Goal: Communication & Community: Answer question/provide support

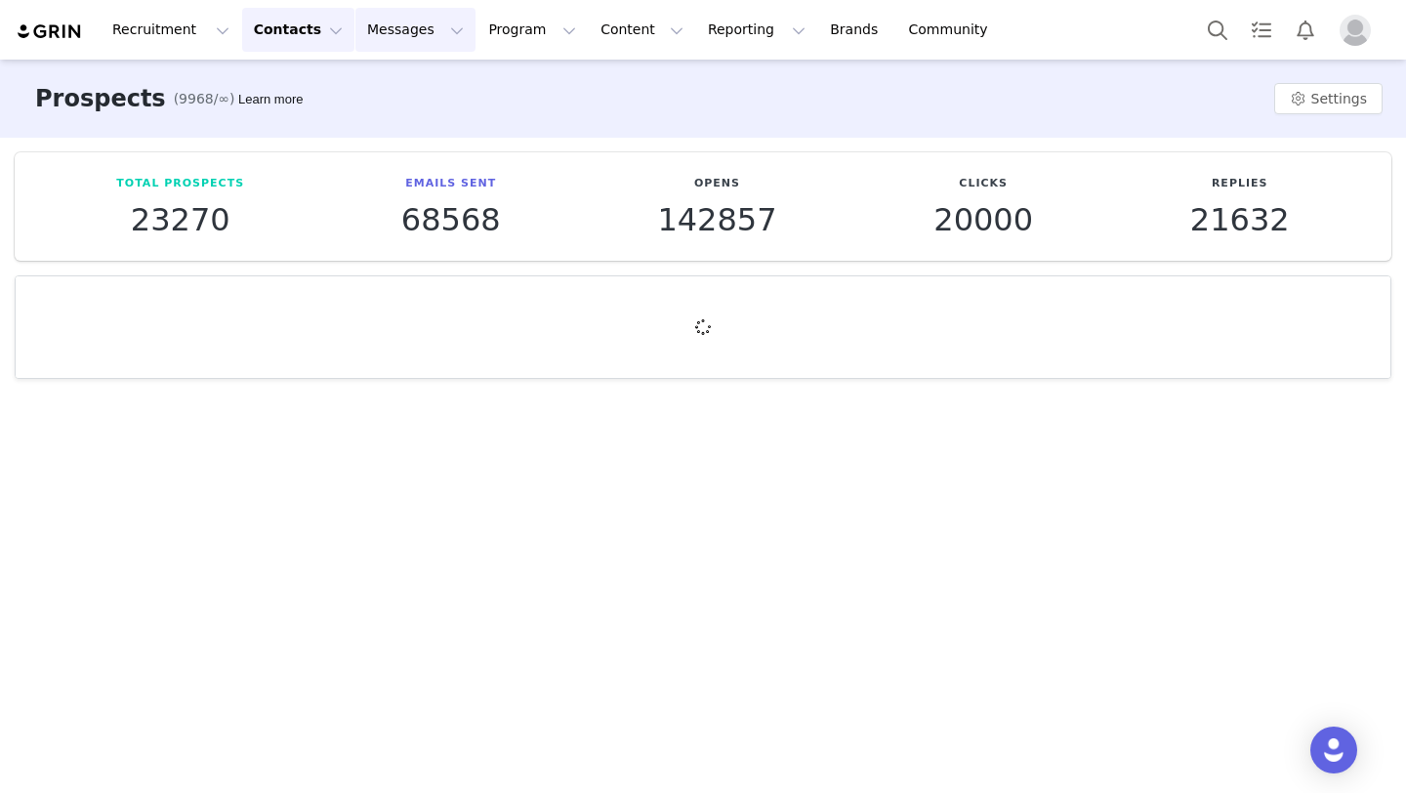
click at [400, 36] on button "Messages Messages" at bounding box center [415, 30] width 120 height 44
click at [393, 114] on div "Inbox" at bounding box center [411, 122] width 131 height 21
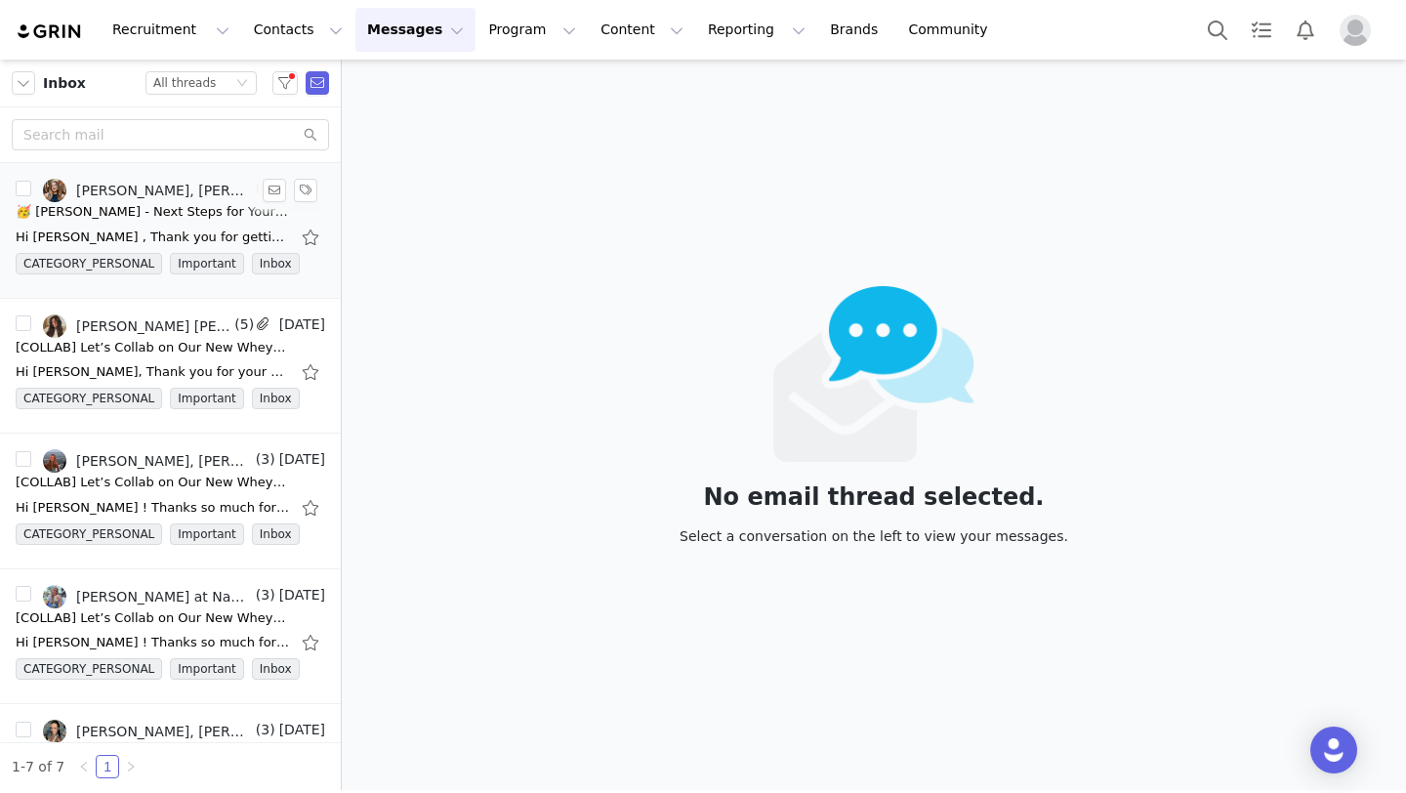
click at [91, 212] on div "🥳 [PERSON_NAME] - Next Steps for Your Naked Whey Iso Collab!" at bounding box center [152, 212] width 273 height 20
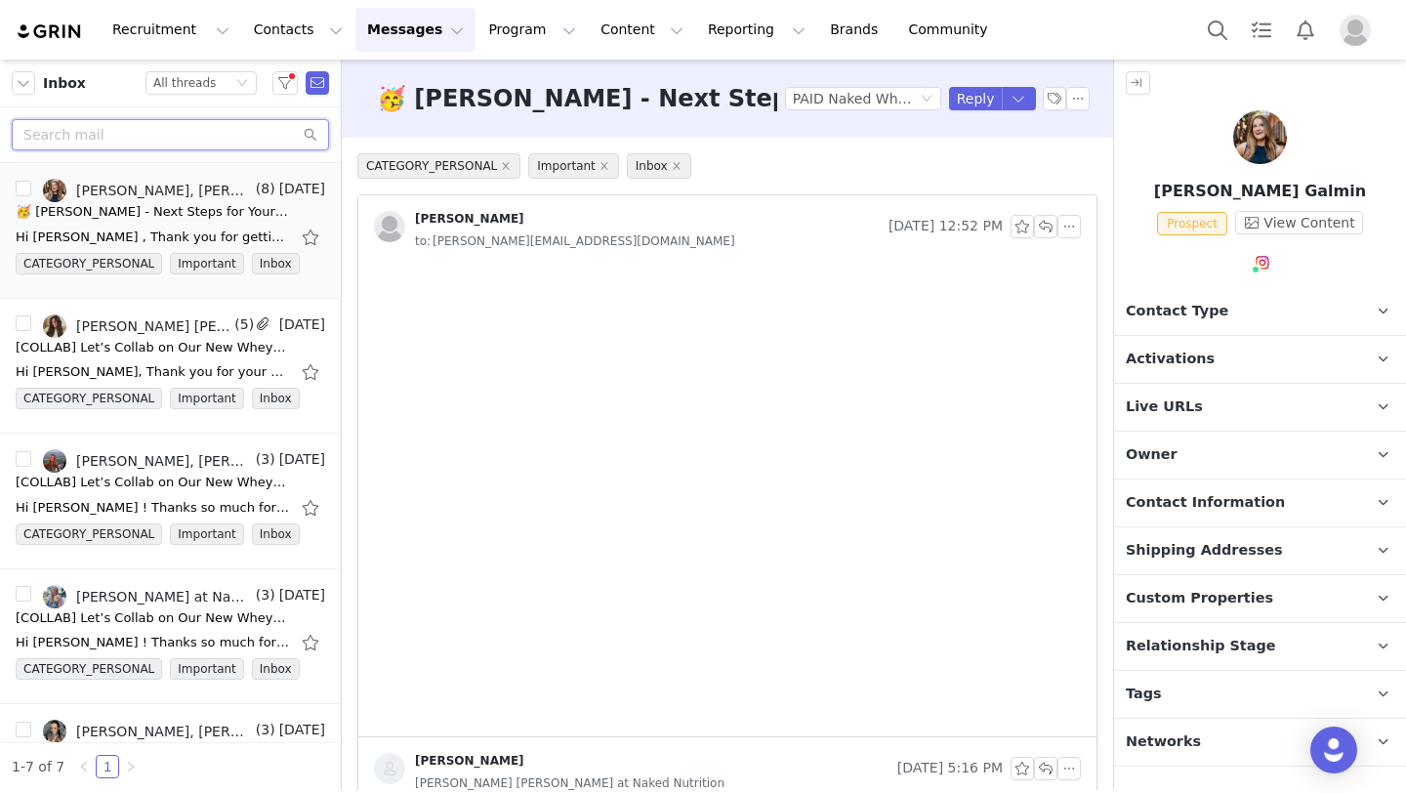
click at [113, 136] on input "text" at bounding box center [170, 134] width 317 height 31
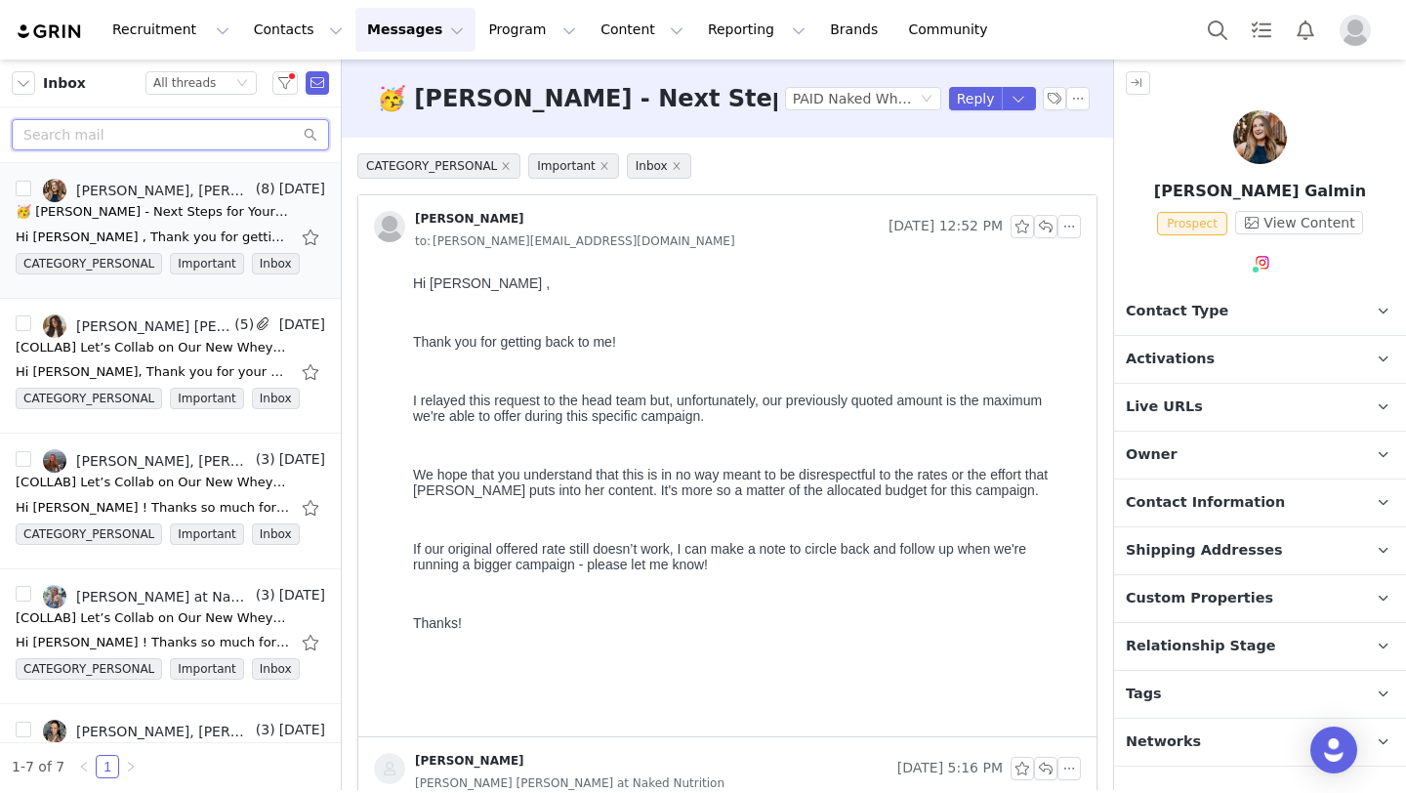
paste input "[URL][DOMAIN_NAME]"
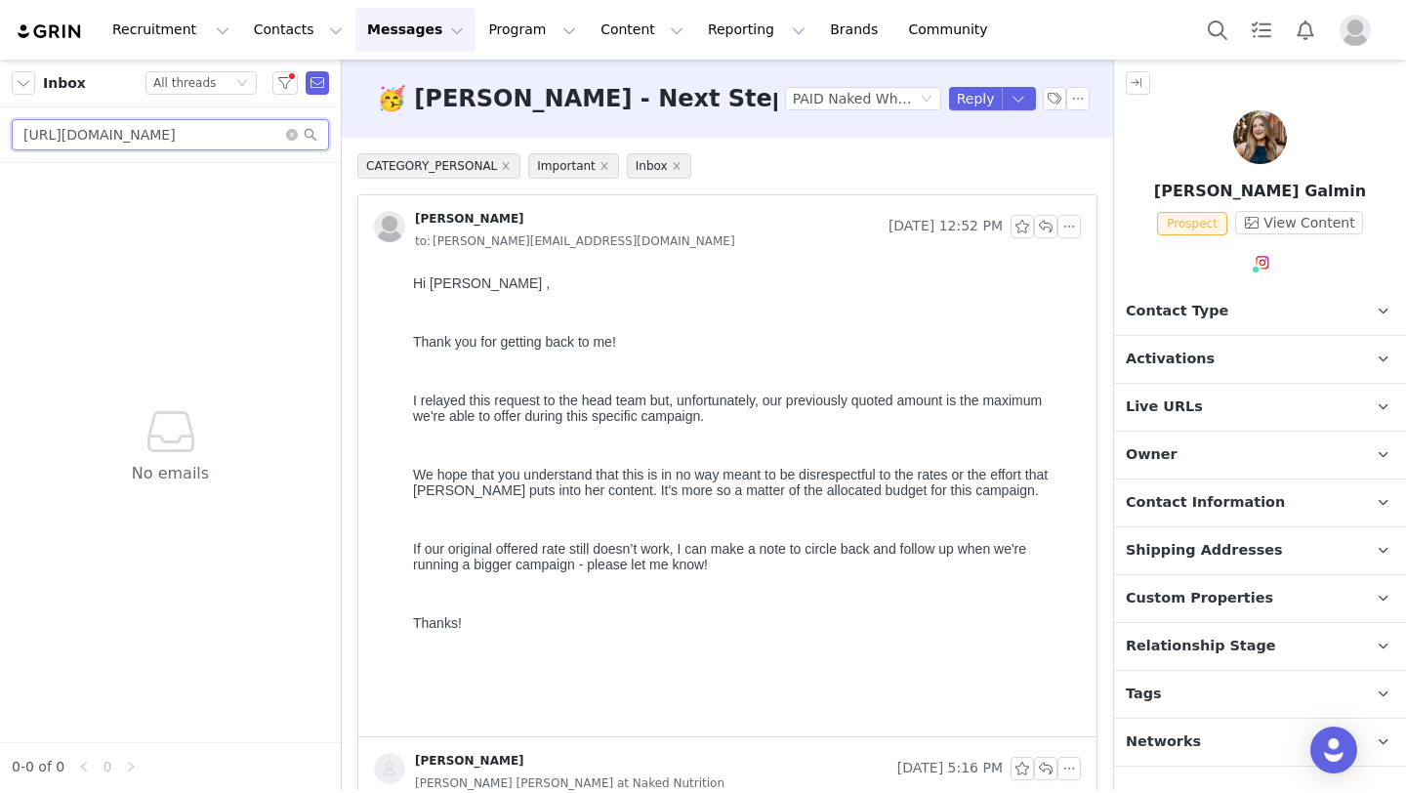
drag, startPoint x: 200, startPoint y: 135, endPoint x: 0, endPoint y: 112, distance: 201.4
click at [0, 112] on div "[URL][DOMAIN_NAME]" at bounding box center [170, 135] width 341 height 56
click at [147, 128] on input "mersgoodeats" at bounding box center [170, 134] width 317 height 31
type input "mersgoodeats"
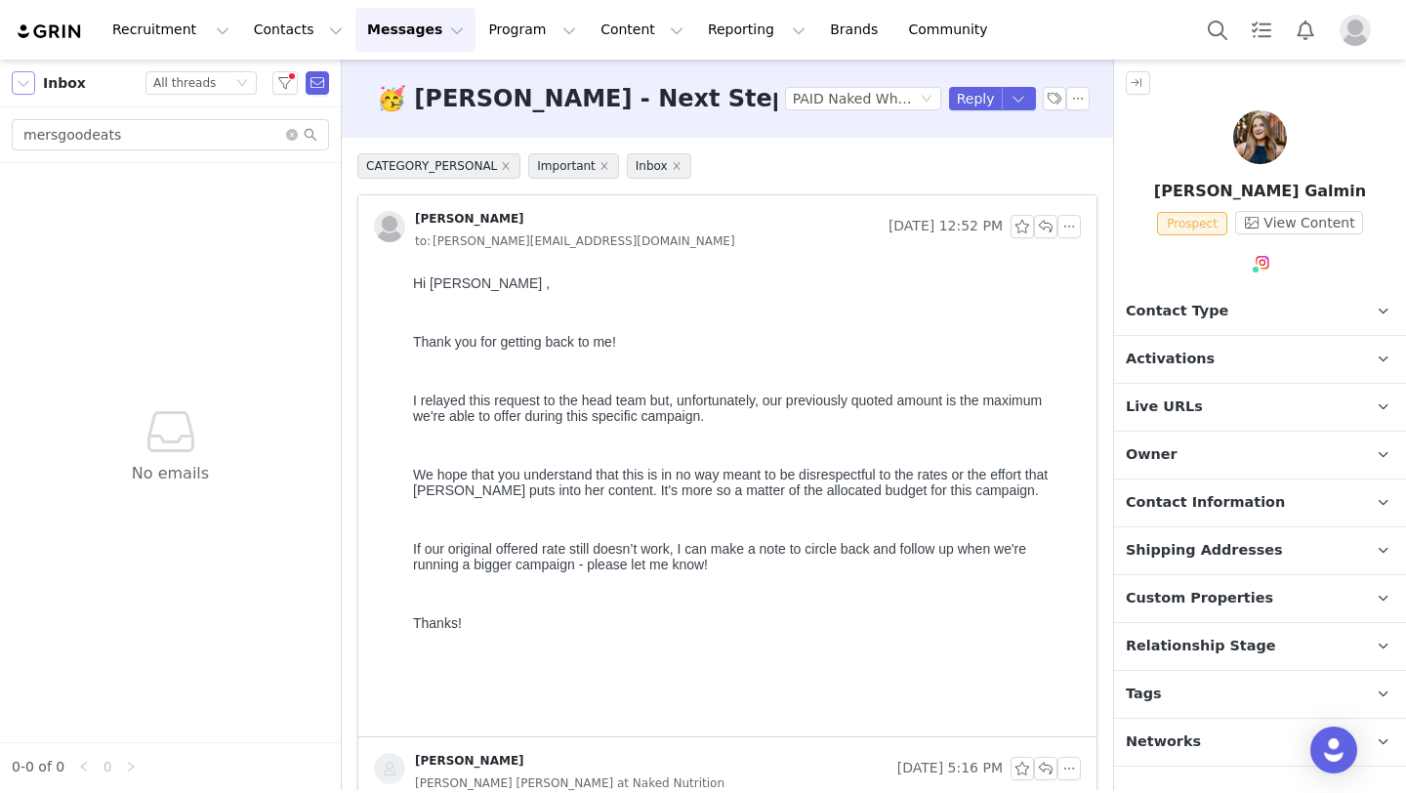
click at [33, 86] on button "button" at bounding box center [23, 82] width 23 height 23
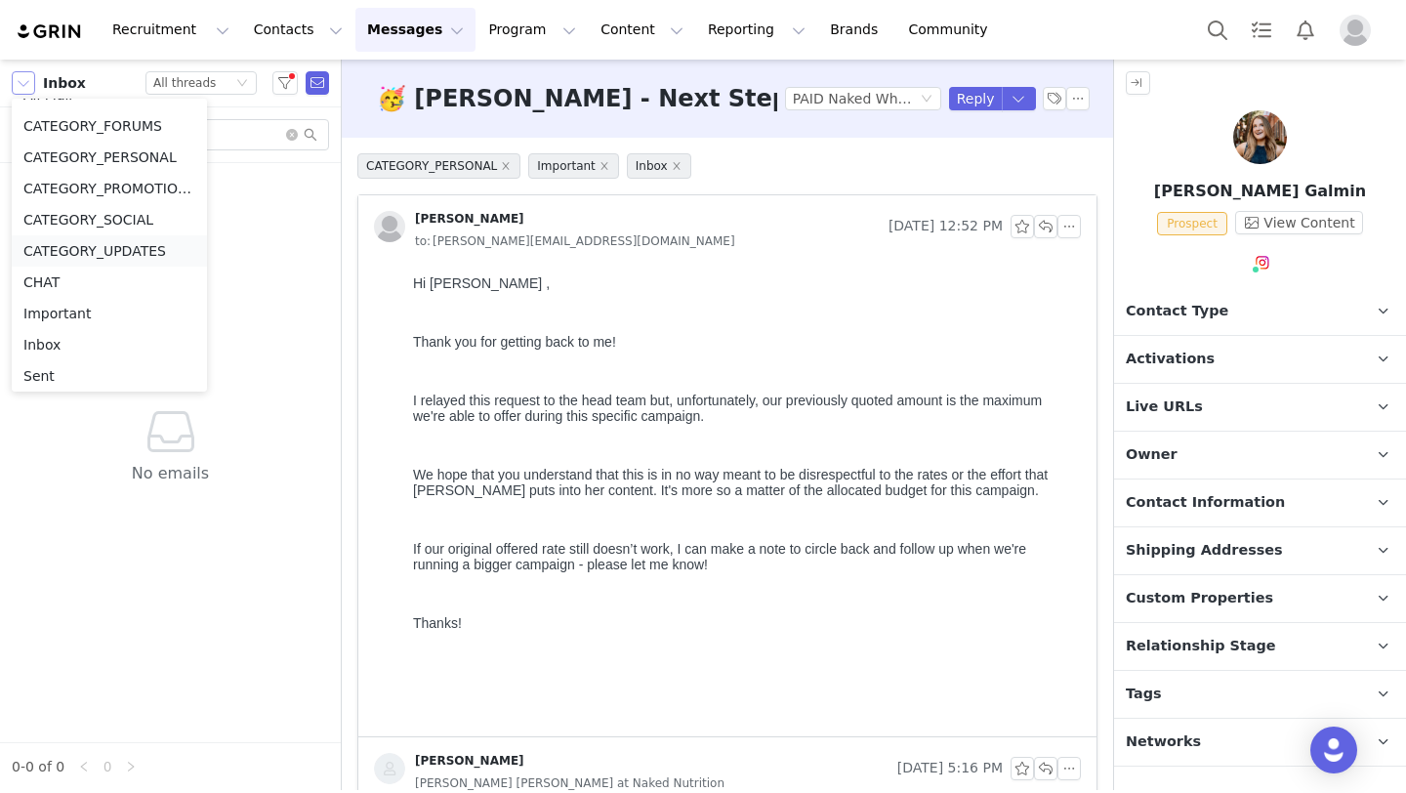
scroll to position [121, 0]
click at [71, 270] on li "Sent" at bounding box center [109, 278] width 195 height 31
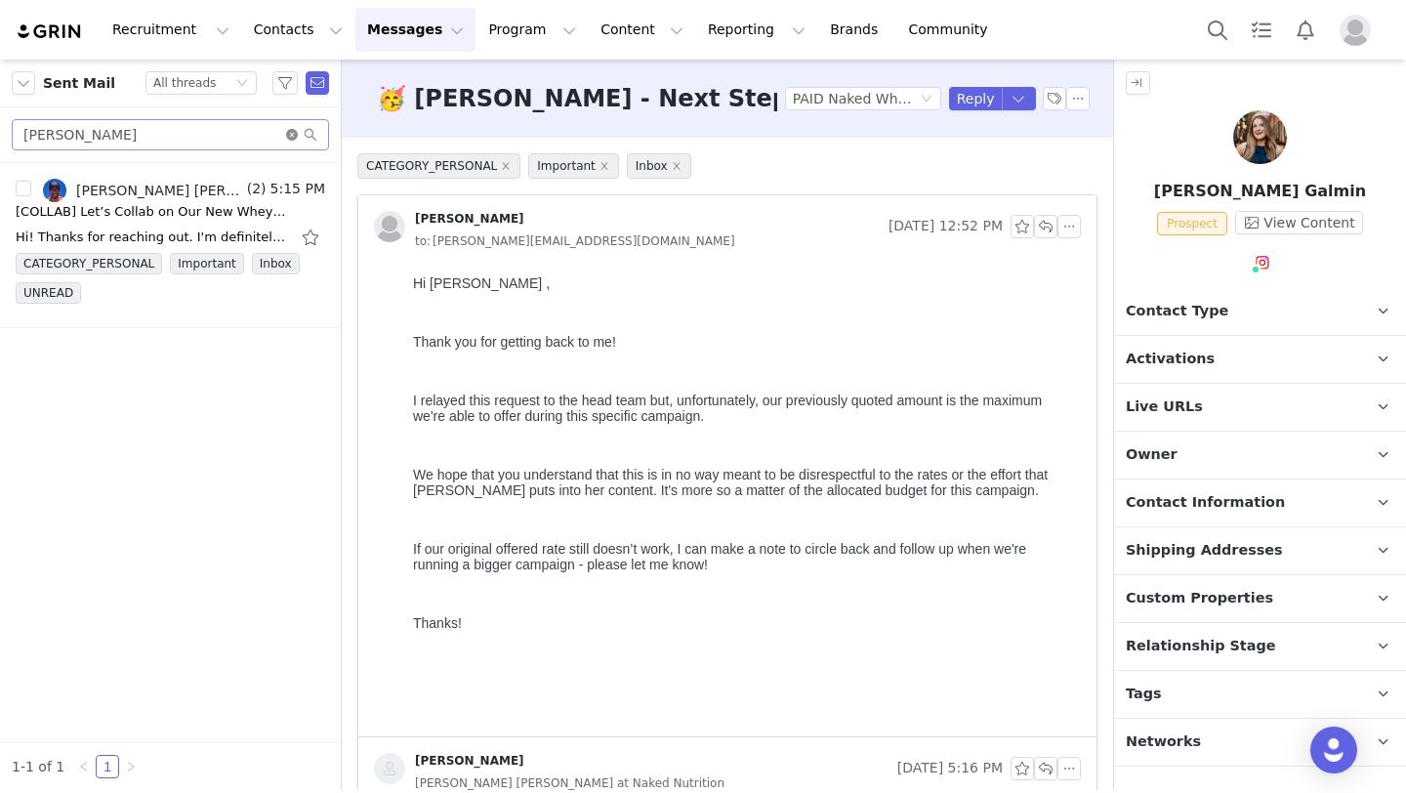
click at [291, 136] on icon "icon: close-circle" at bounding box center [292, 135] width 12 height 12
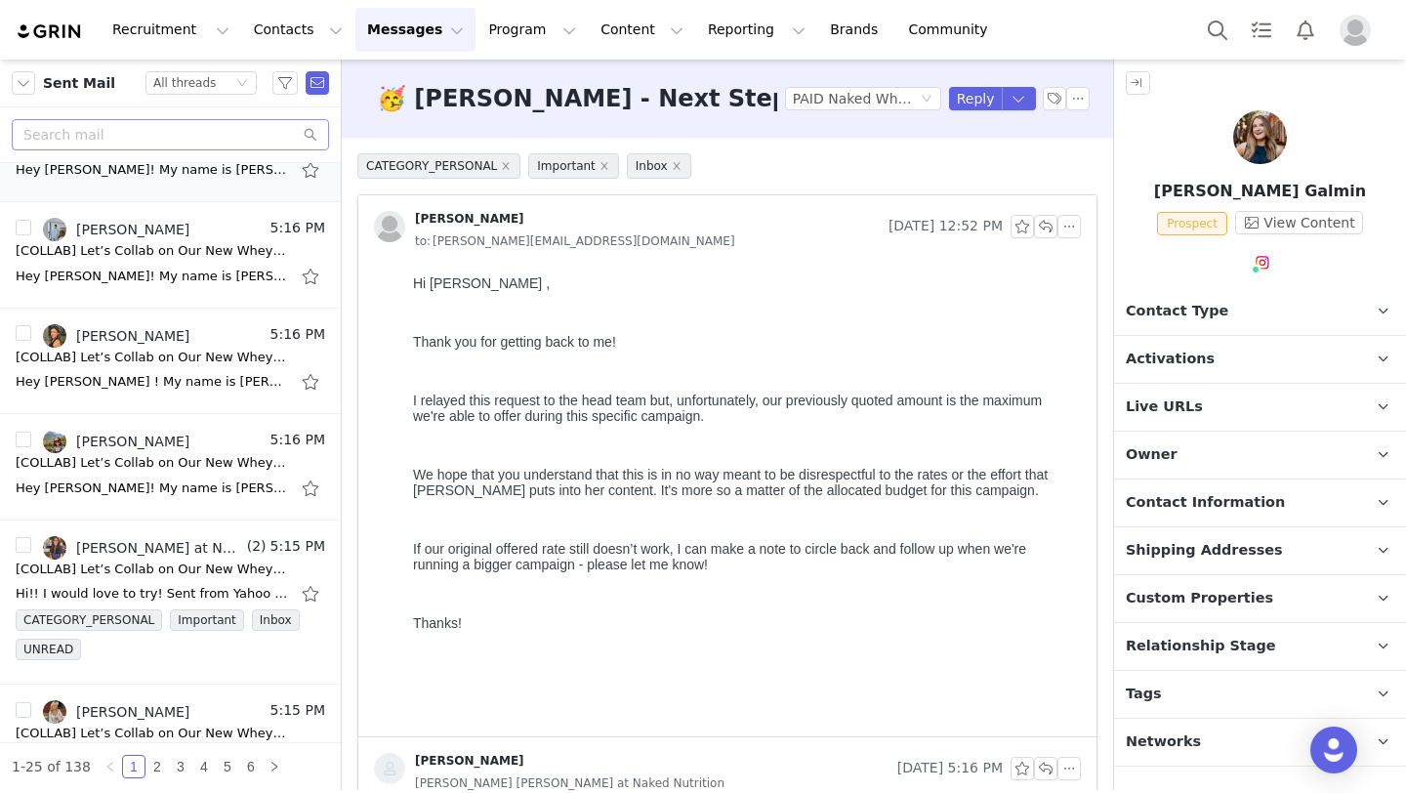
scroll to position [1200, 0]
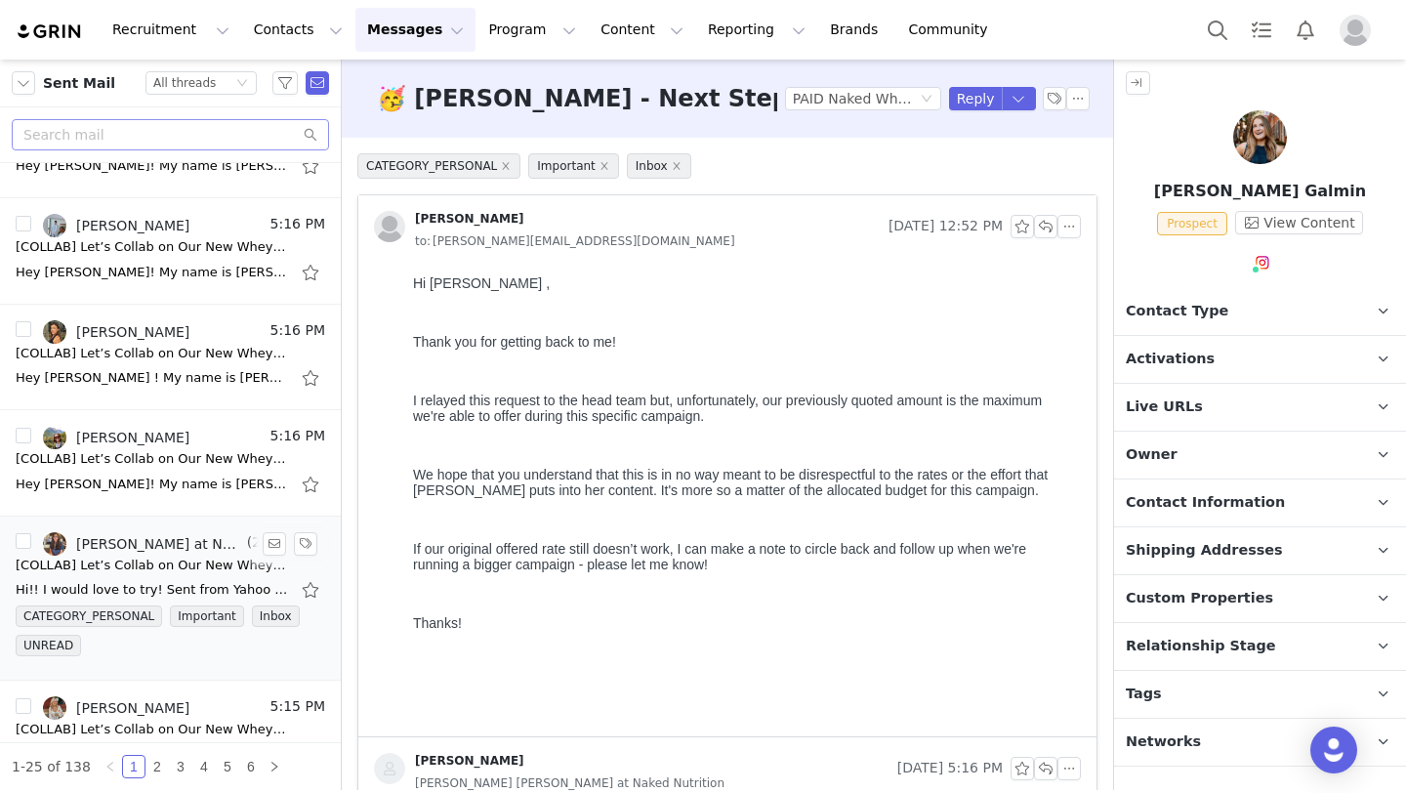
click at [113, 587] on div "Hi!! I would love to try! Sent from Yahoo Mail for iPhone [DATE][DATE] 10:16 AM…" at bounding box center [152, 590] width 273 height 20
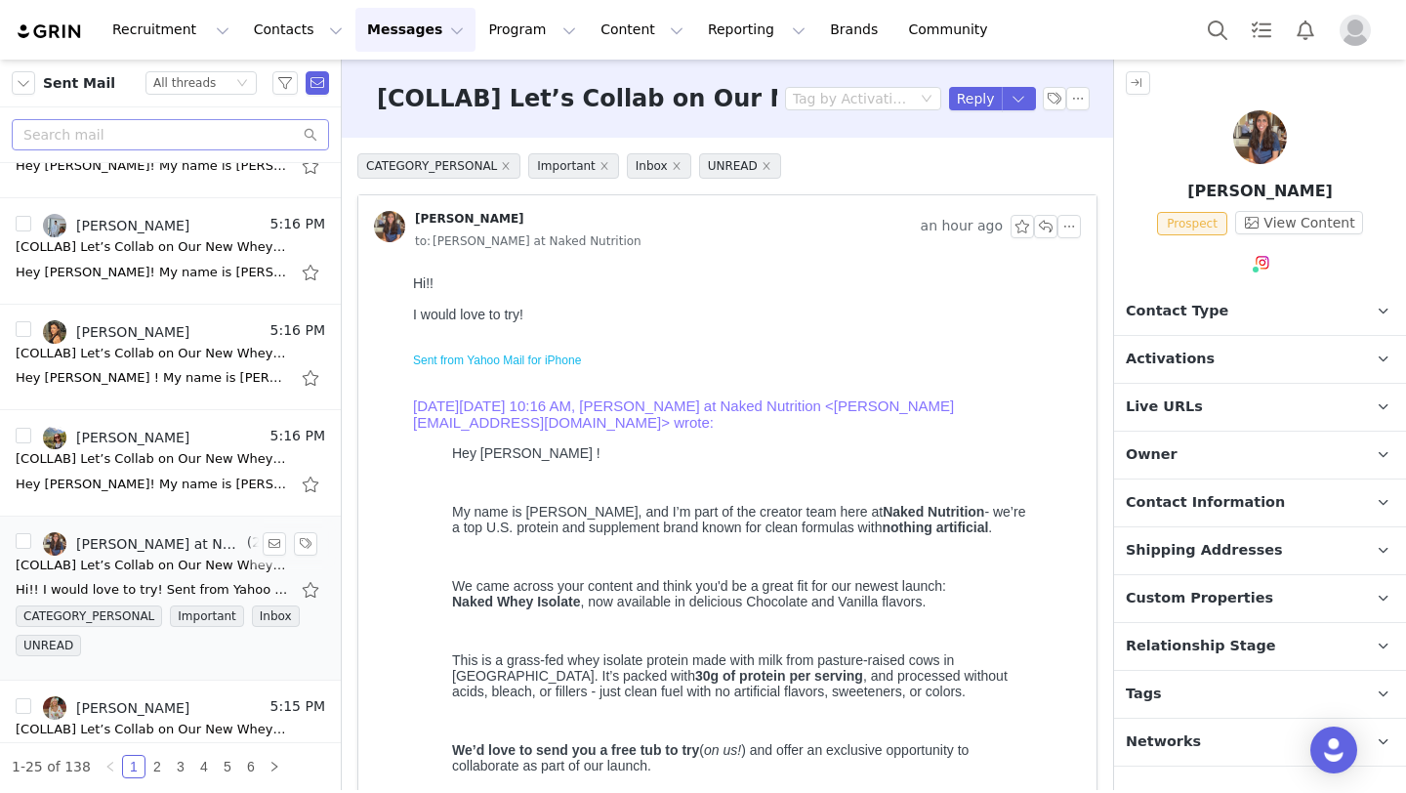
scroll to position [0, 0]
click at [1243, 302] on link "@mersgoodeats" at bounding box center [1270, 305] width 111 height 16
click at [1048, 228] on button "button" at bounding box center [1045, 226] width 23 height 23
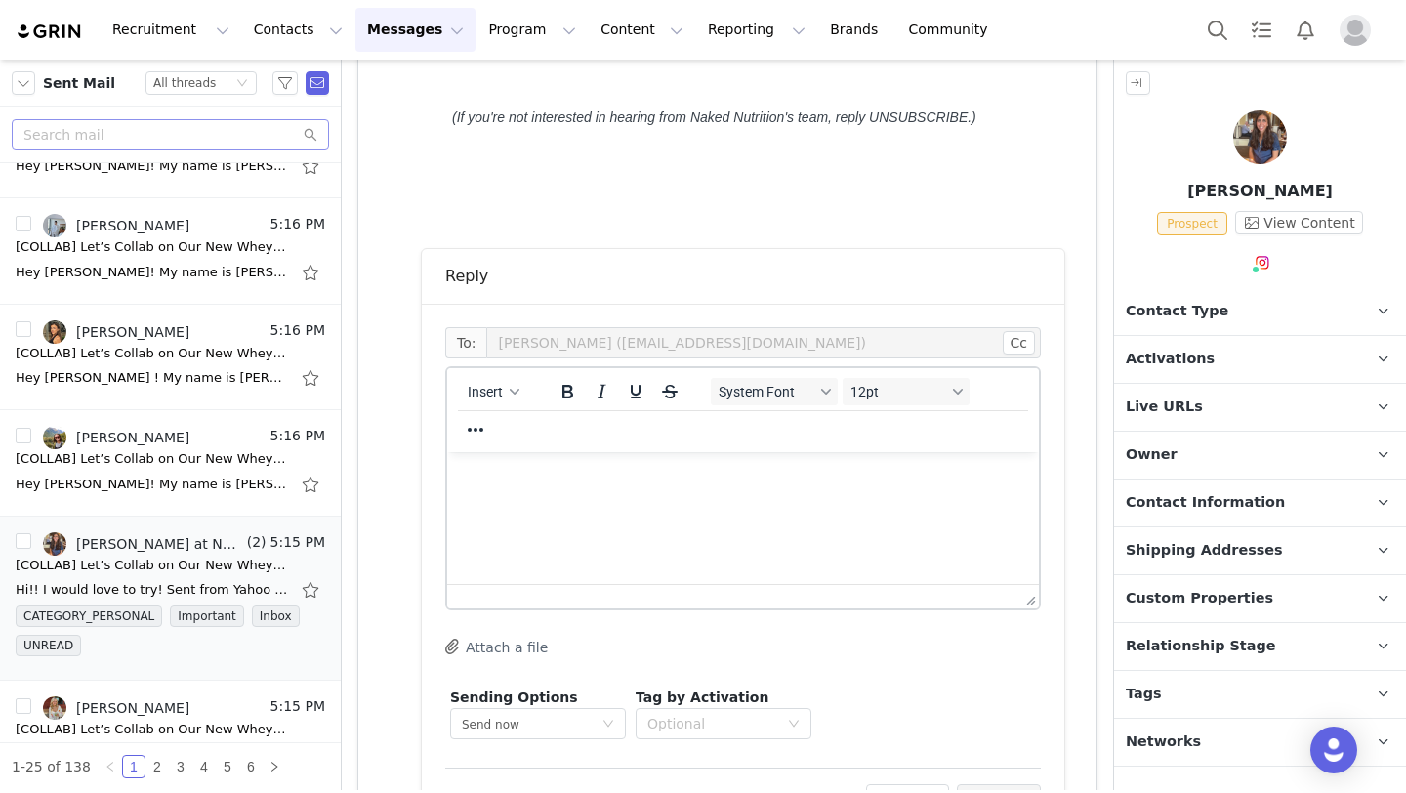
click at [635, 505] on html at bounding box center [743, 478] width 592 height 53
click at [489, 395] on span "Insert" at bounding box center [485, 392] width 35 height 16
click at [503, 426] on div "Insert Template" at bounding box center [564, 425] width 176 height 23
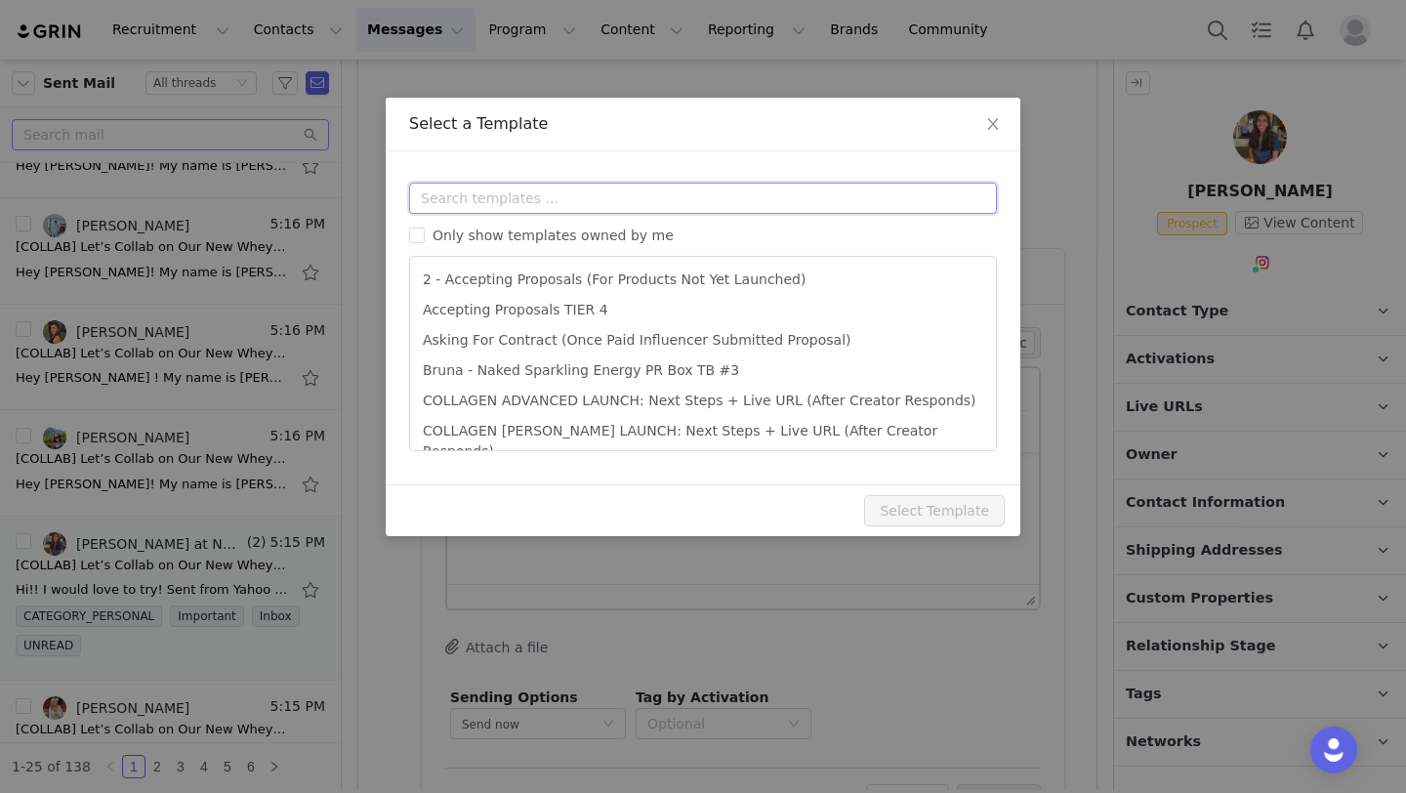
click at [568, 209] on input "text" at bounding box center [703, 198] width 588 height 31
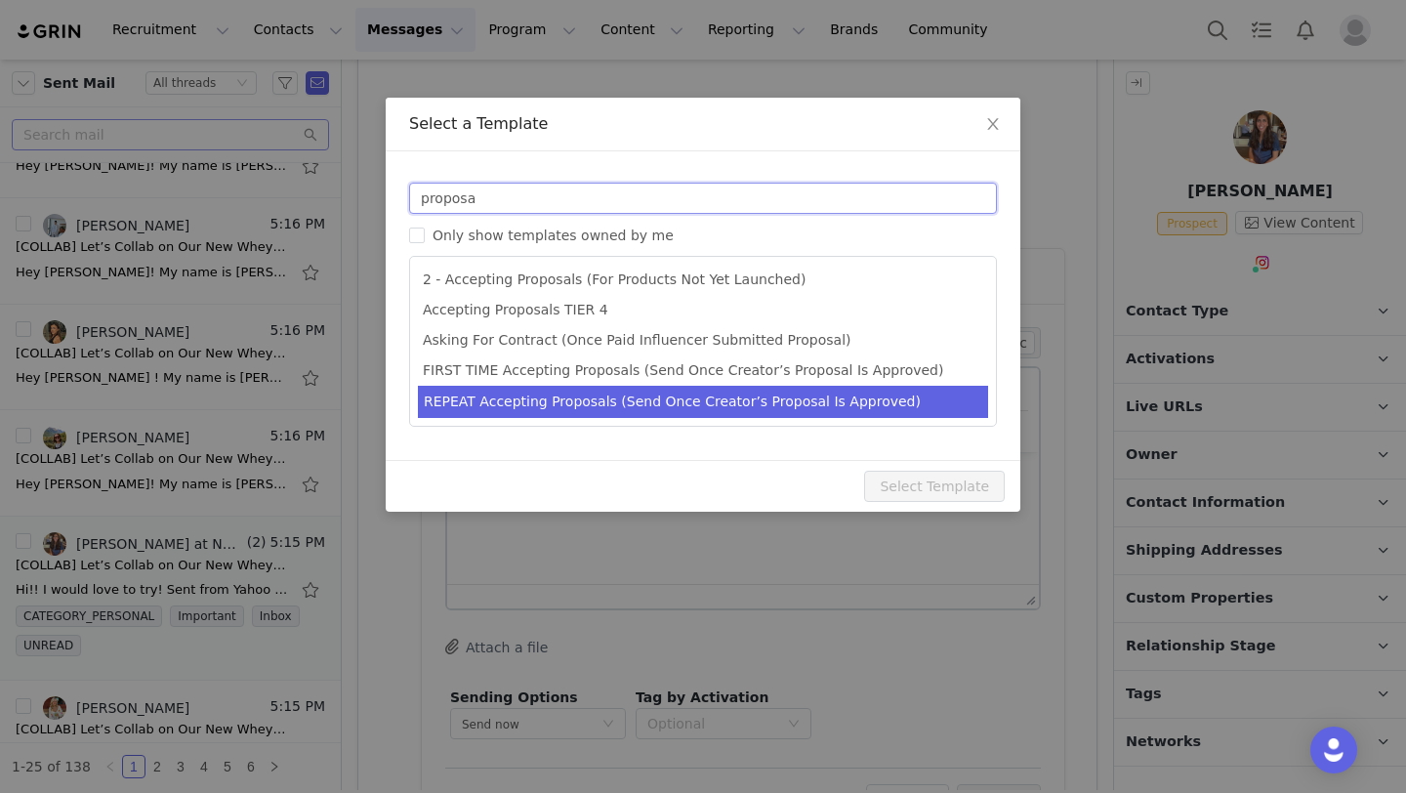
type input "proposa"
click at [649, 394] on li "REPEAT Accepting Proposals (Send Once Creator’s Proposal Is Approved)" at bounding box center [703, 402] width 570 height 32
type input "🎉 [first_name] x Naked Nutrition - Congrats, Proposal Accepted!"
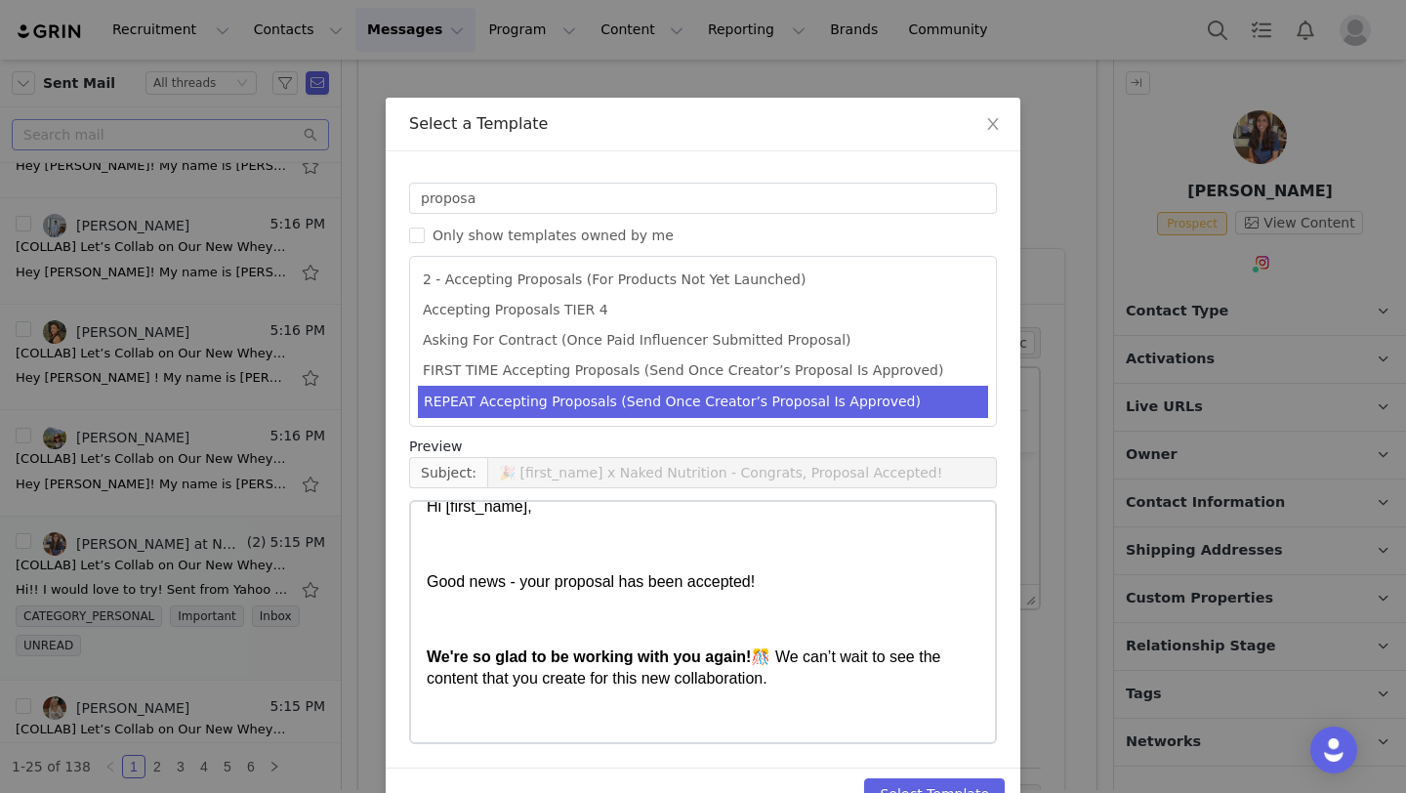
scroll to position [28, 0]
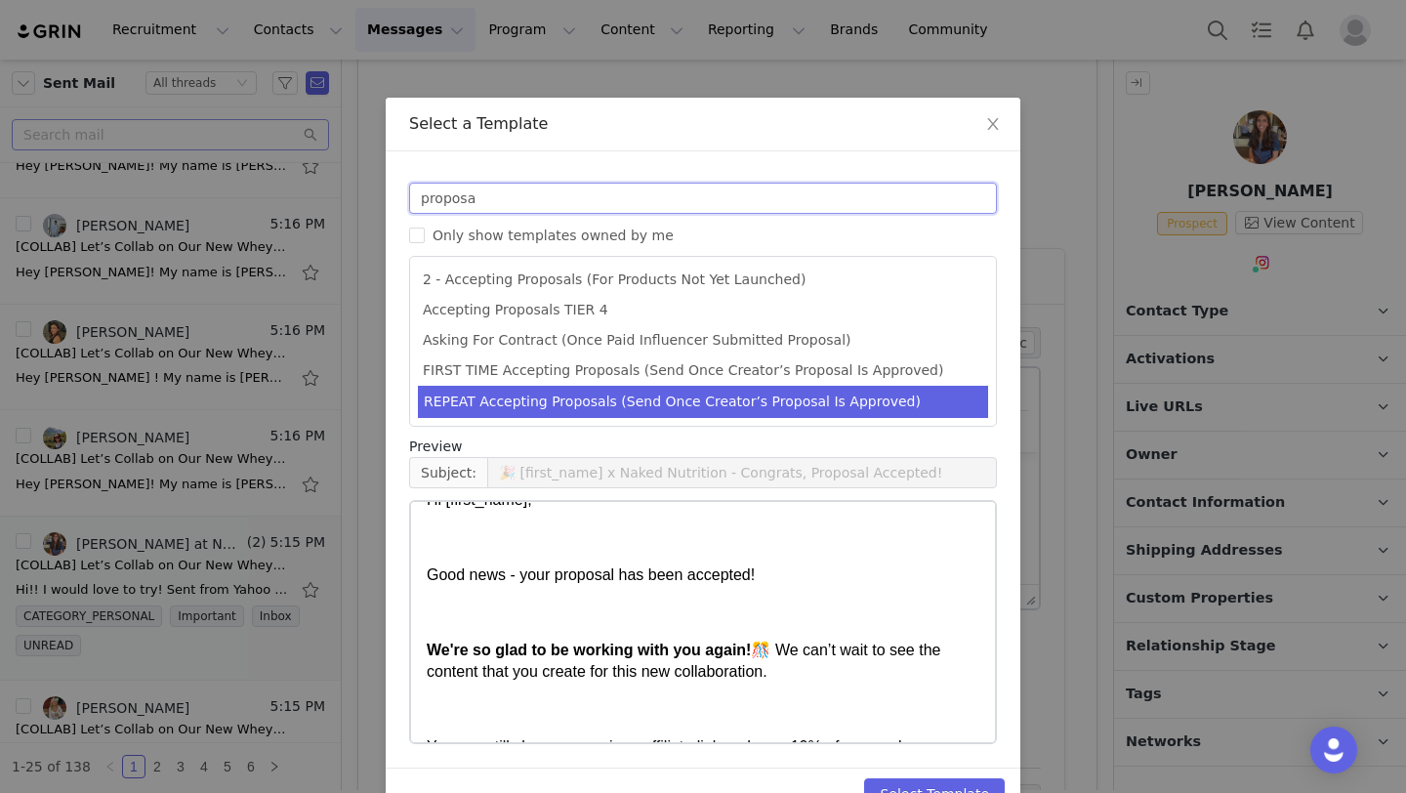
click at [801, 203] on input "proposa" at bounding box center [703, 198] width 588 height 31
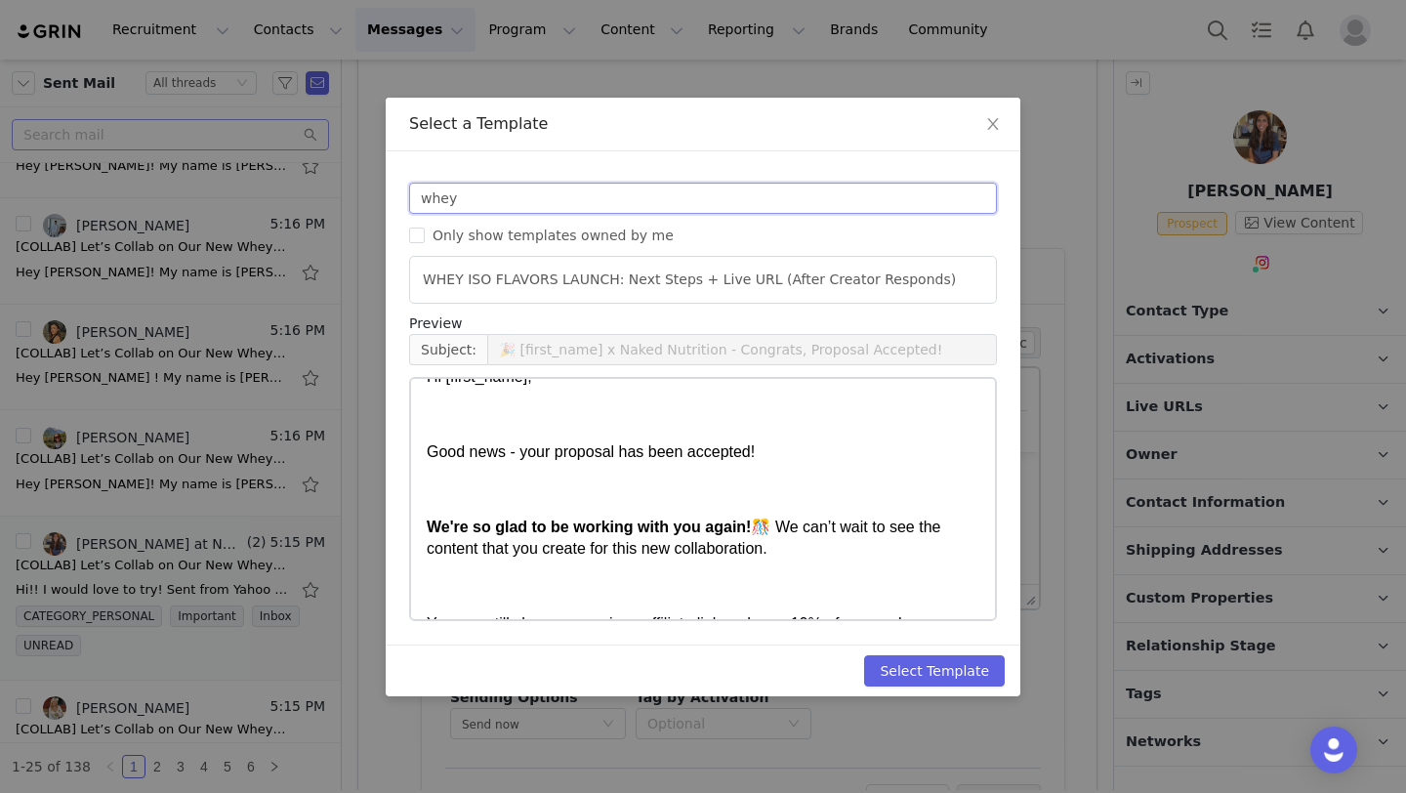
type input "whey"
click at [850, 261] on ul "WHEY ISO FLAVORS LAUNCH: Next Steps + Live URL (After Creator Responds)" at bounding box center [703, 280] width 588 height 48
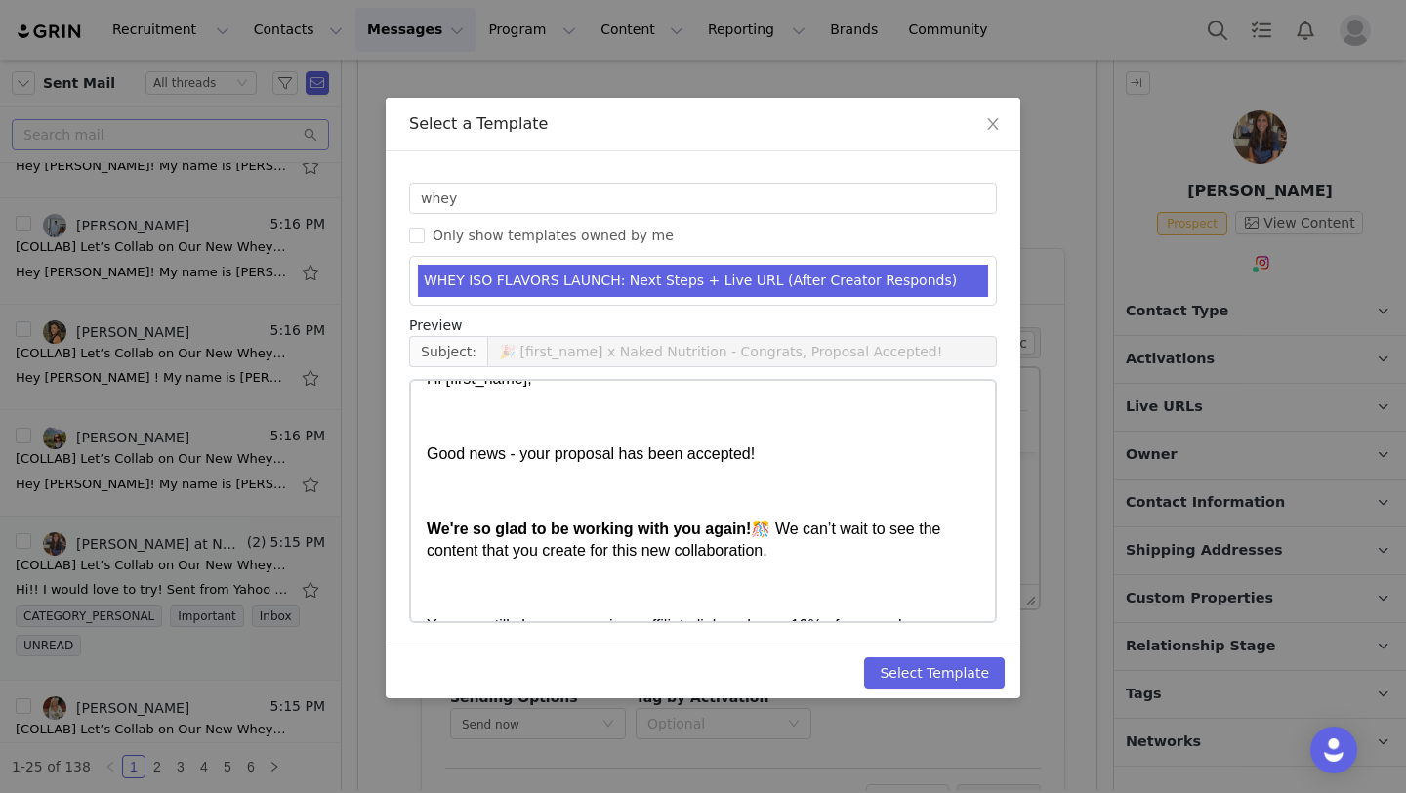
click at [831, 276] on li "WHEY ISO FLAVORS LAUNCH: Next Steps + Live URL (After Creator Responds)" at bounding box center [703, 281] width 570 height 32
type input "🥳 [first_name] - Next Steps for Your Naked Whey Iso Collab!"
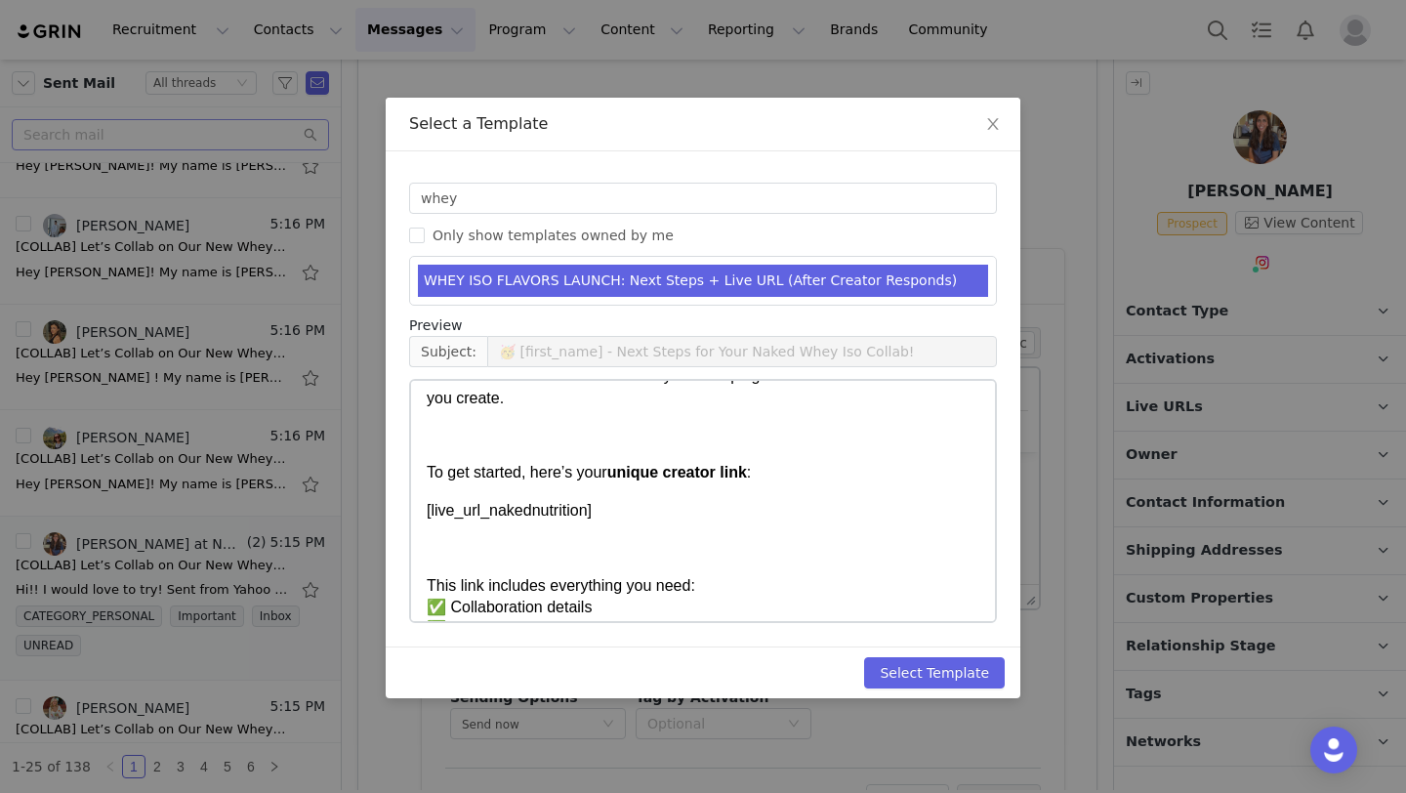
scroll to position [141, 0]
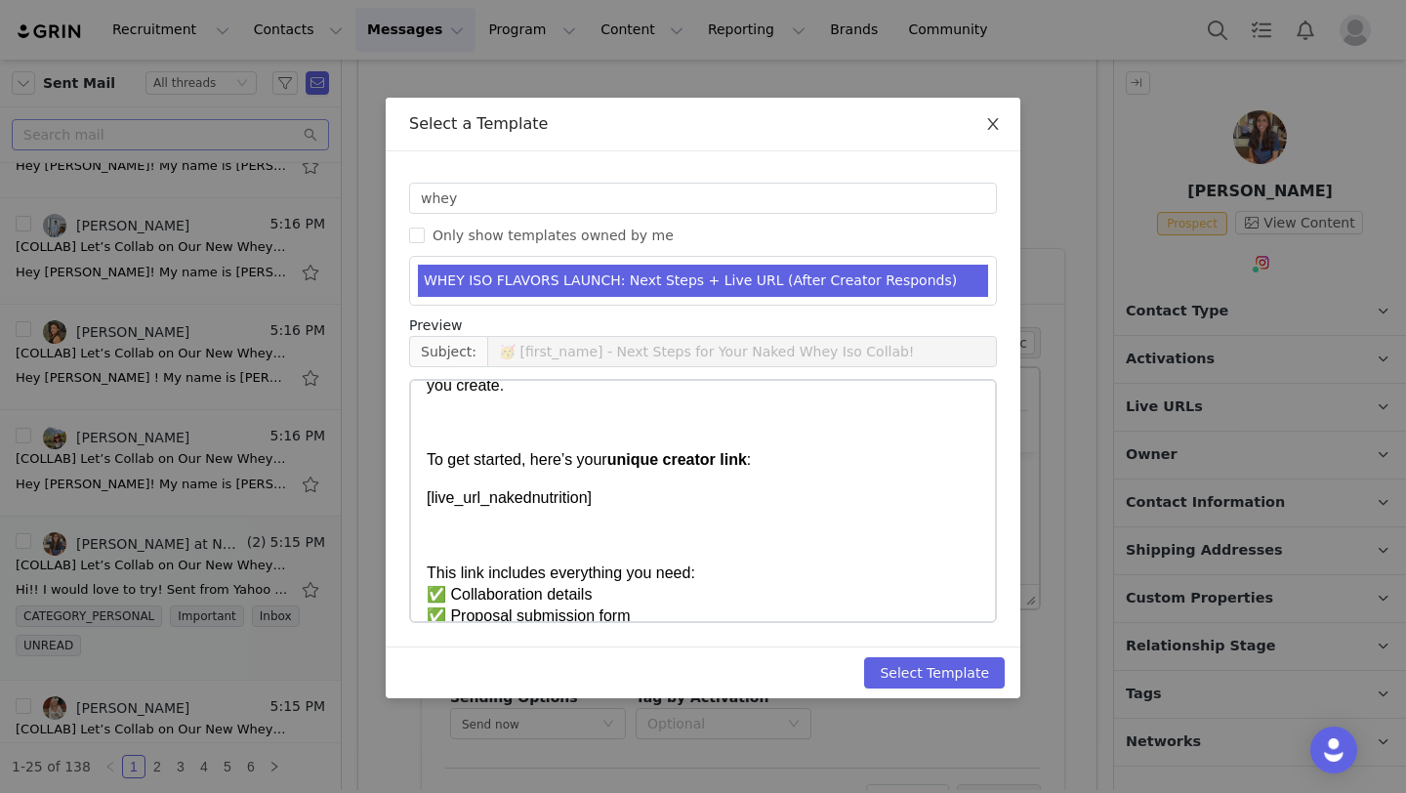
click at [984, 133] on span "Close" at bounding box center [993, 125] width 55 height 55
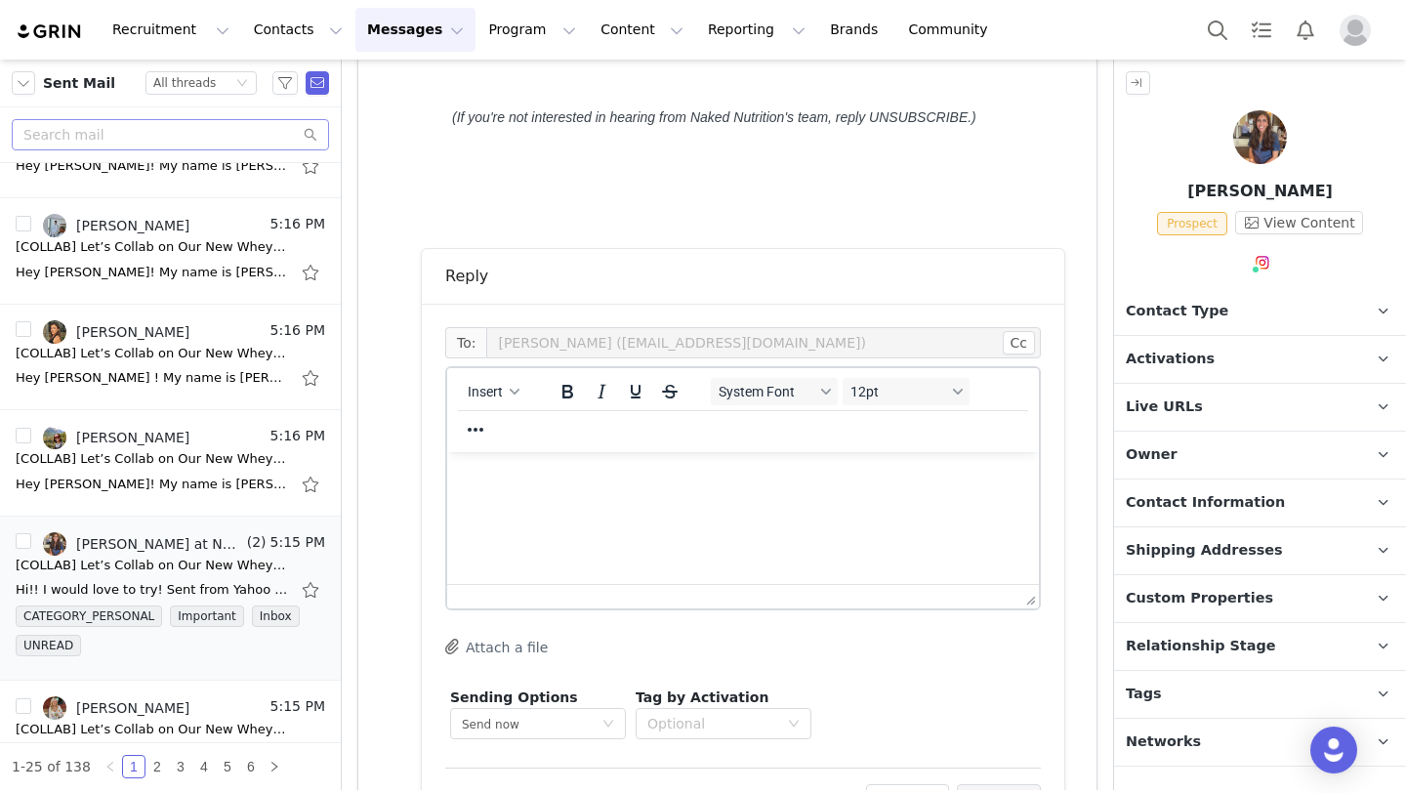
scroll to position [0, 0]
click at [1215, 636] on span "Relationship Stage" at bounding box center [1201, 646] width 150 height 21
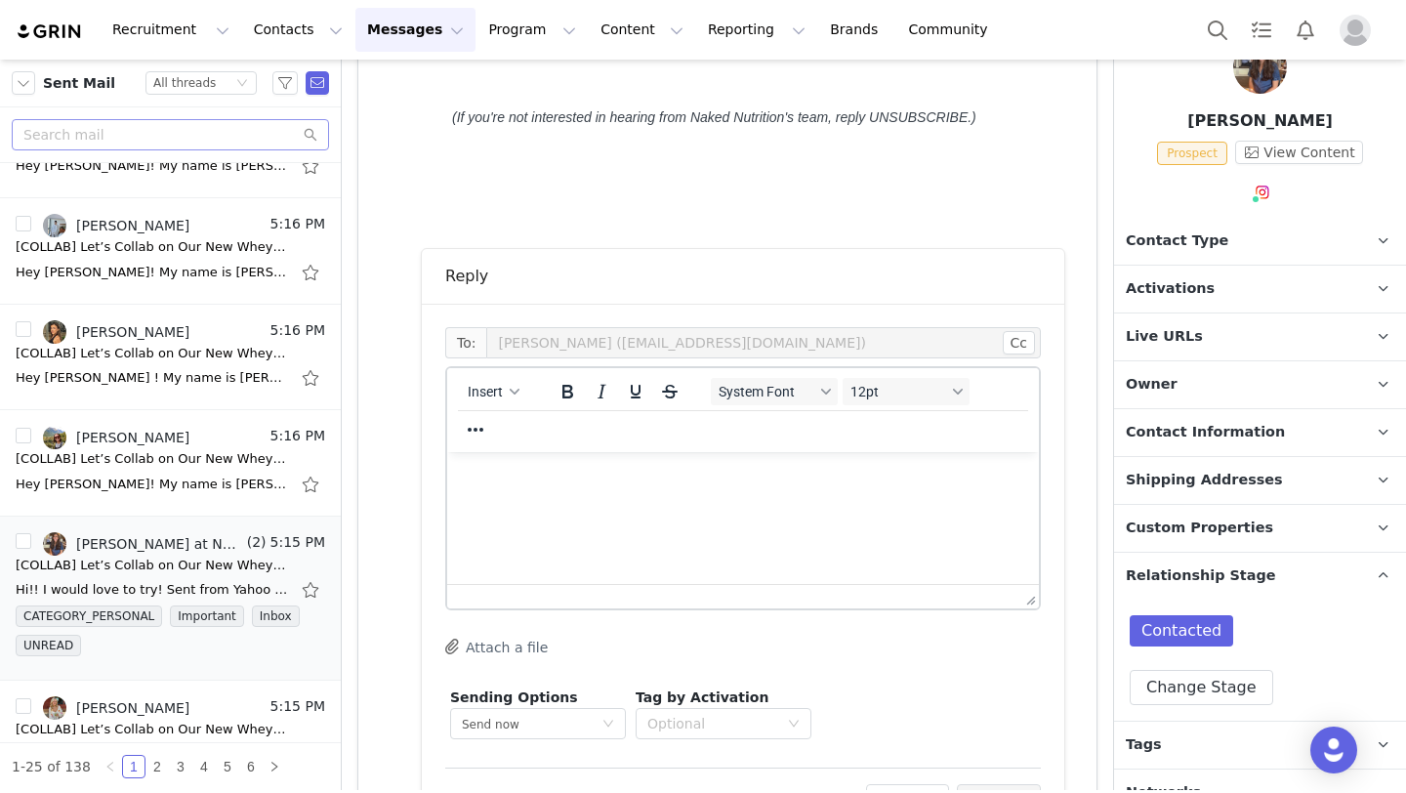
scroll to position [98, 0]
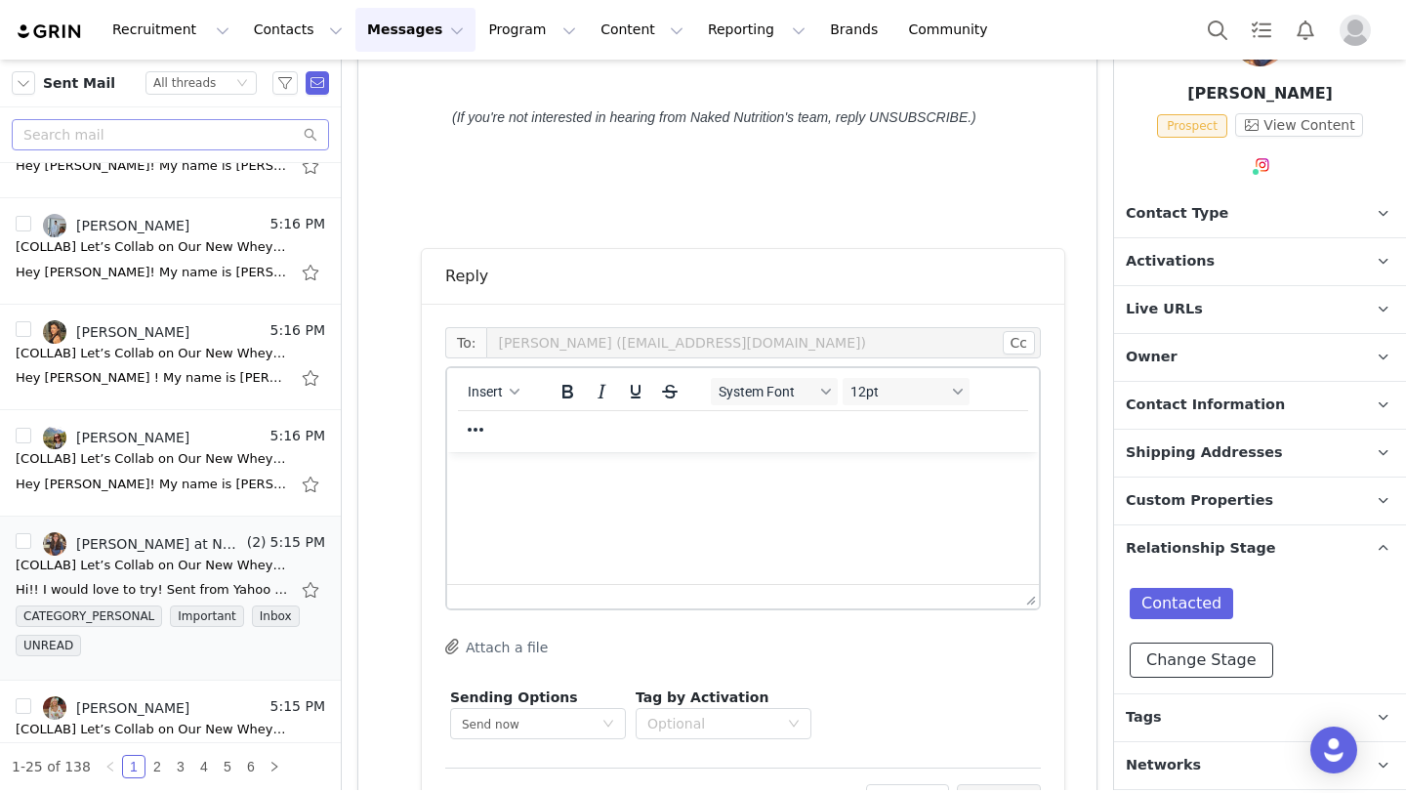
click at [1185, 658] on button "Change Stage" at bounding box center [1202, 660] width 144 height 35
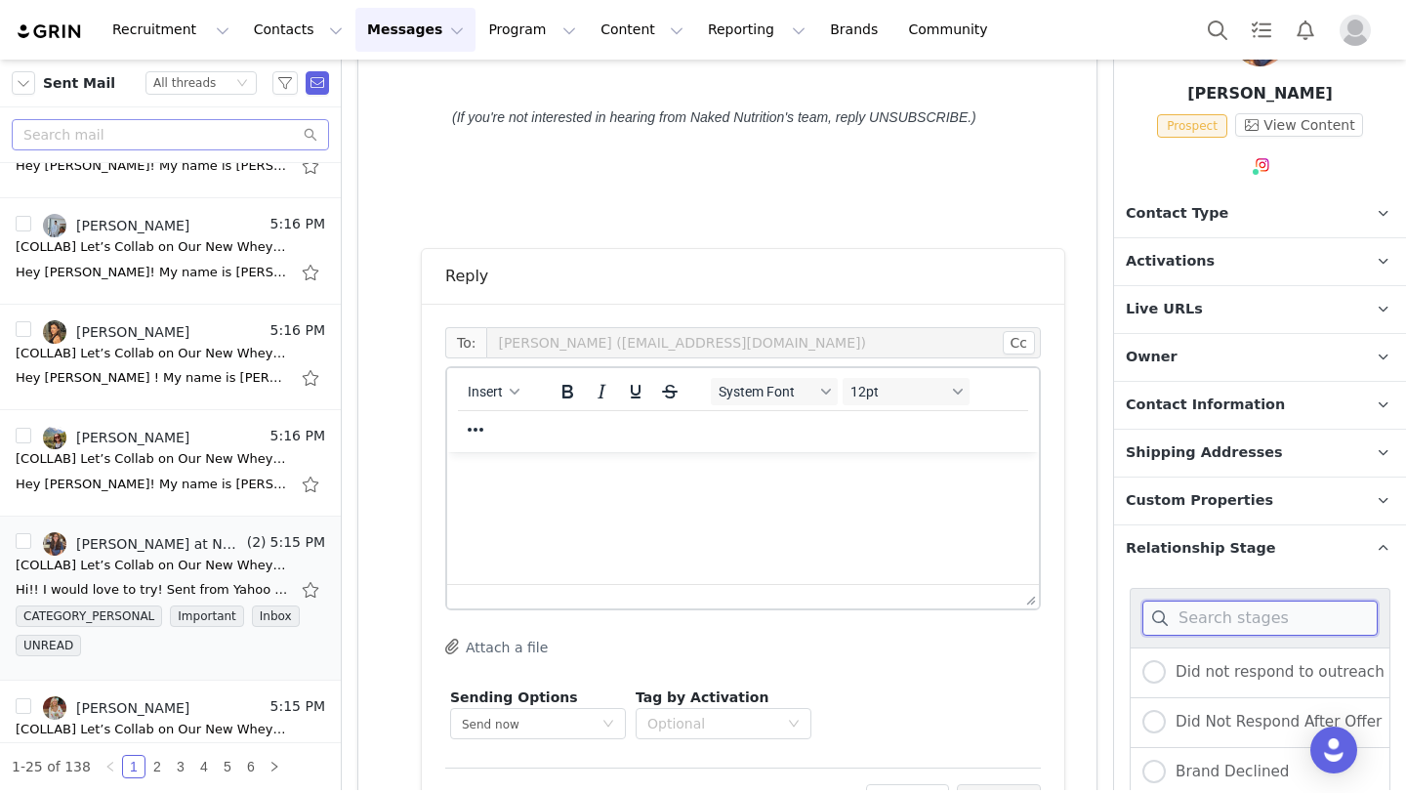
click at [1197, 627] on input at bounding box center [1259, 618] width 235 height 35
type input "in di"
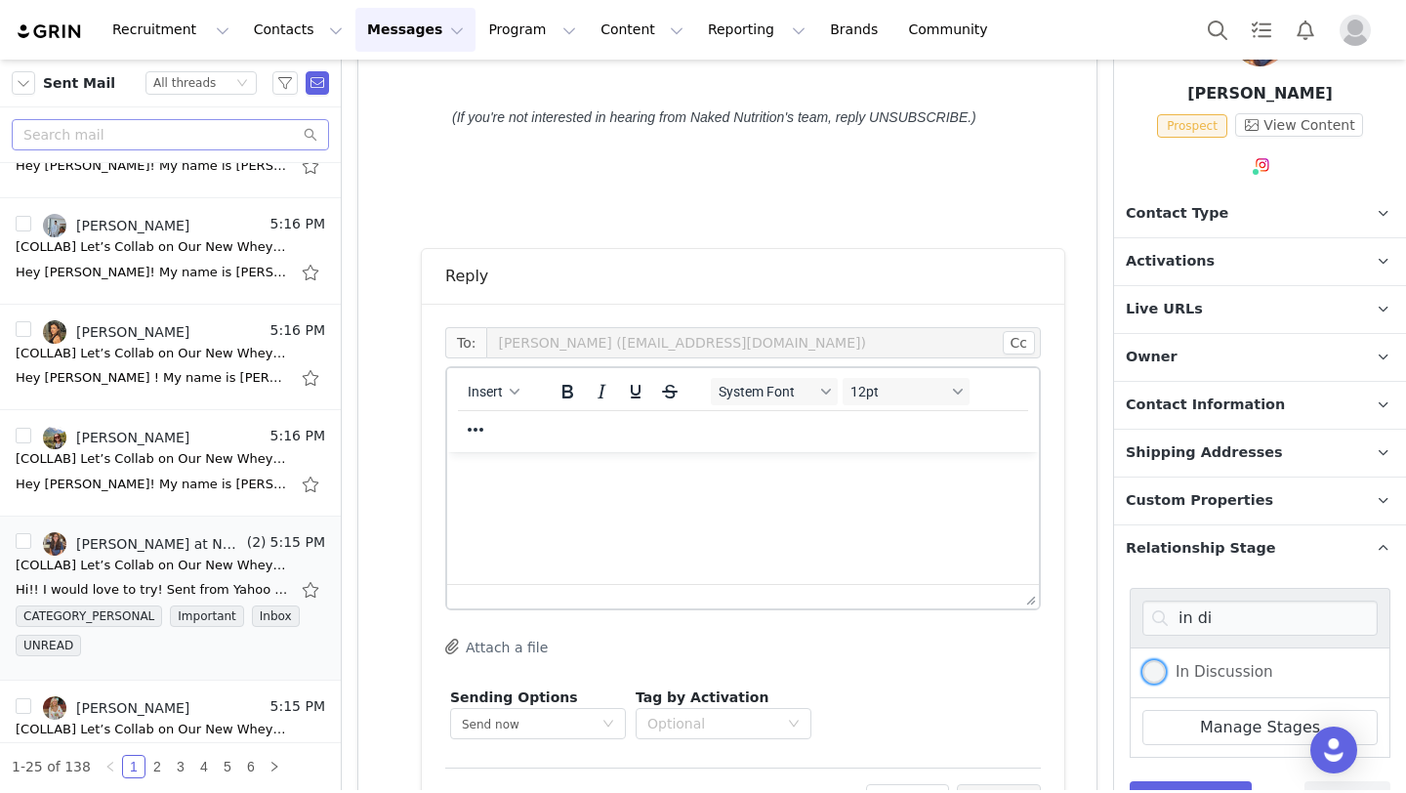
click at [1200, 677] on span "In Discussion" at bounding box center [1219, 672] width 107 height 18
click at [1166, 677] on input "In Discussion" at bounding box center [1153, 672] width 23 height 25
radio input "true"
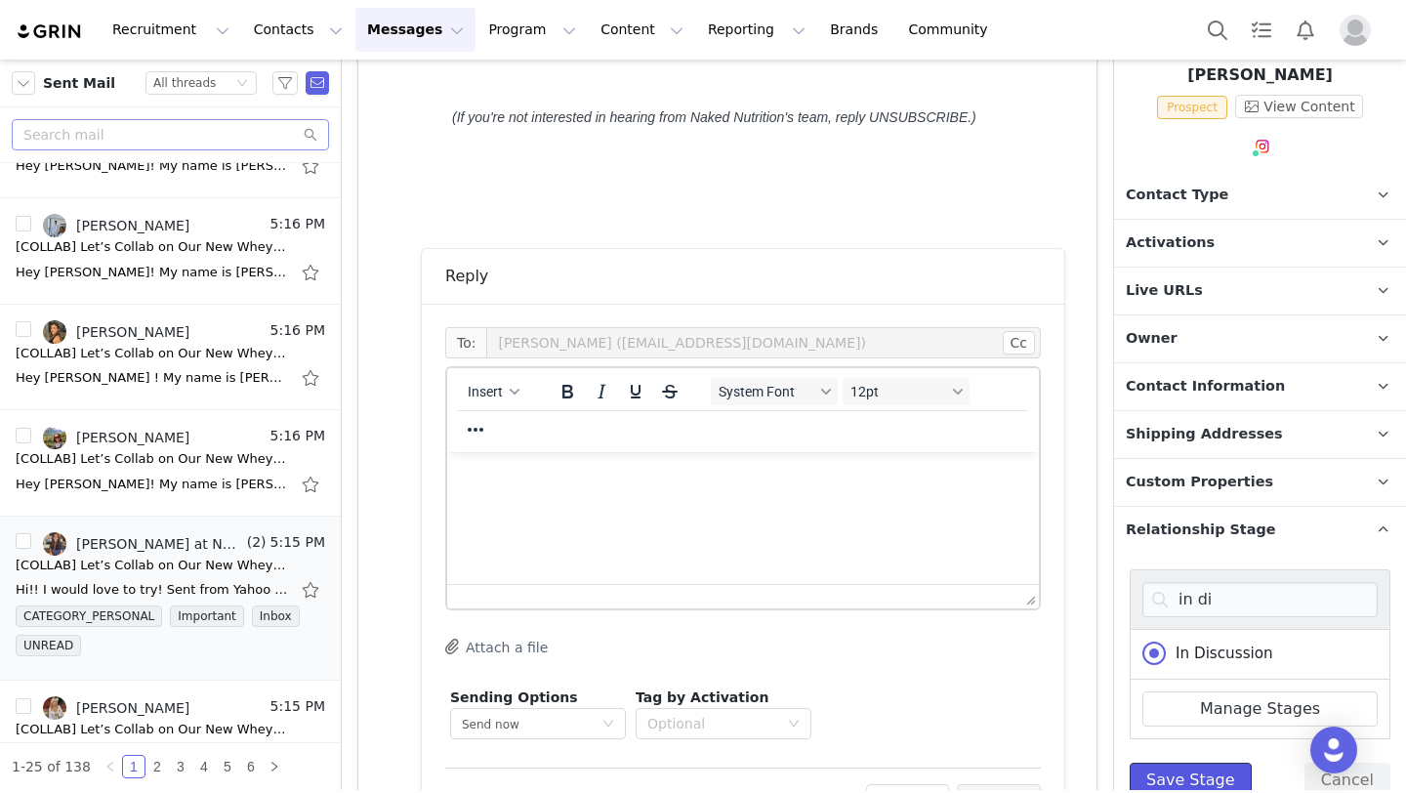
click at [1186, 779] on button "Save Stage" at bounding box center [1191, 780] width 122 height 35
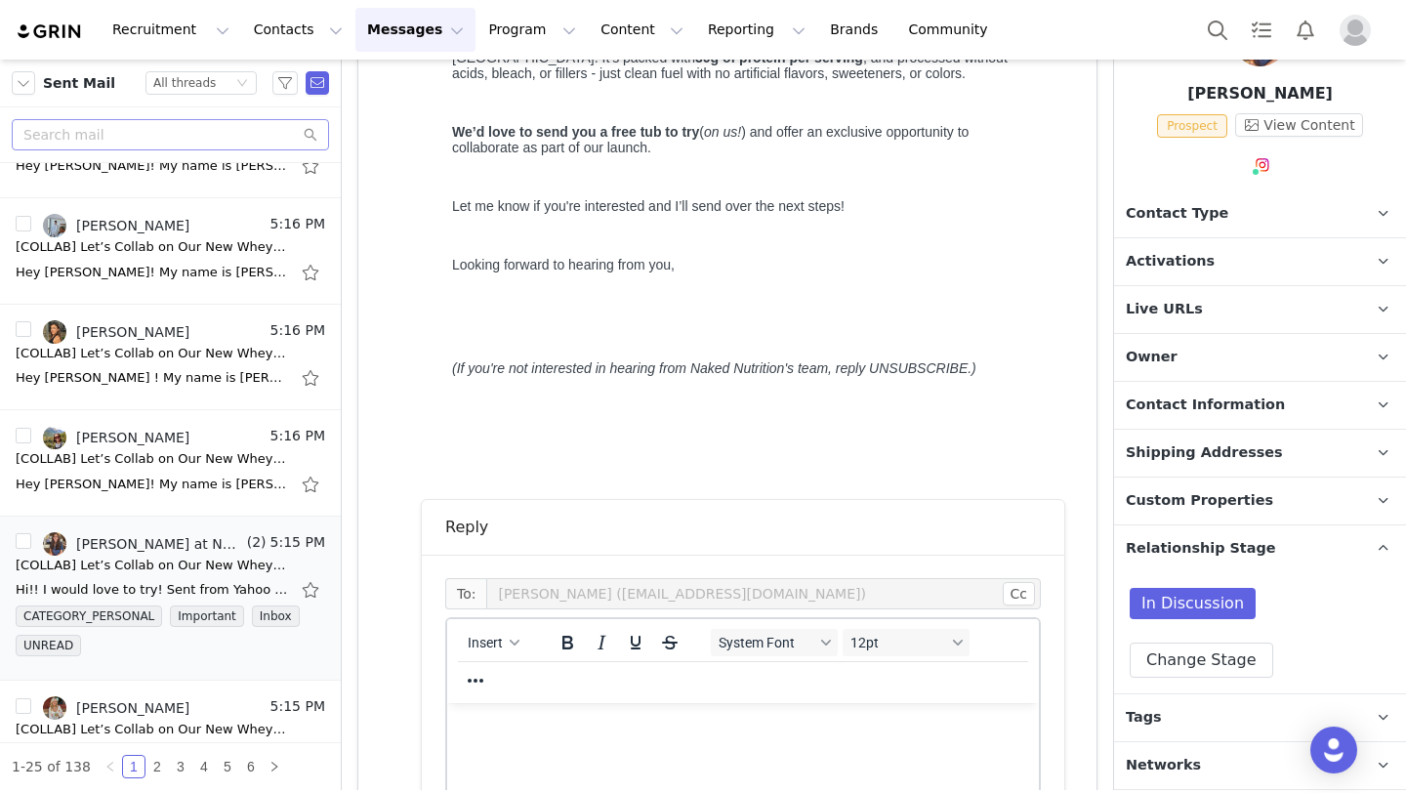
scroll to position [624, 0]
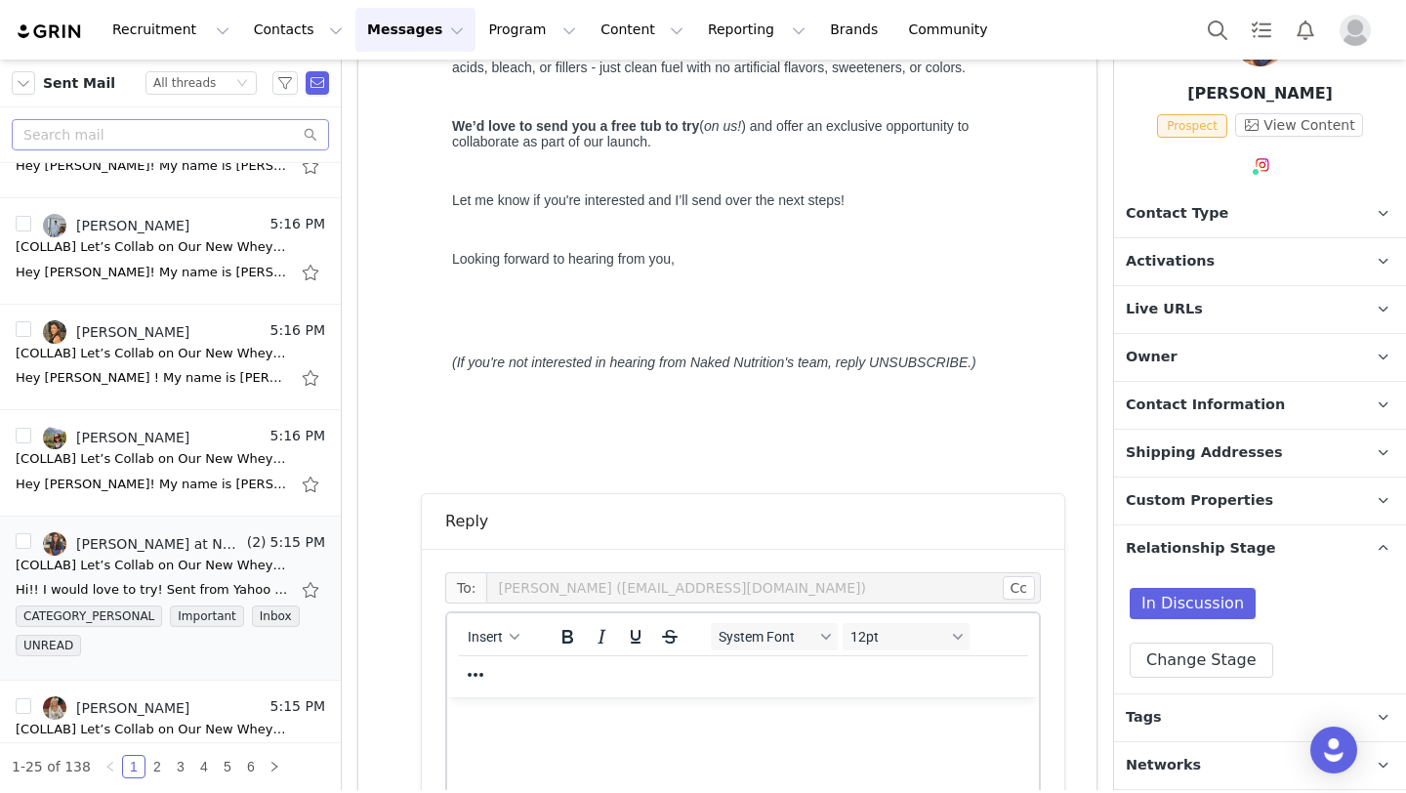
click at [512, 715] on p "Rich Text Area. Press ALT-0 for help." at bounding box center [743, 723] width 560 height 21
click at [464, 624] on button "Insert" at bounding box center [492, 636] width 67 height 27
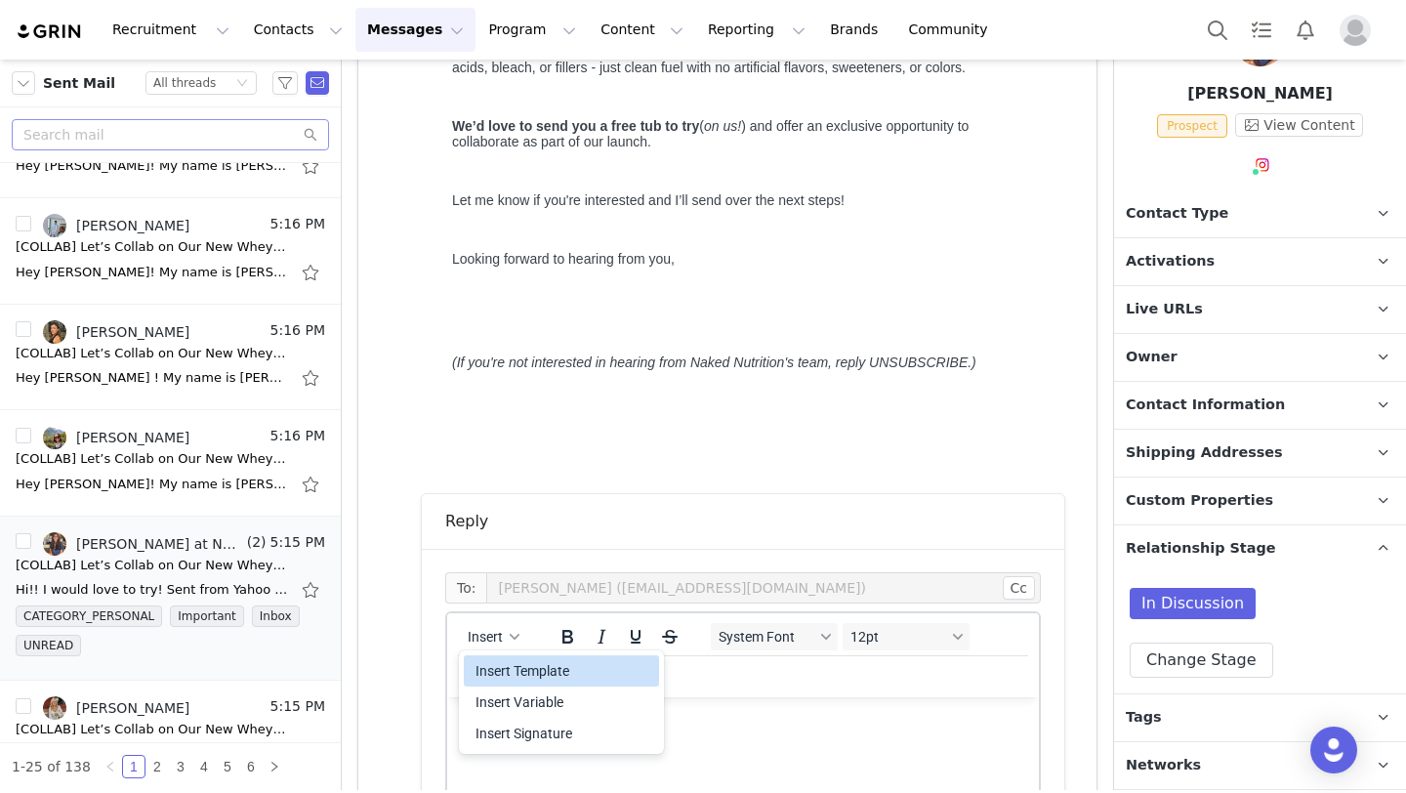
click at [512, 677] on div "Insert Template" at bounding box center [564, 670] width 176 height 23
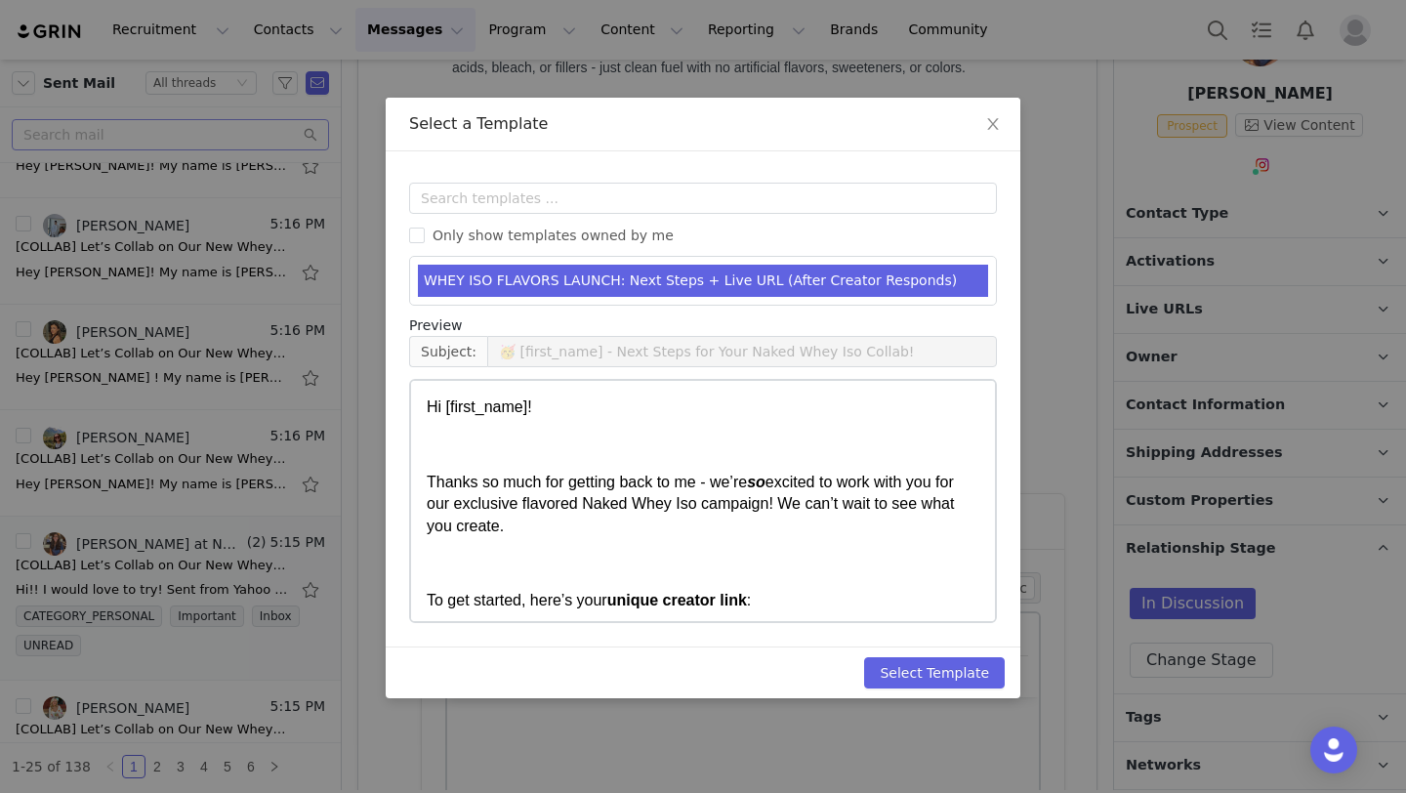
click at [505, 285] on li "WHEY ISO FLAVORS LAUNCH: Next Steps + Live URL (After Creator Responds)" at bounding box center [703, 281] width 570 height 32
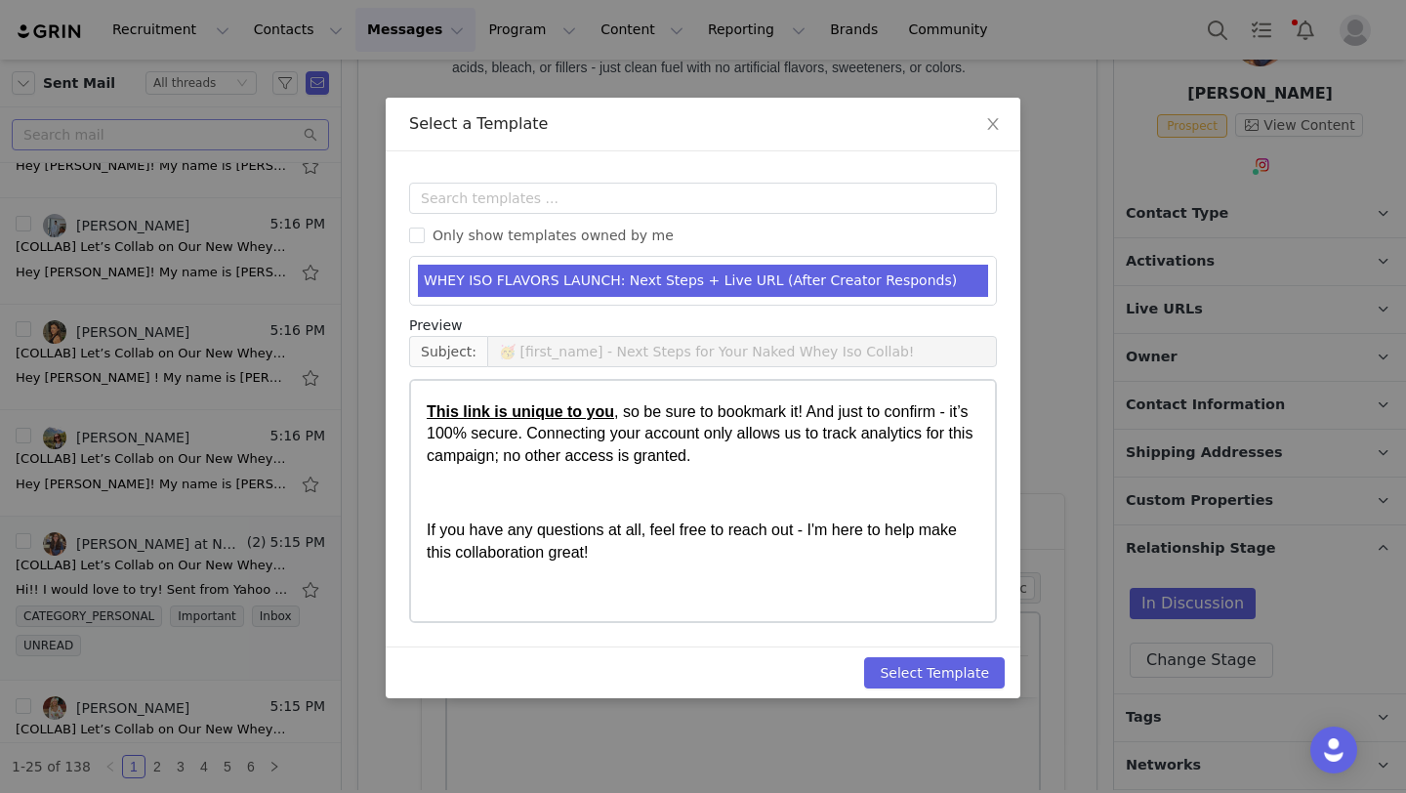
scroll to position [497, 0]
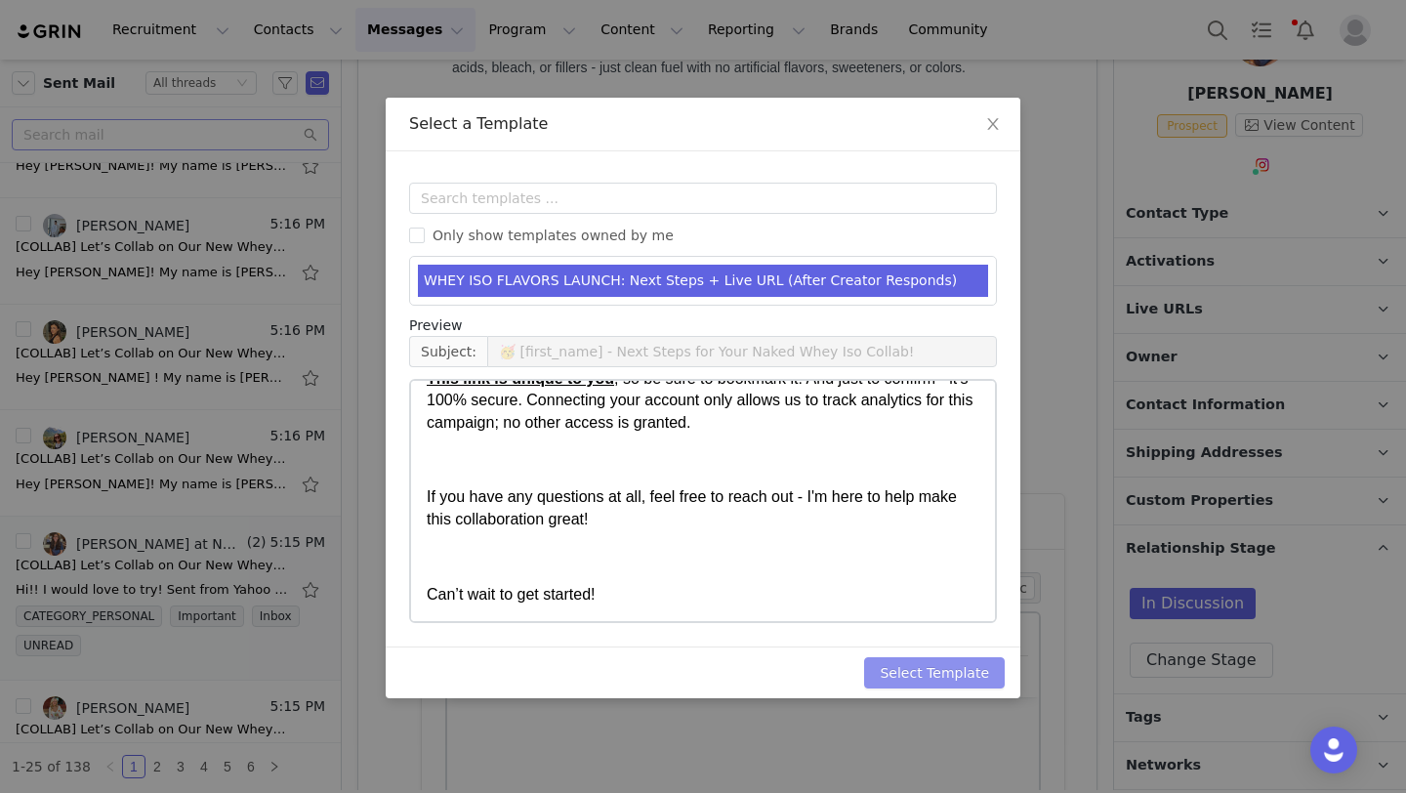
click at [905, 674] on button "Select Template" at bounding box center [934, 672] width 141 height 31
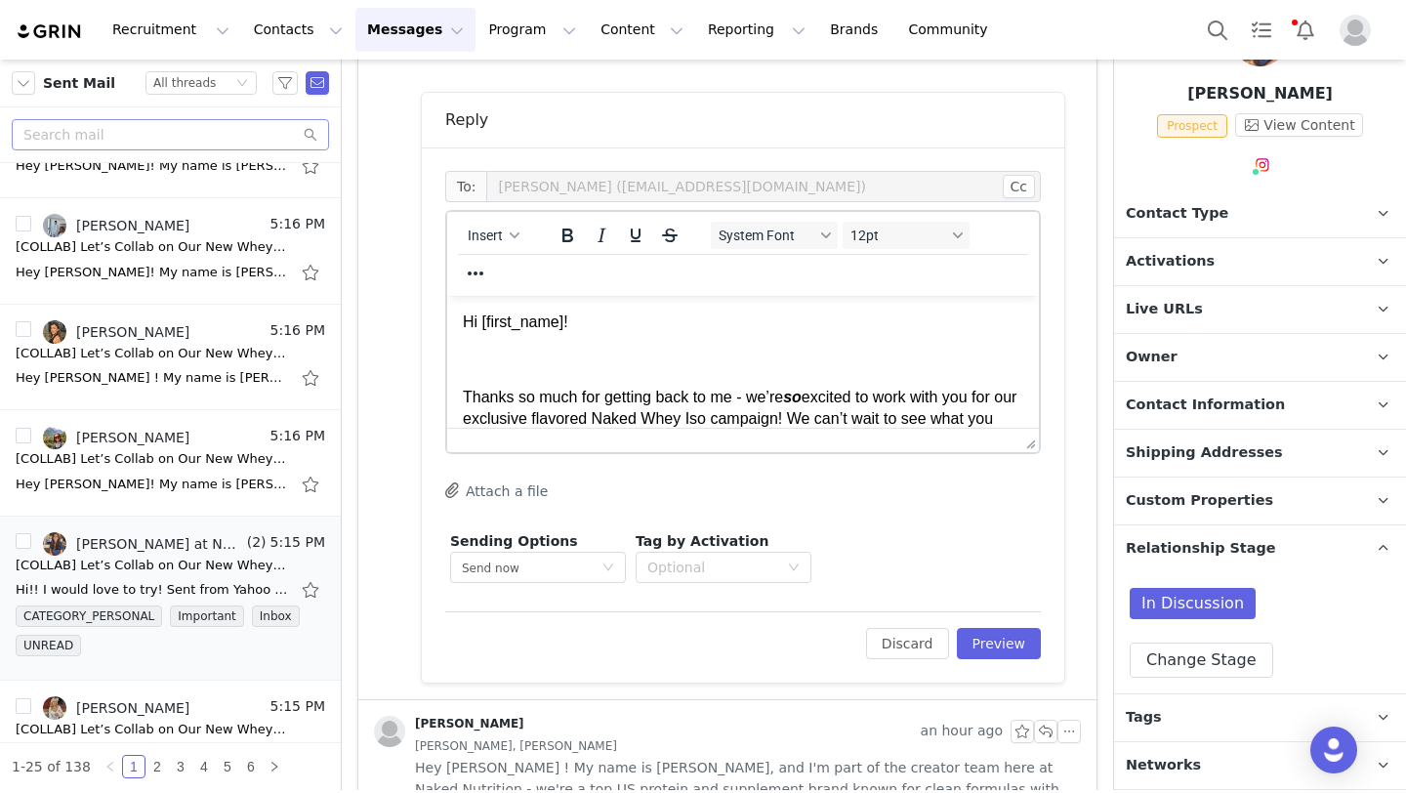
scroll to position [1067, 0]
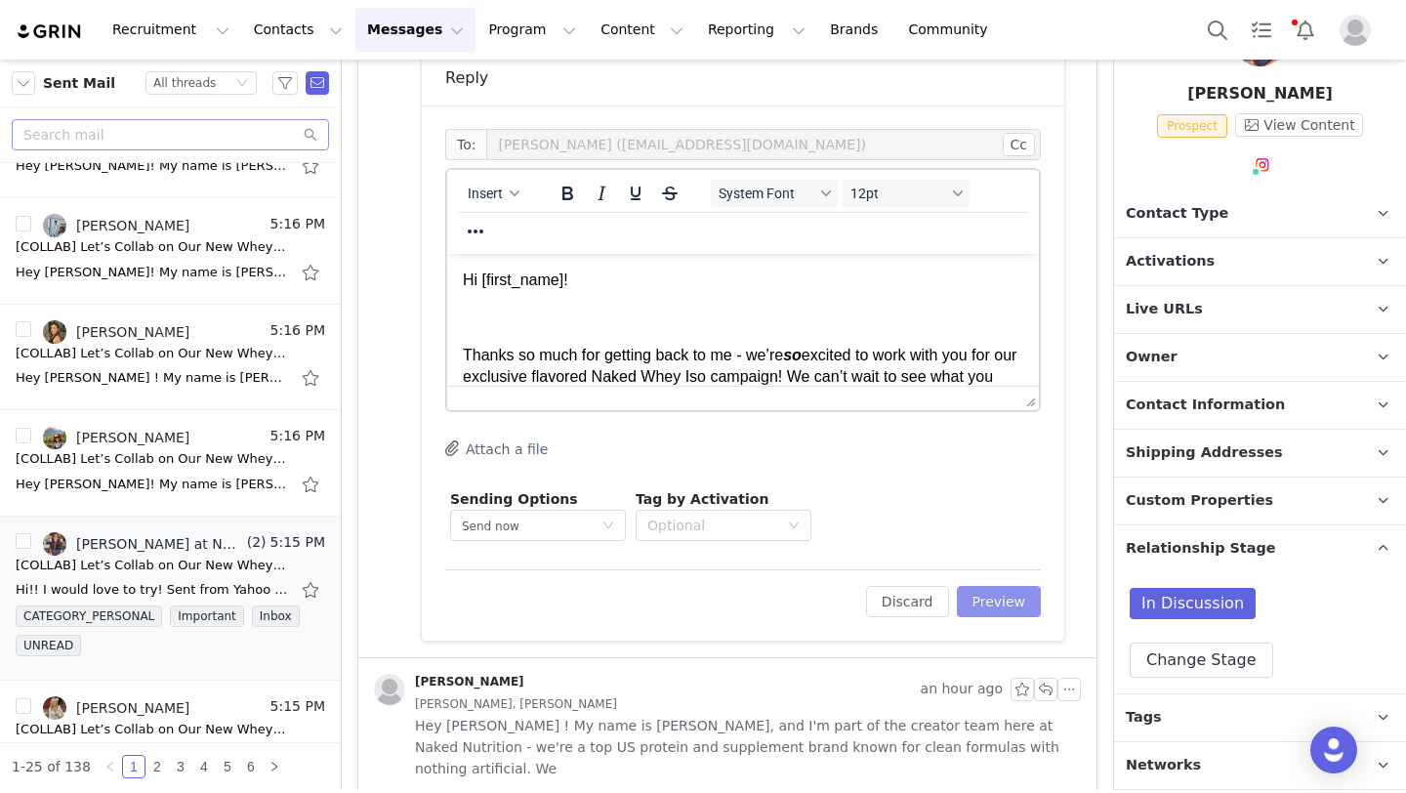
click at [1020, 596] on button "Preview" at bounding box center [999, 601] width 85 height 31
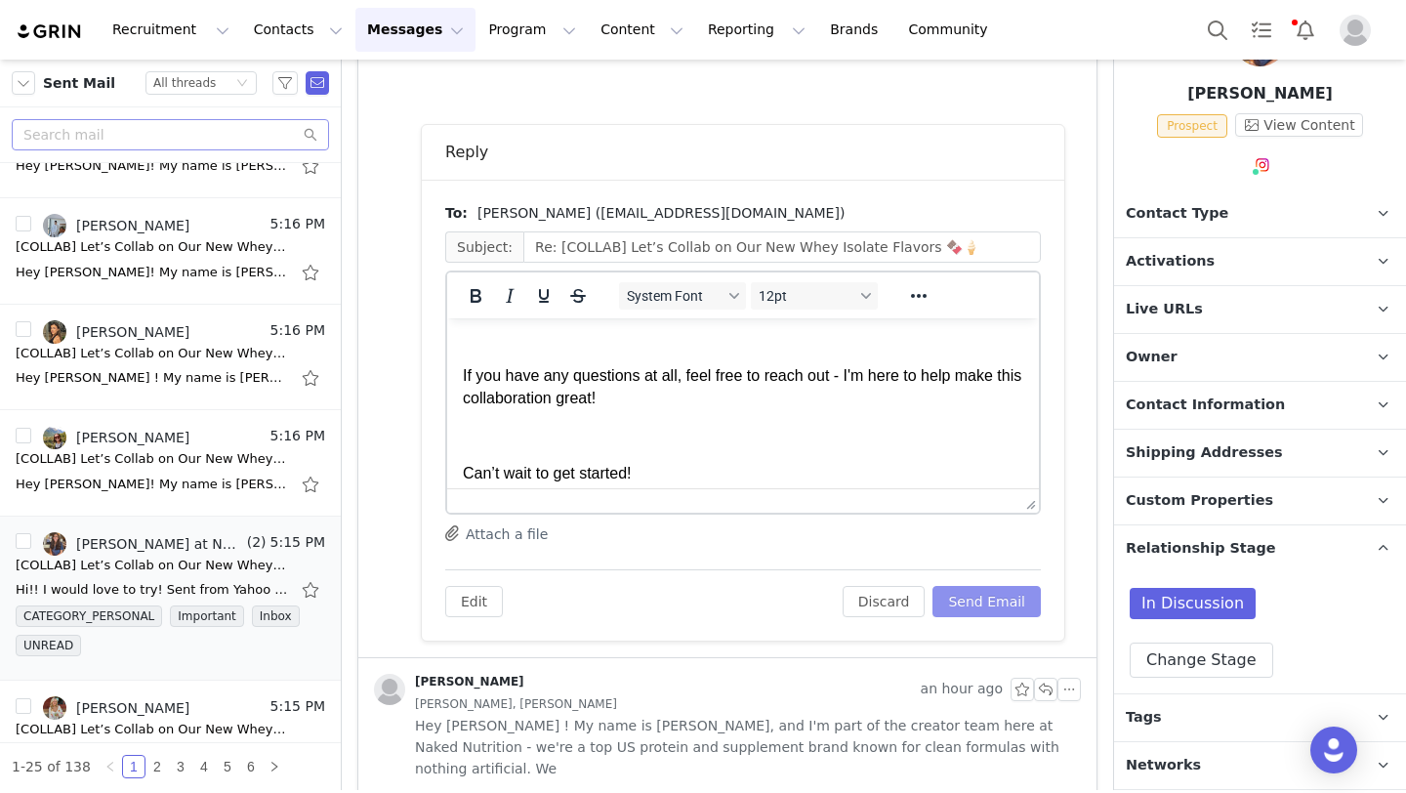
scroll to position [567, 0]
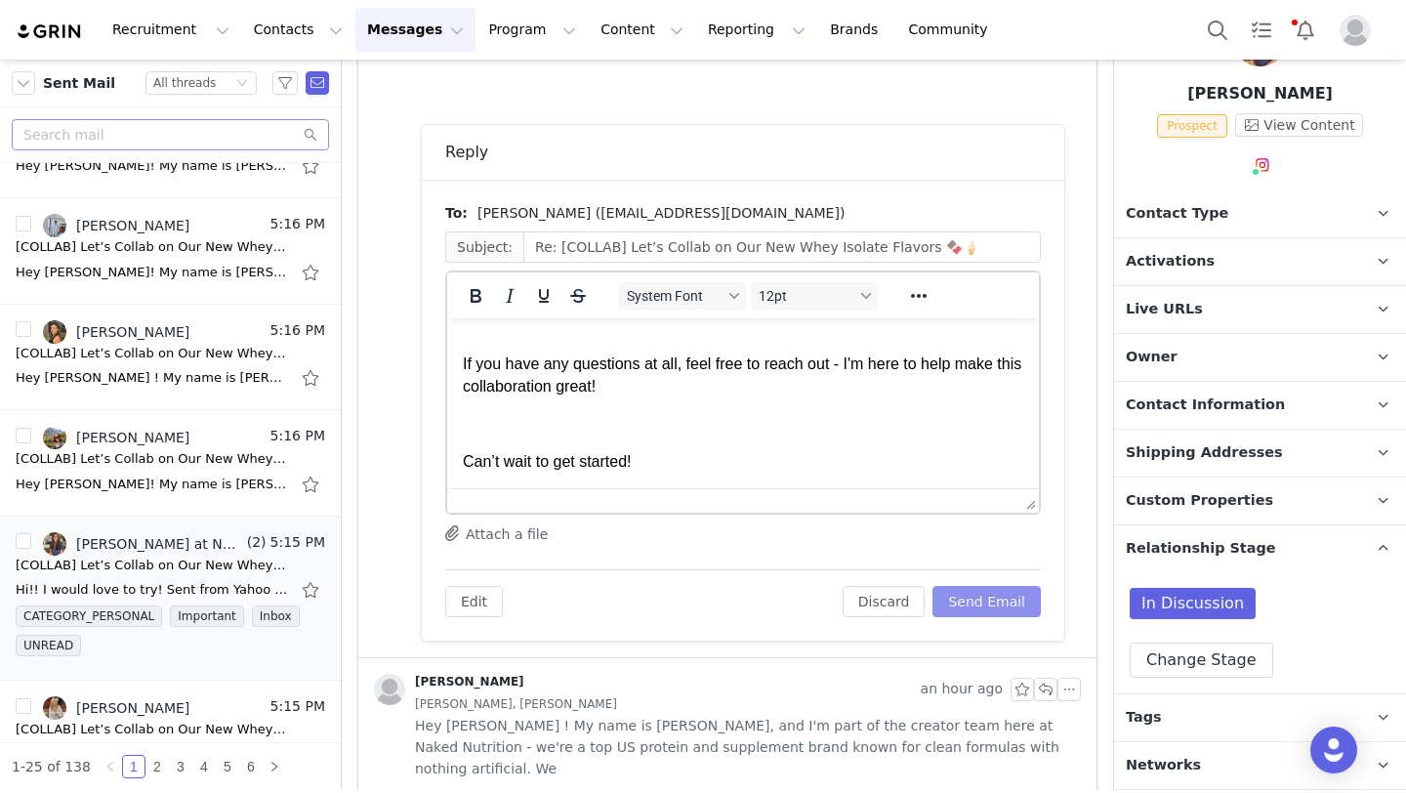
click at [988, 601] on button "Send Email" at bounding box center [987, 601] width 108 height 31
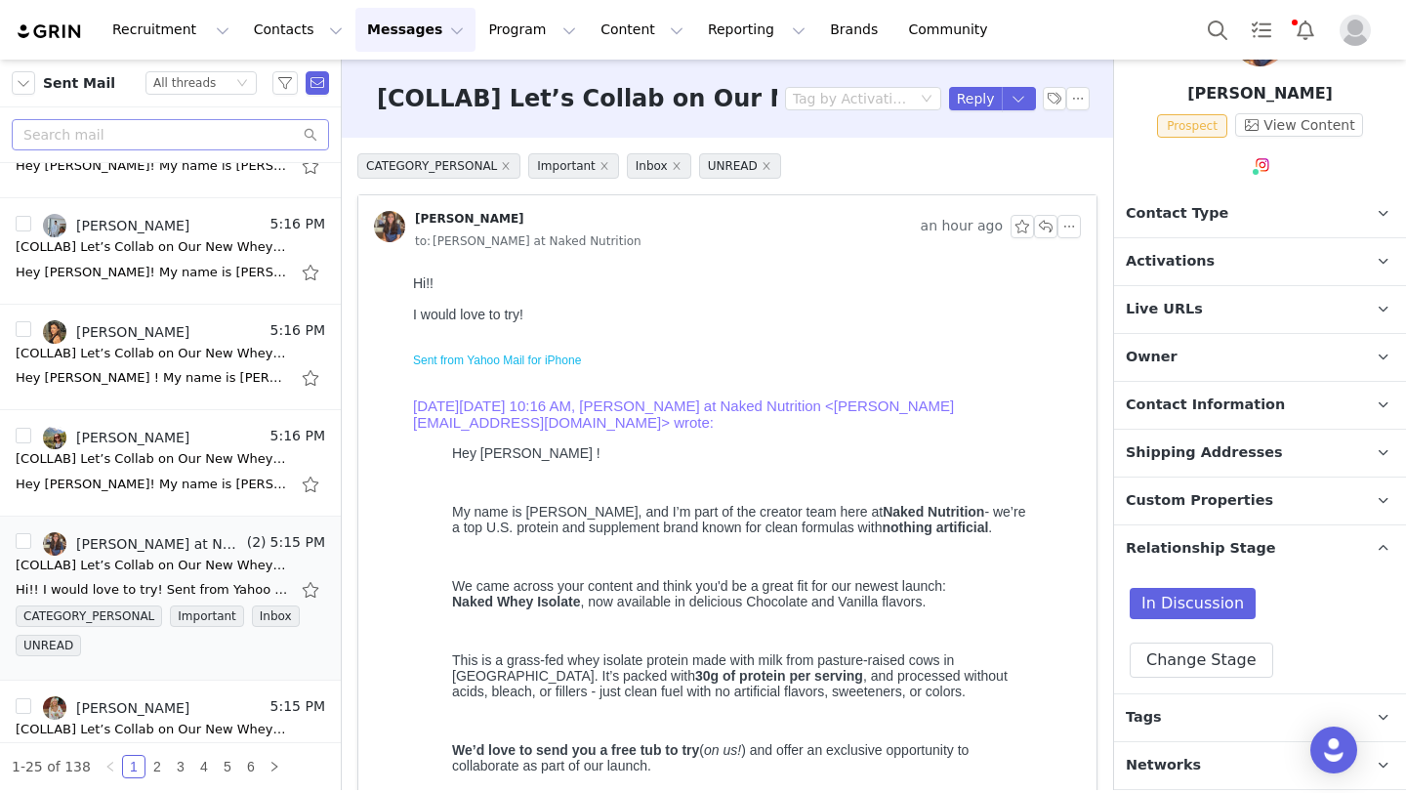
scroll to position [0, 0]
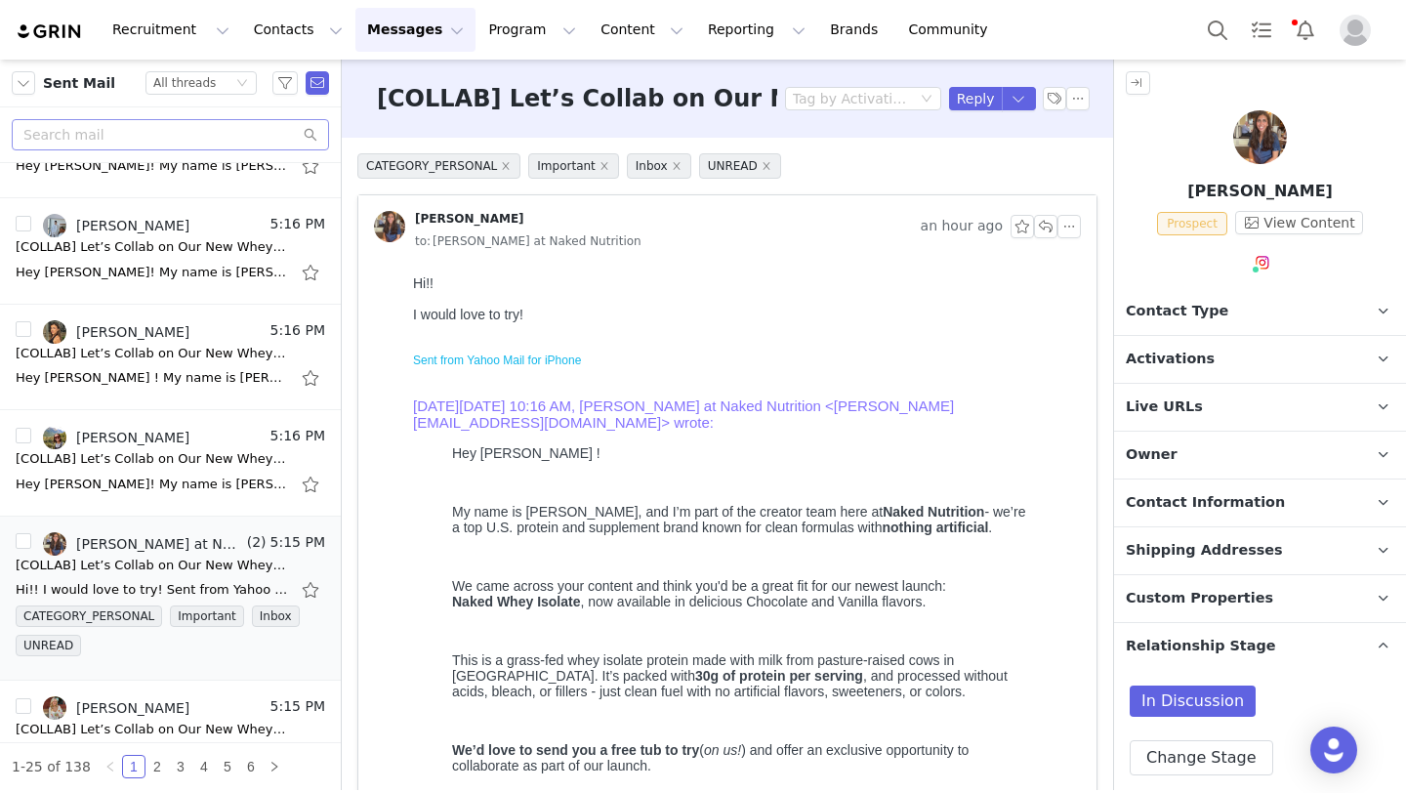
click at [1207, 221] on span "Prospect" at bounding box center [1192, 223] width 70 height 23
click at [1289, 190] on p "[PERSON_NAME]" at bounding box center [1260, 191] width 292 height 23
click at [412, 28] on button "Messages Messages" at bounding box center [415, 30] width 120 height 44
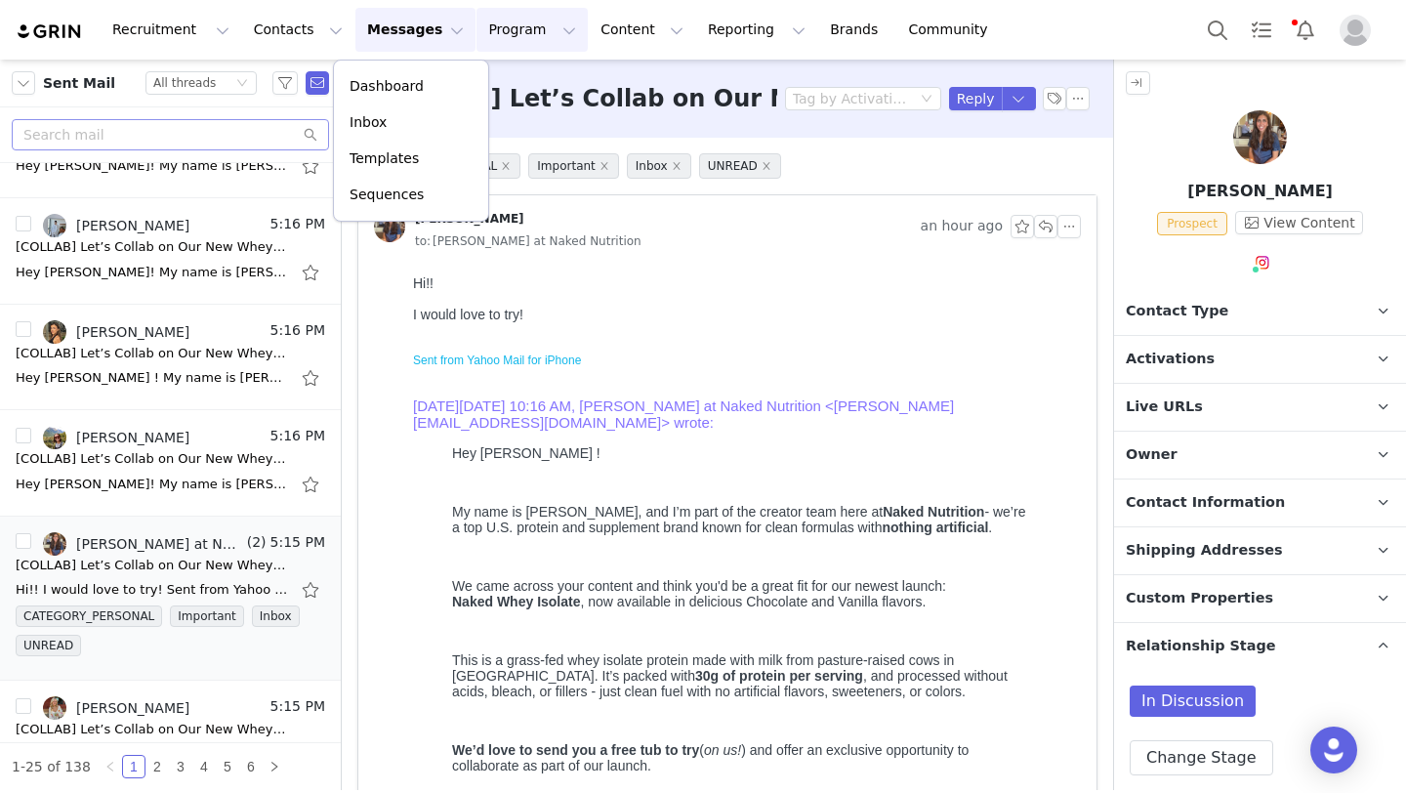
click at [477, 47] on button "Program Program" at bounding box center [532, 30] width 111 height 44
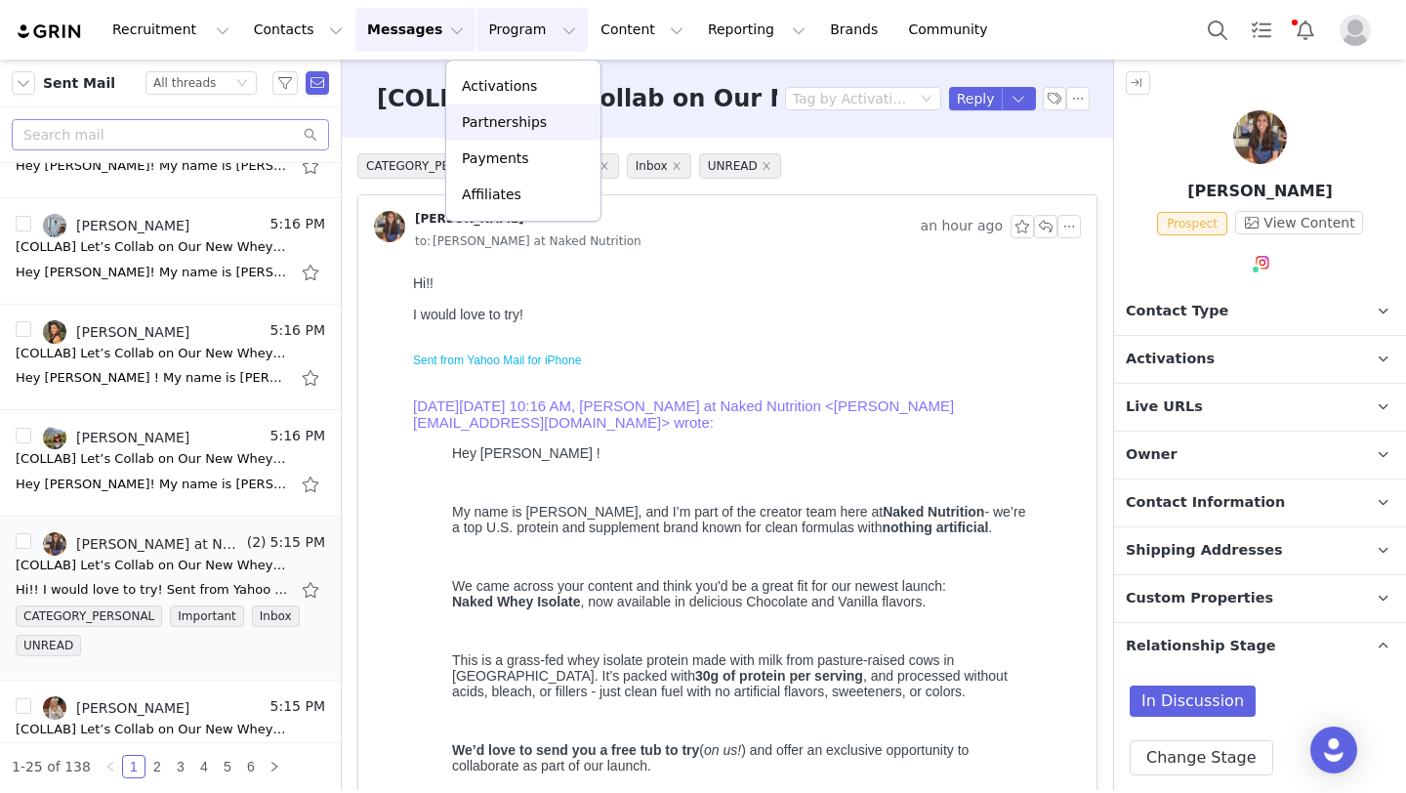
click at [480, 131] on p "Partnerships" at bounding box center [504, 122] width 85 height 21
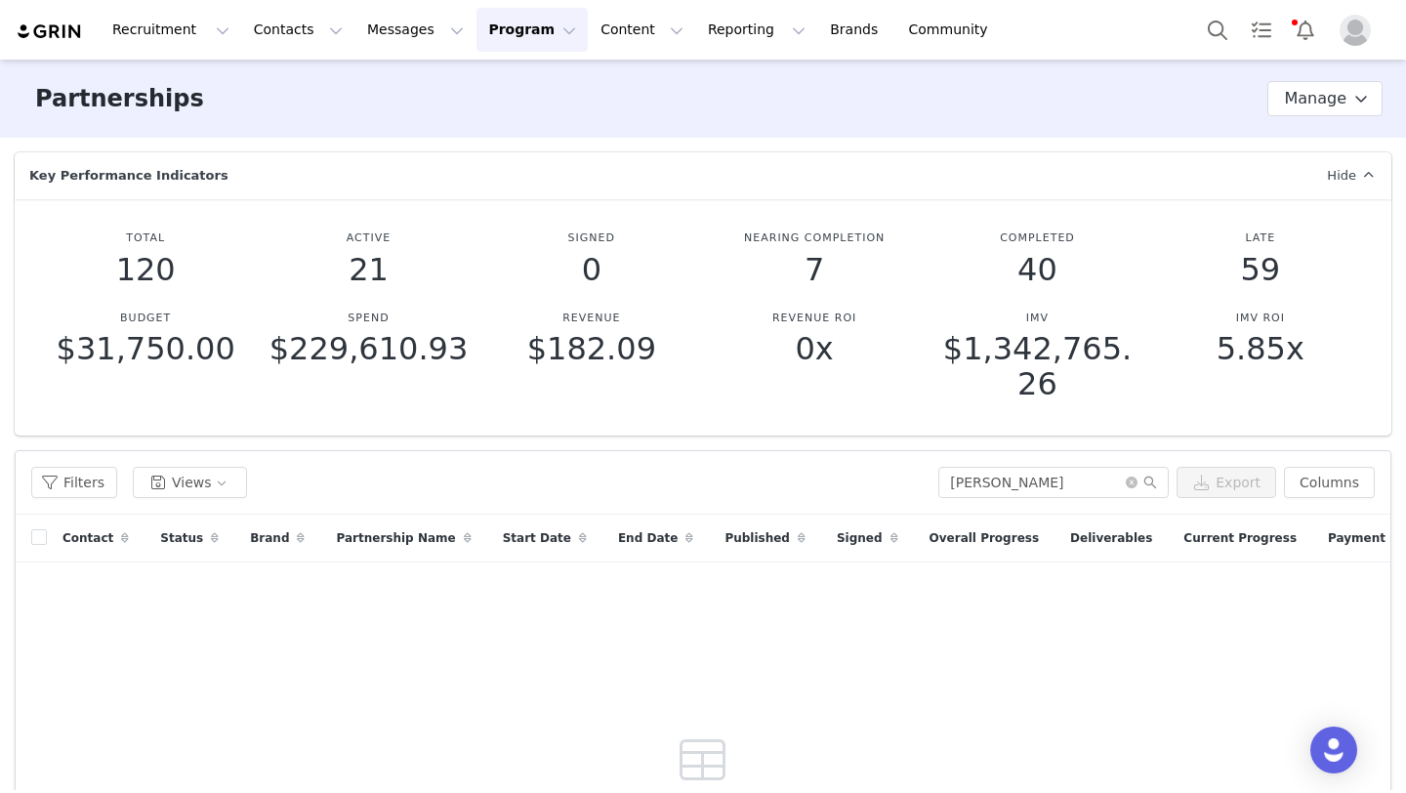
click at [513, 38] on button "Program Program" at bounding box center [532, 30] width 111 height 44
click at [528, 92] on p "Activations" at bounding box center [499, 86] width 75 height 21
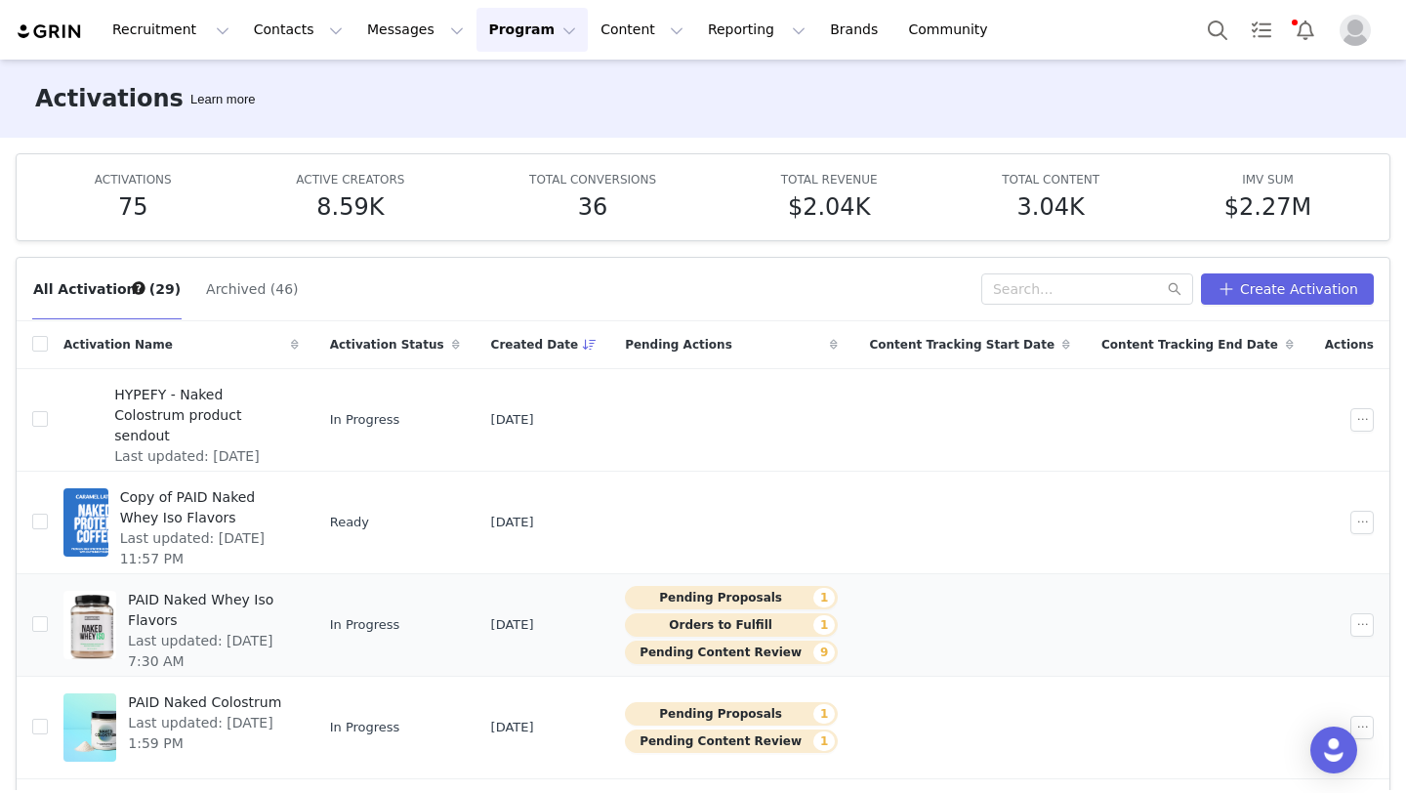
click at [213, 600] on span "PAID Naked Whey Iso Flavors" at bounding box center [207, 610] width 159 height 41
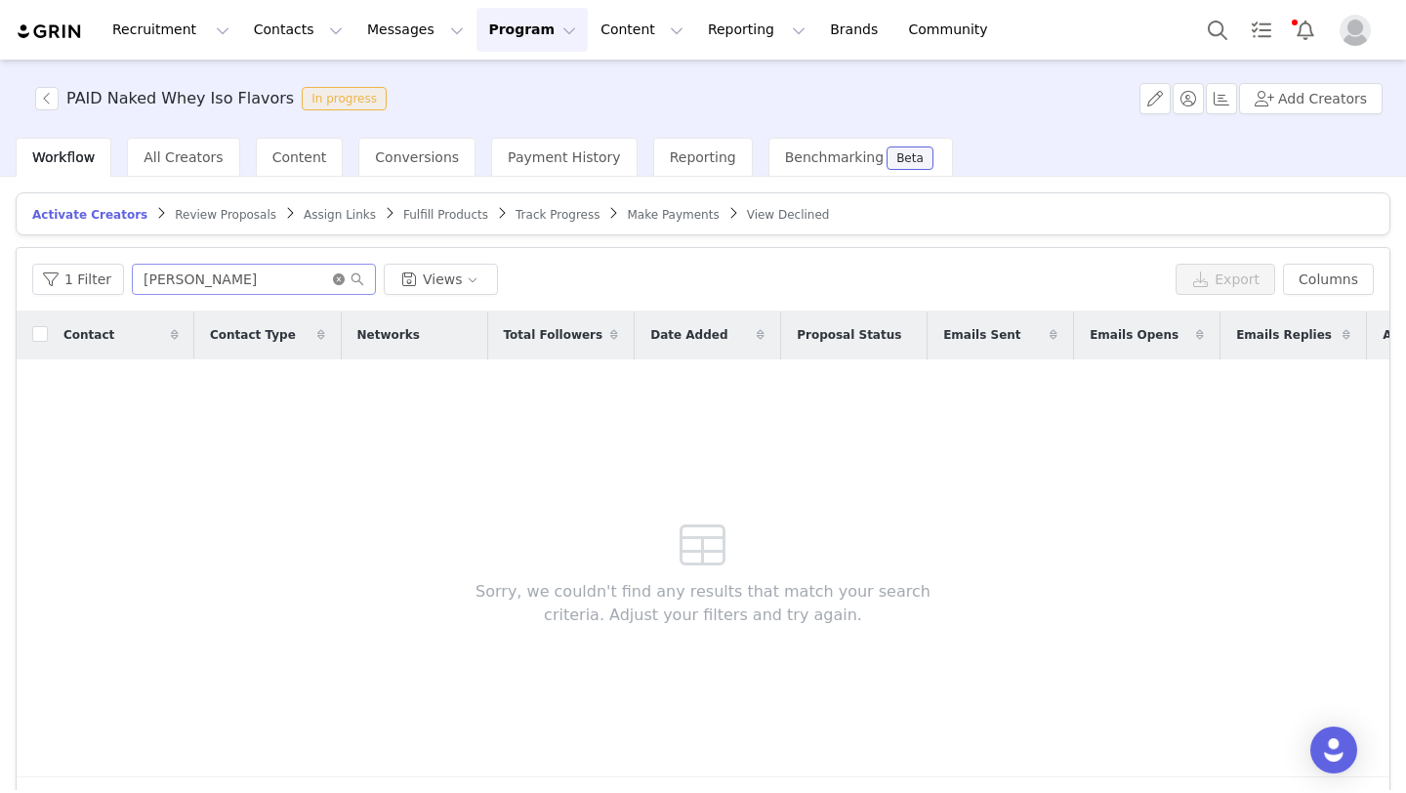
click at [334, 284] on icon "icon: close-circle" at bounding box center [339, 279] width 12 height 12
click at [319, 283] on input "text" at bounding box center [254, 279] width 244 height 31
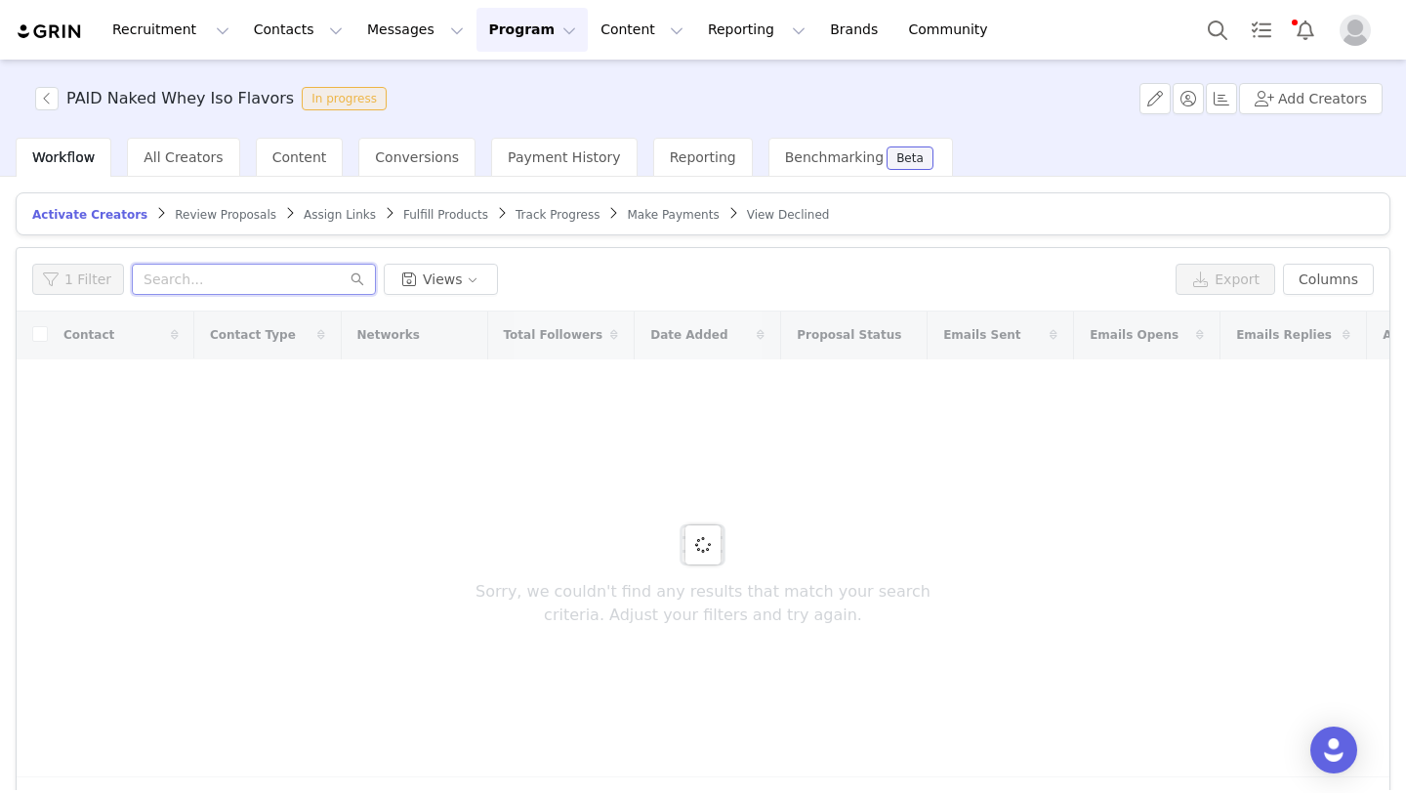
paste input "mersgoodeats"
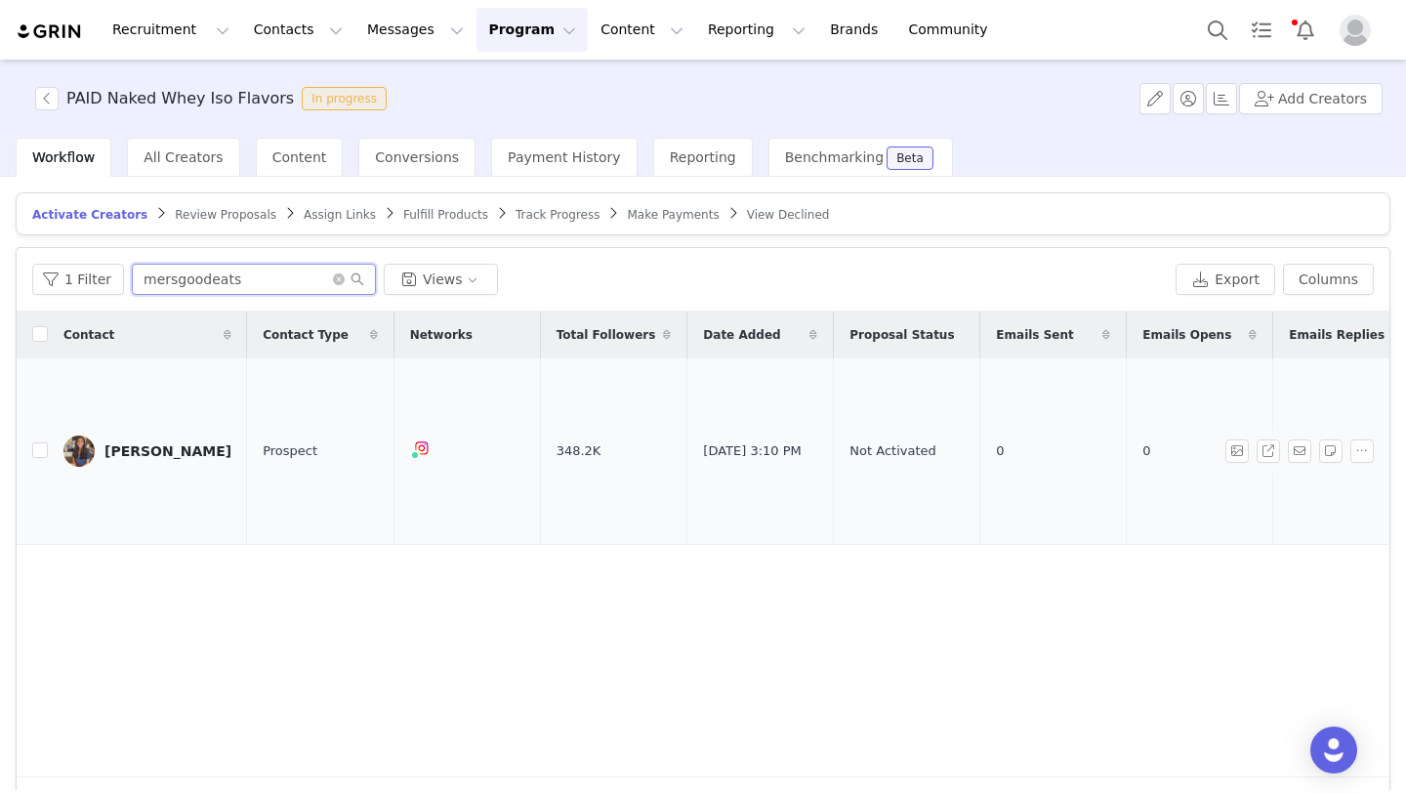
type input "mersgoodeats"
click at [163, 443] on div "[PERSON_NAME]" at bounding box center [167, 451] width 127 height 16
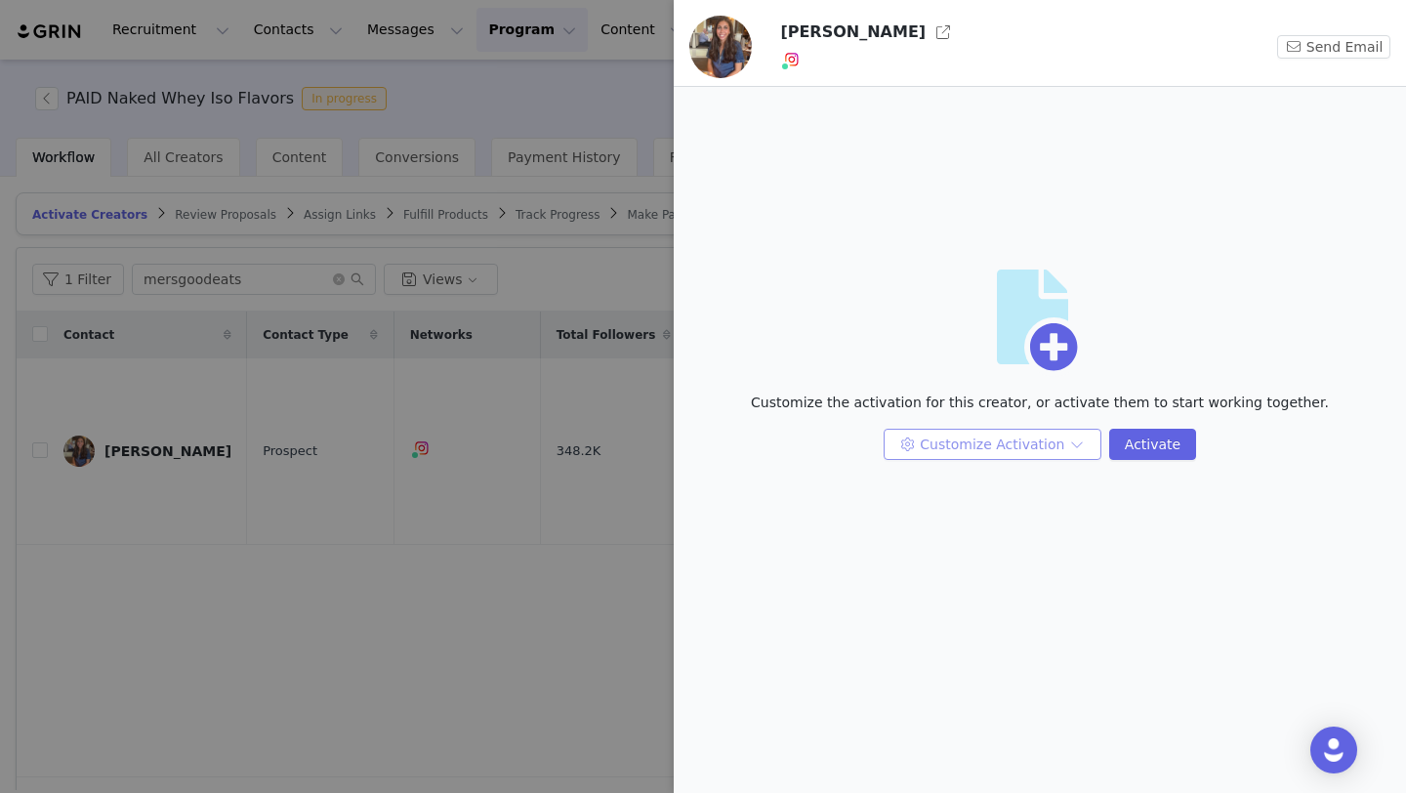
click at [1031, 445] on button "Customize Activation" at bounding box center [993, 444] width 218 height 31
click at [1008, 493] on li "Edit Available Tasks" at bounding box center [995, 483] width 206 height 31
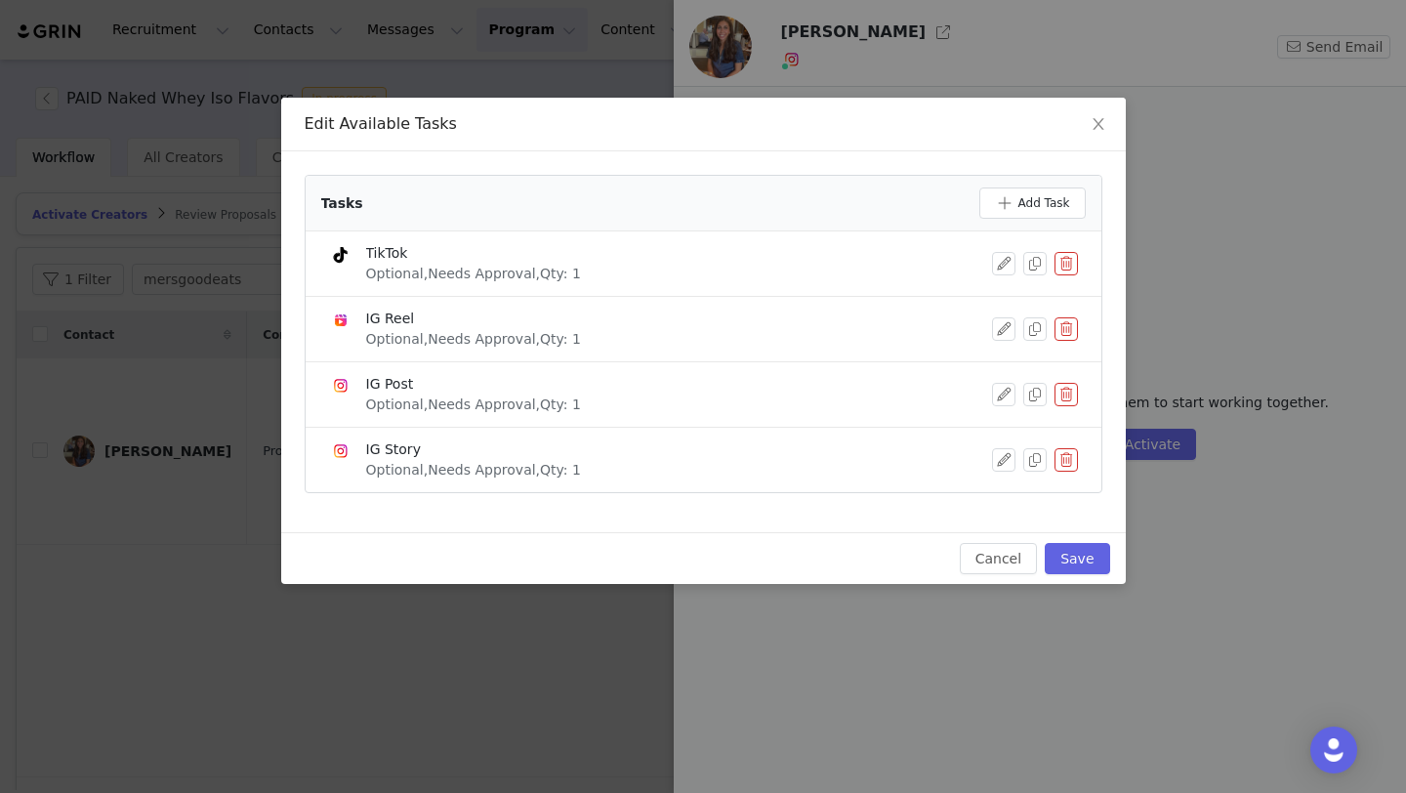
click at [1063, 261] on button "button" at bounding box center [1066, 263] width 23 height 23
click at [1023, 299] on button "Delete" at bounding box center [996, 296] width 76 height 31
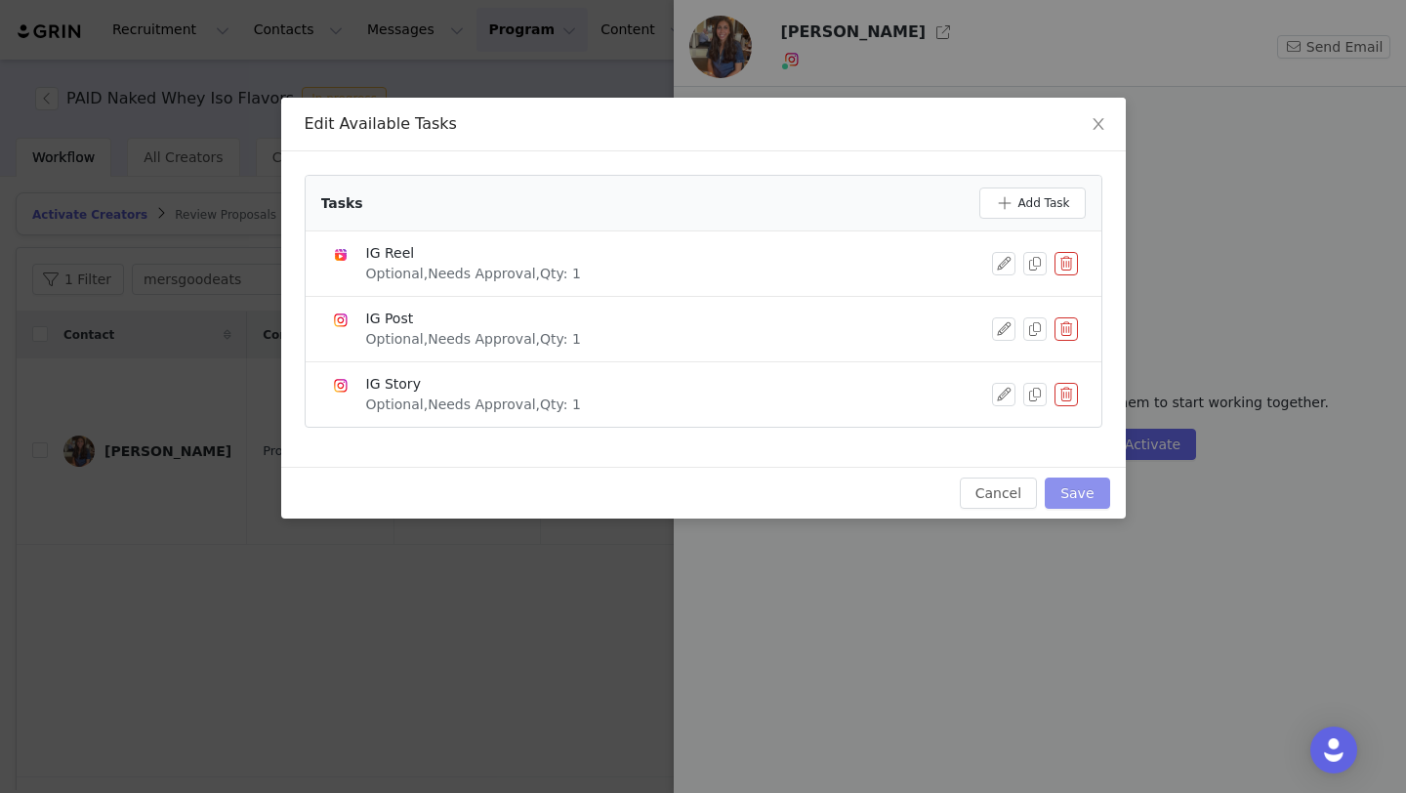
click at [1093, 479] on button "Save" at bounding box center [1077, 492] width 64 height 31
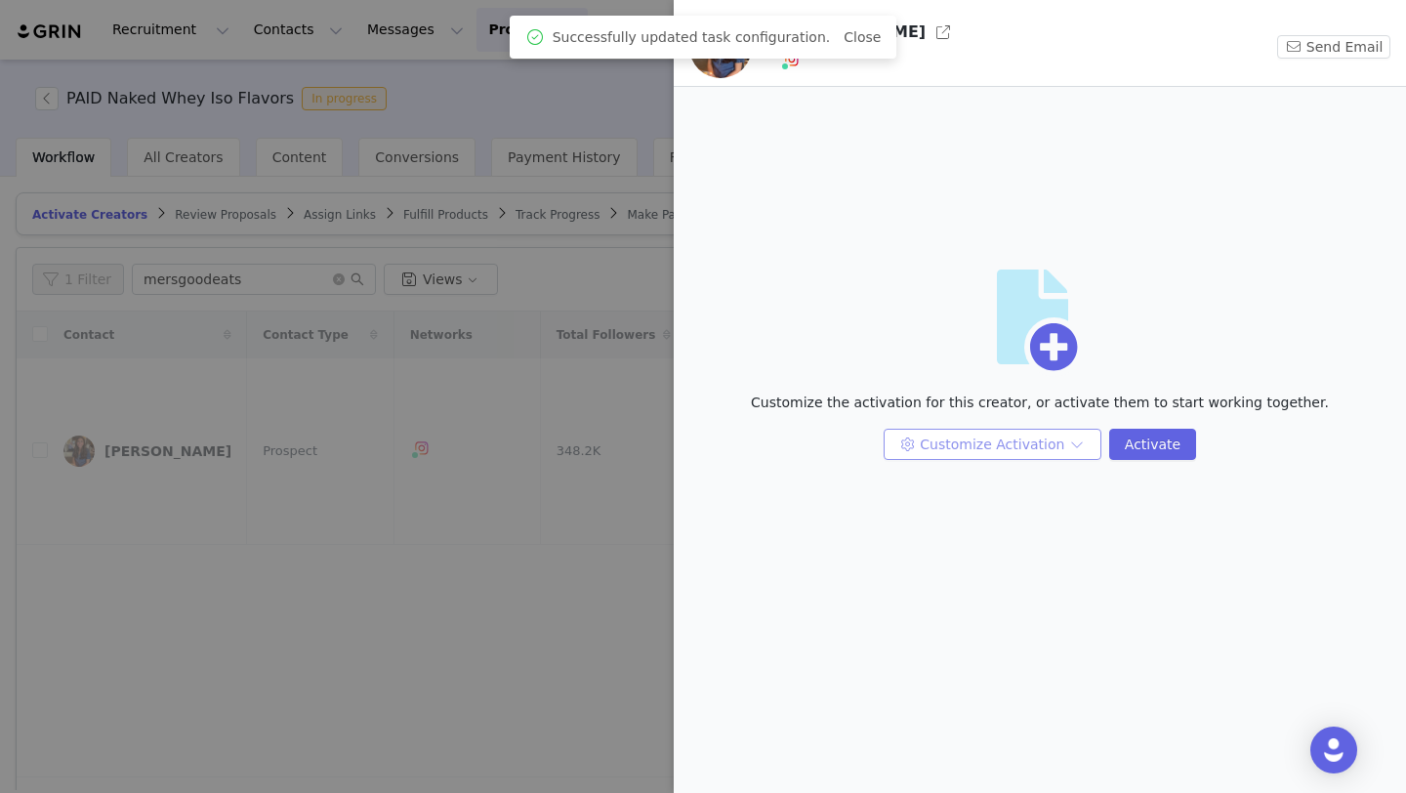
click at [1081, 440] on button "Customize Activation" at bounding box center [993, 444] width 218 height 31
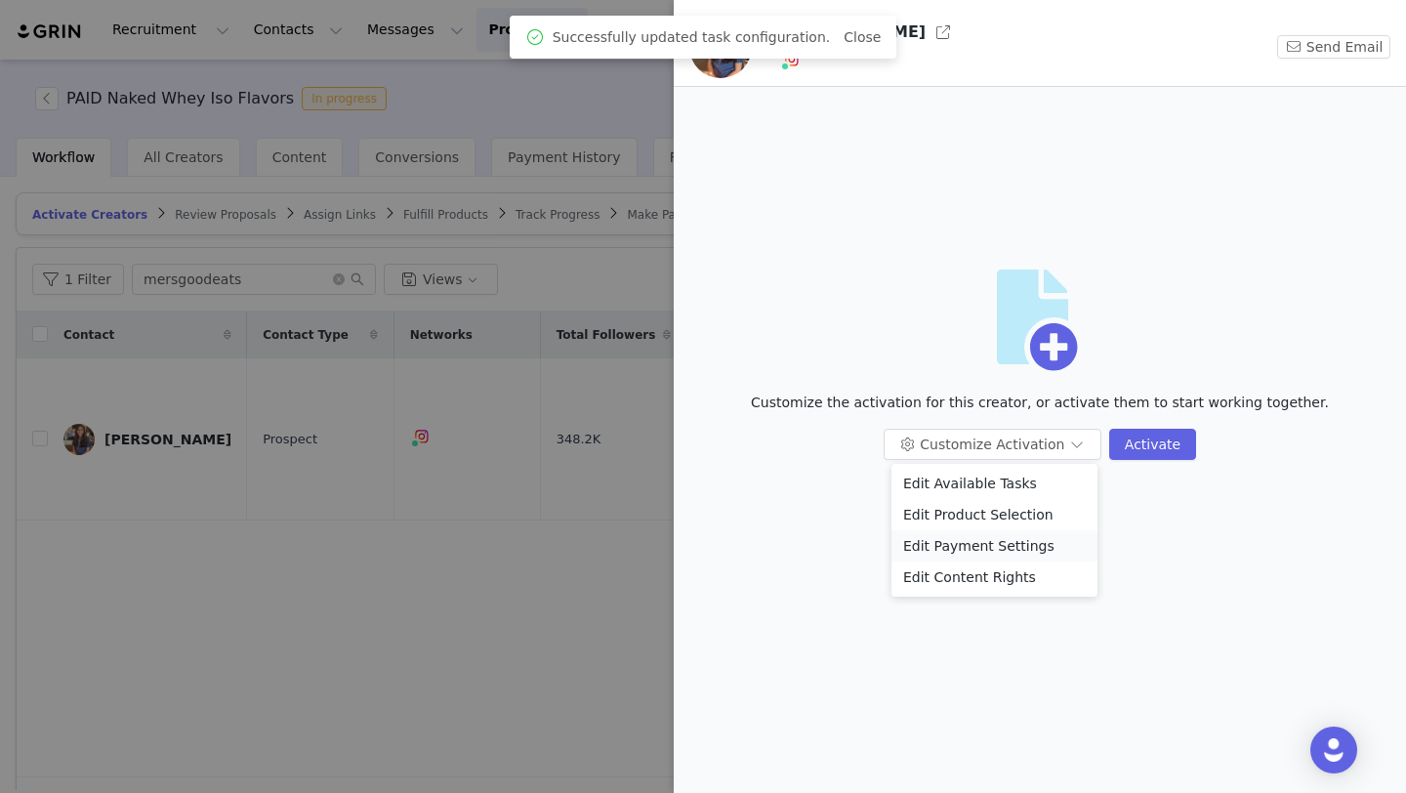
click at [1018, 543] on li "Edit Payment Settings" at bounding box center [995, 545] width 206 height 31
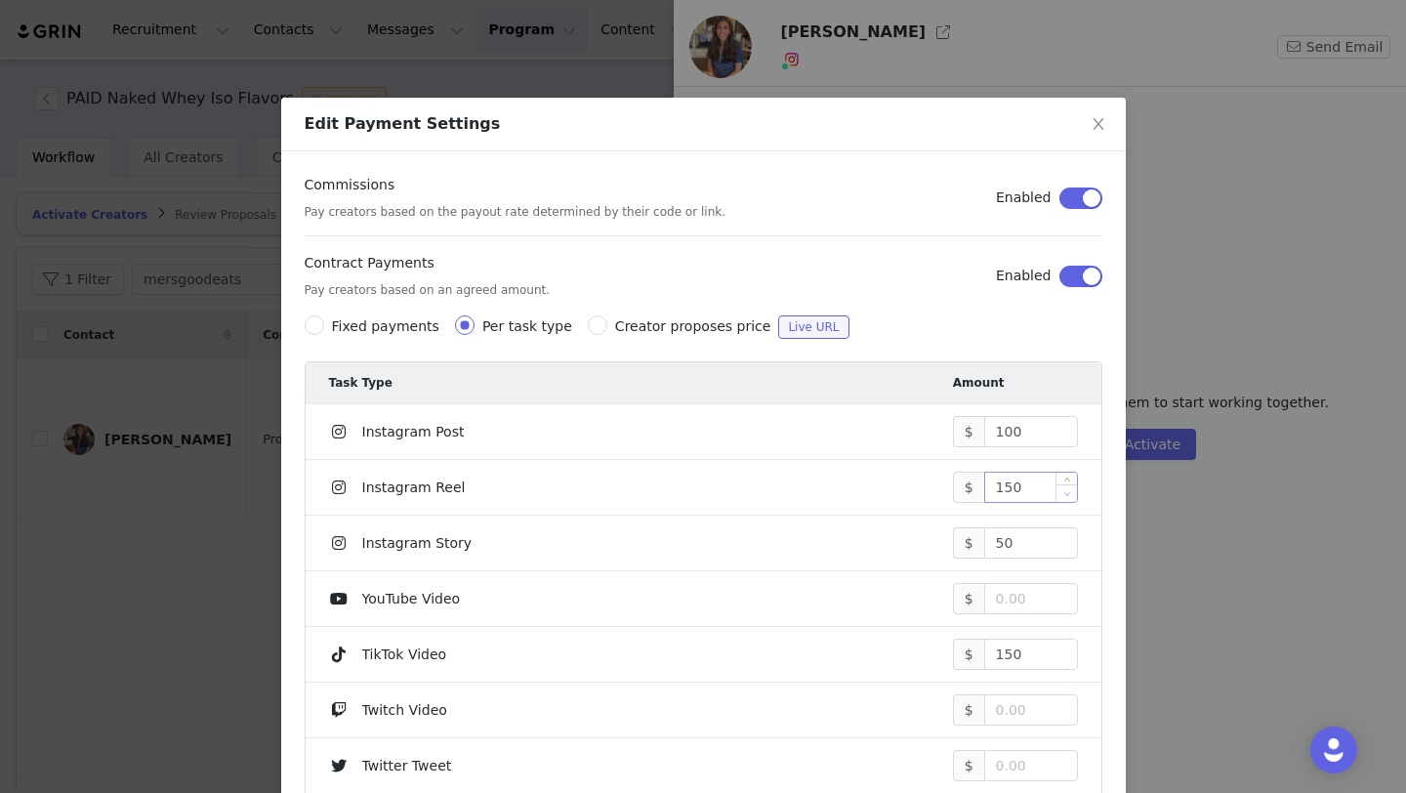
click at [1061, 488] on span "Decrease Value" at bounding box center [1067, 493] width 21 height 18
click at [1042, 487] on input "148" at bounding box center [1031, 487] width 92 height 29
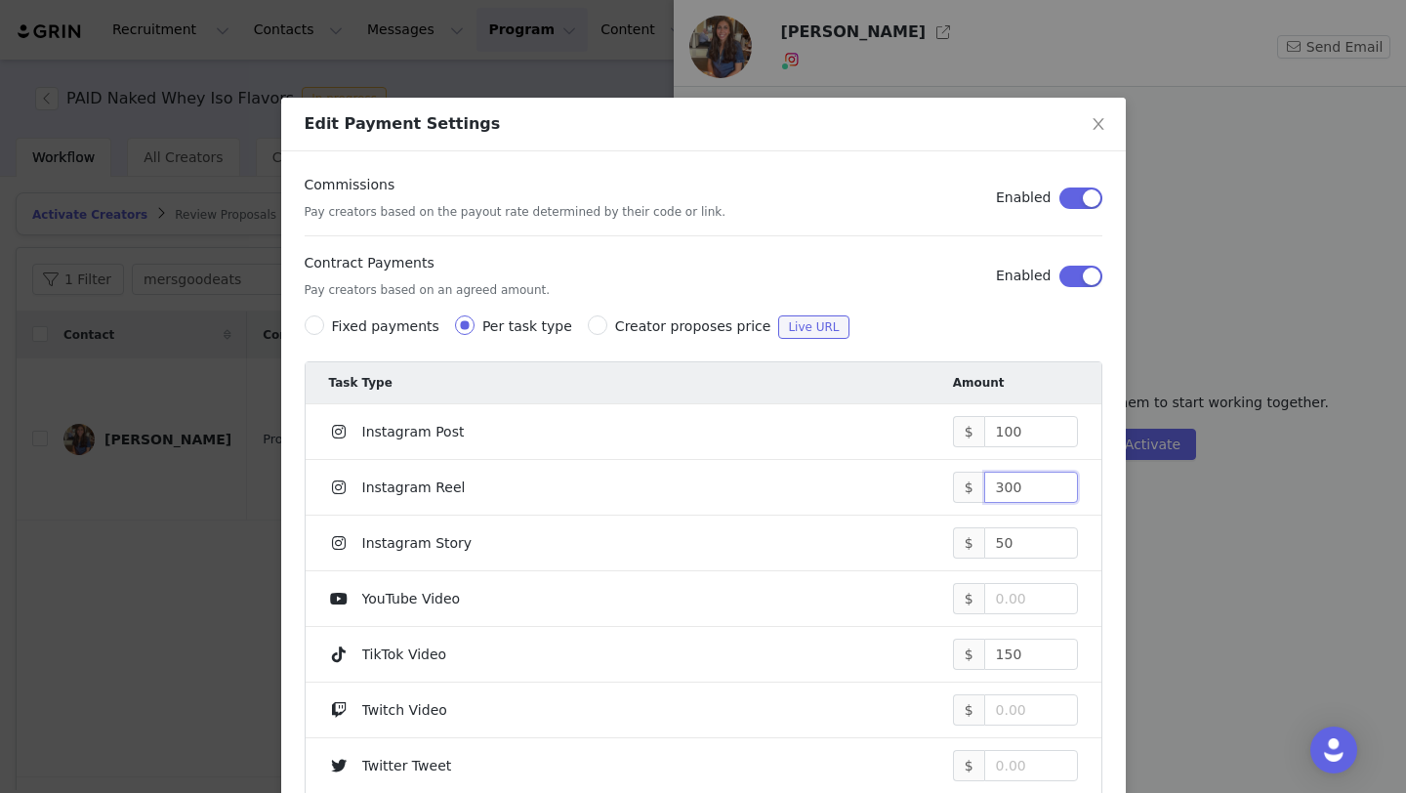
drag, startPoint x: 1042, startPoint y: 487, endPoint x: 729, endPoint y: 265, distance: 383.7
click at [992, 466] on li "Instagram Reel $ 300" at bounding box center [704, 488] width 796 height 56
type input "300"
click at [709, 465] on li "Instagram Reel $ 300" at bounding box center [704, 488] width 796 height 56
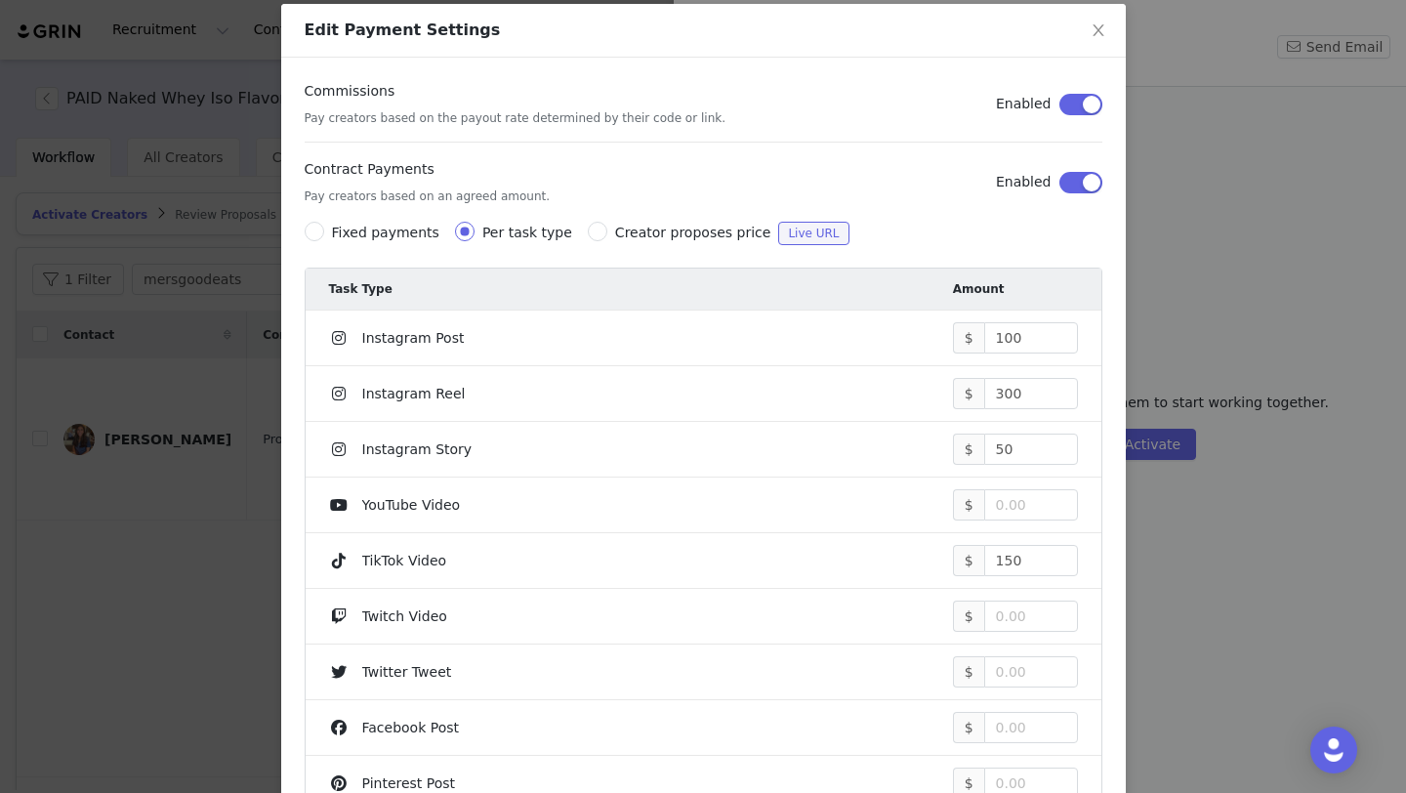
scroll to position [101, 0]
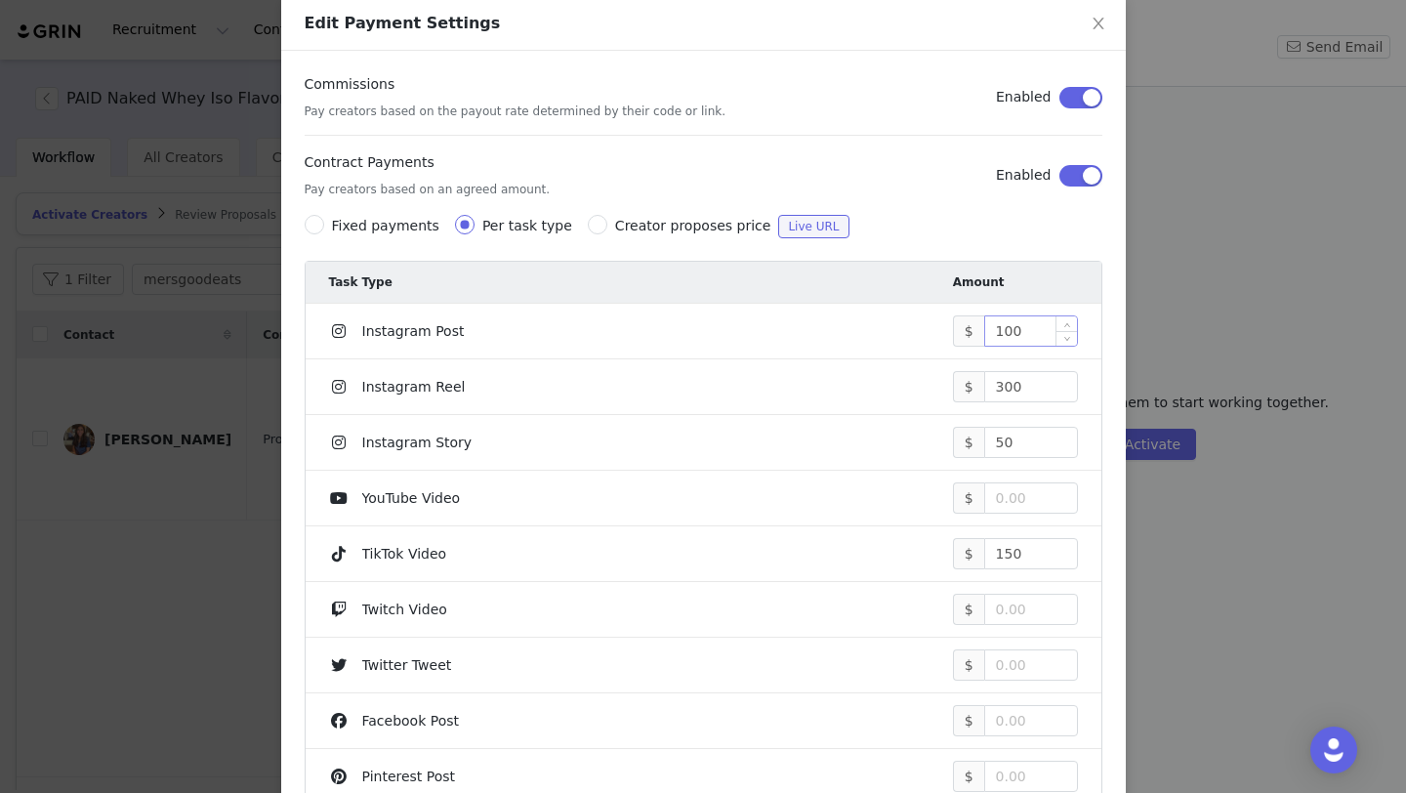
click at [1018, 332] on input "100" at bounding box center [1031, 330] width 92 height 29
type input "200"
click at [1029, 571] on li "TikTok Video $ 150" at bounding box center [704, 554] width 796 height 56
click at [1028, 563] on input "150" at bounding box center [1031, 553] width 92 height 29
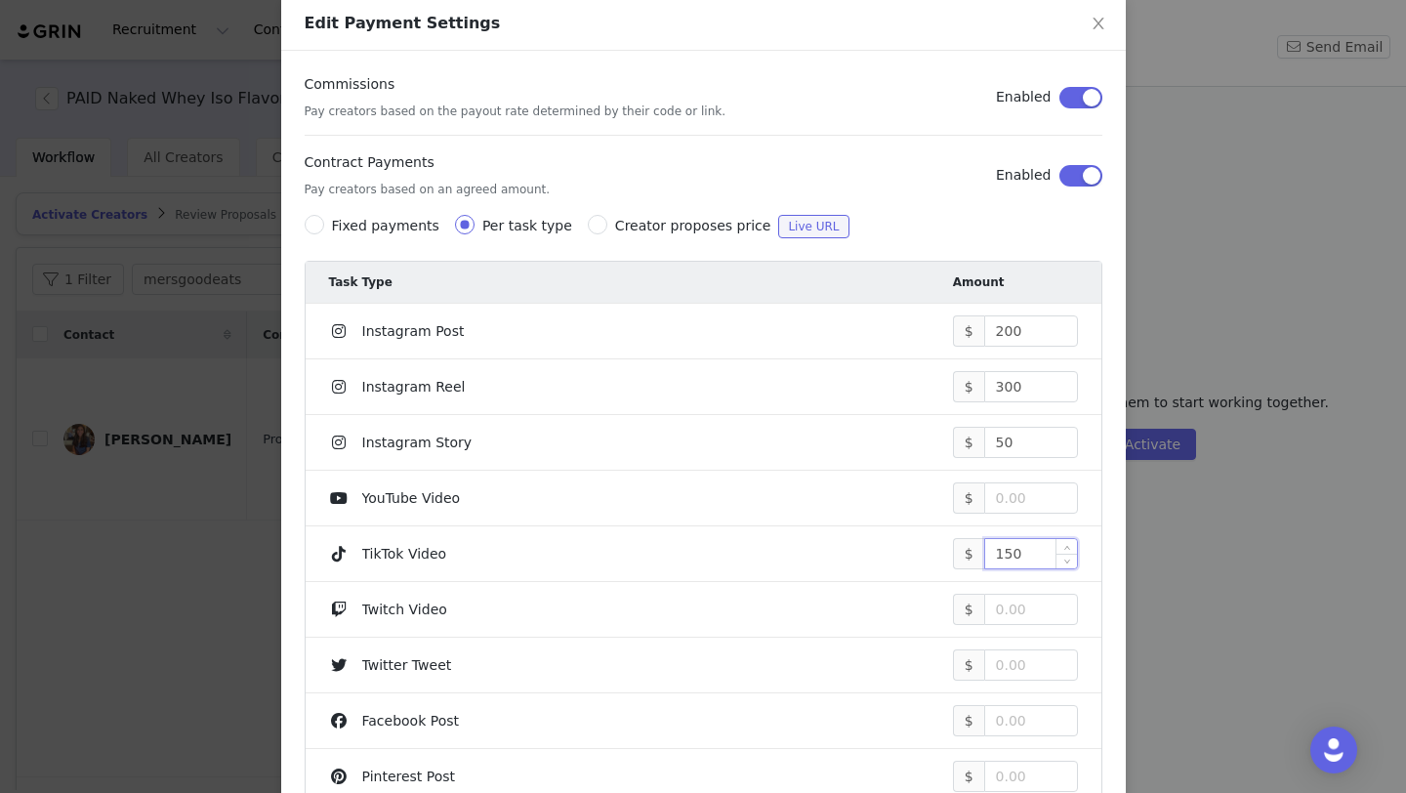
click at [1028, 563] on input "150" at bounding box center [1031, 553] width 92 height 29
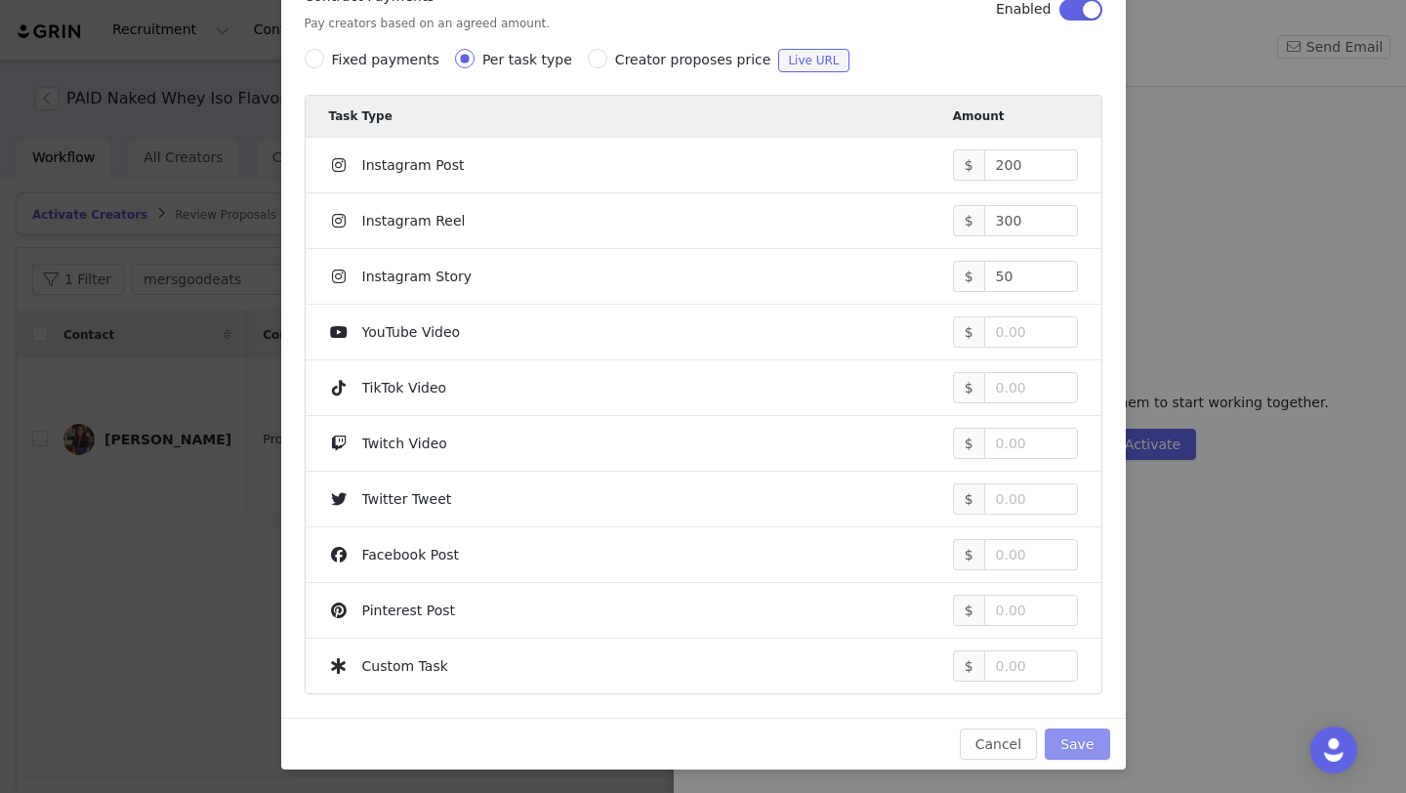
click at [1096, 748] on button "Save" at bounding box center [1077, 743] width 64 height 31
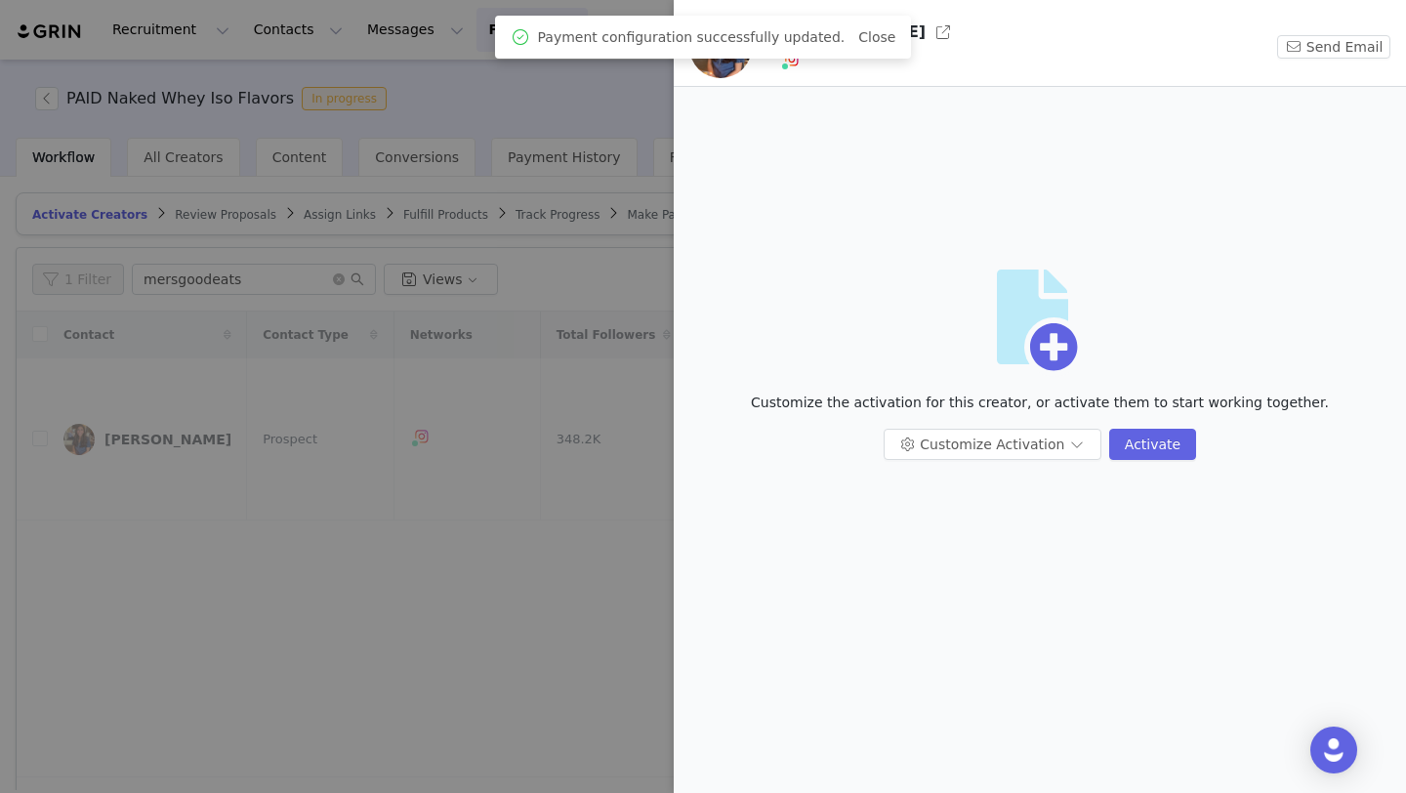
click at [466, 426] on div at bounding box center [703, 396] width 1406 height 793
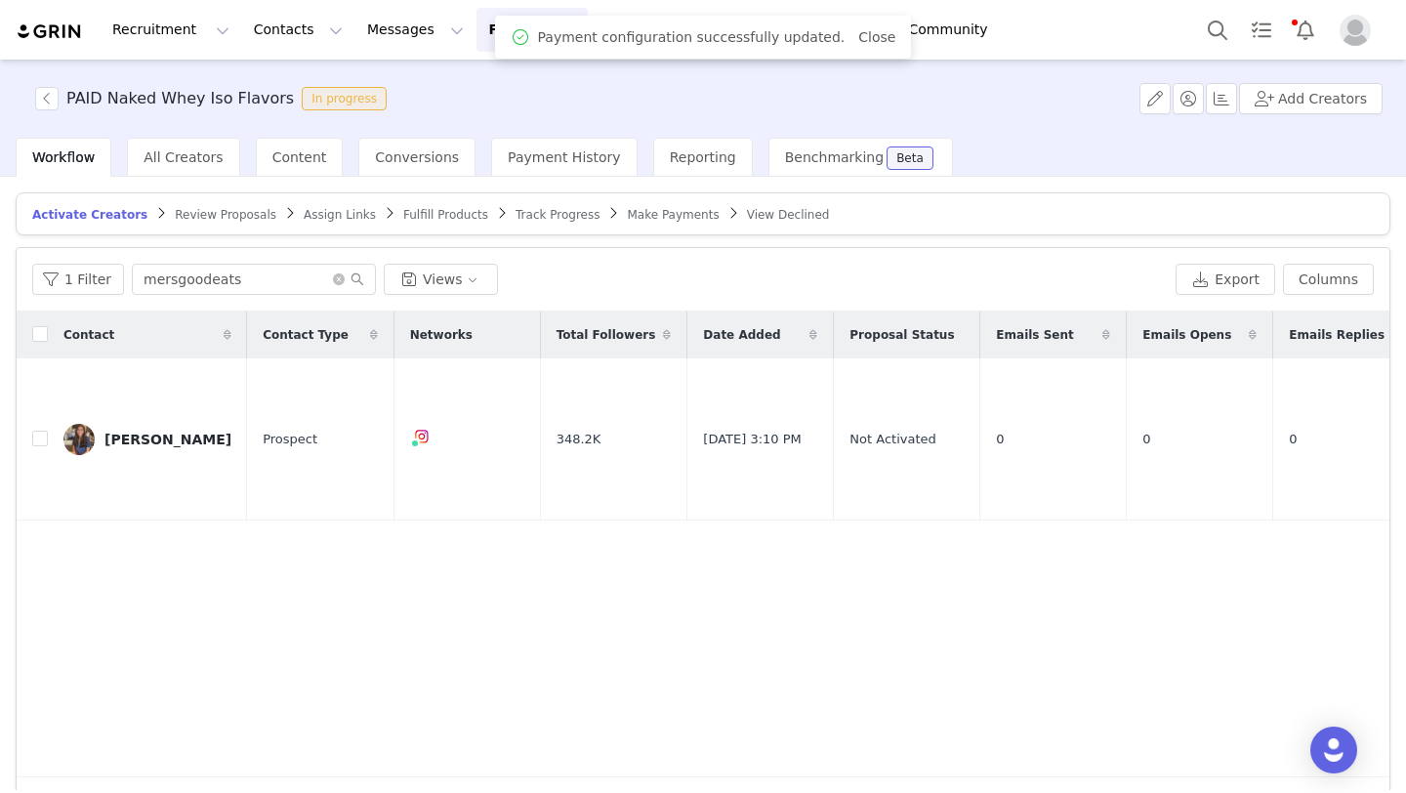
scroll to position [0, 156]
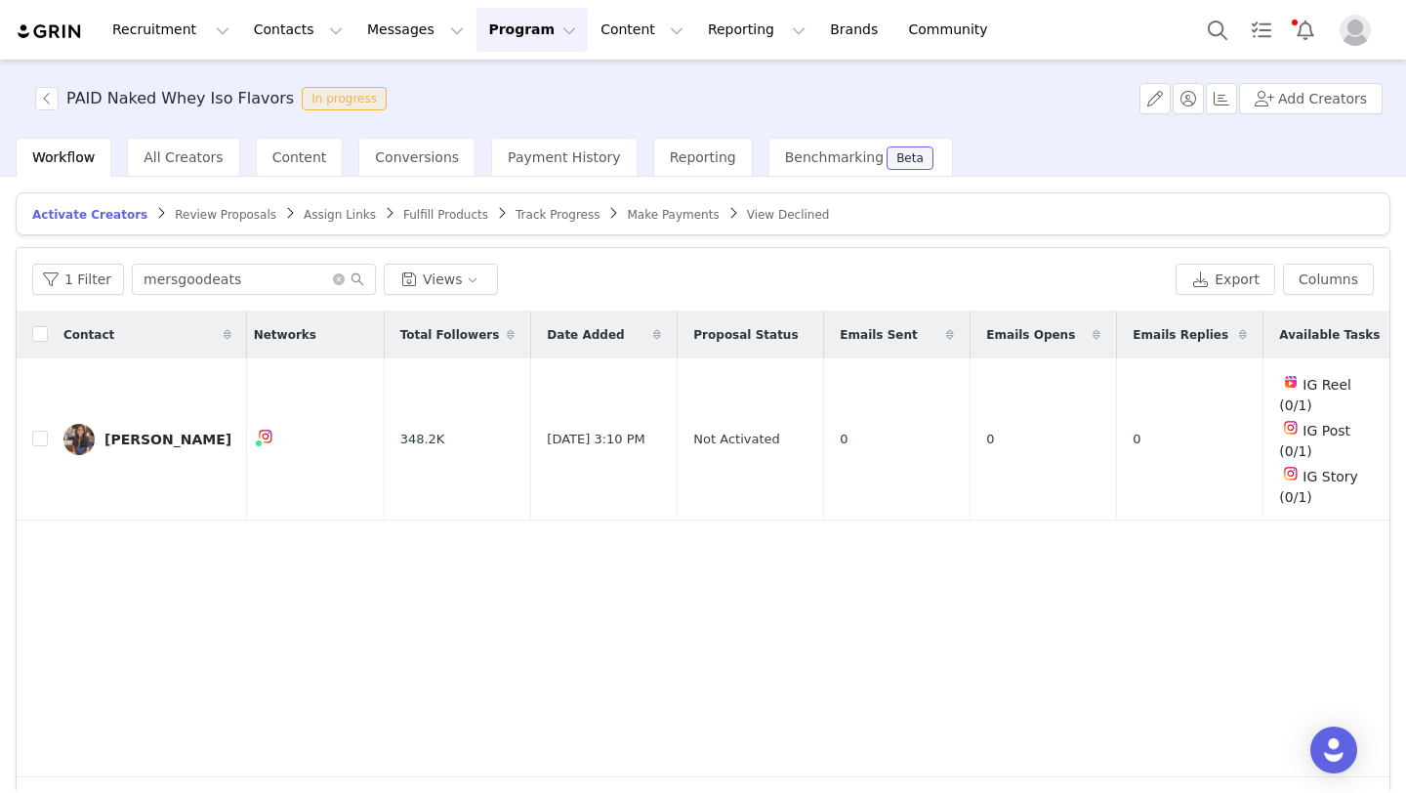
click at [485, 46] on button "Program Program" at bounding box center [532, 30] width 111 height 44
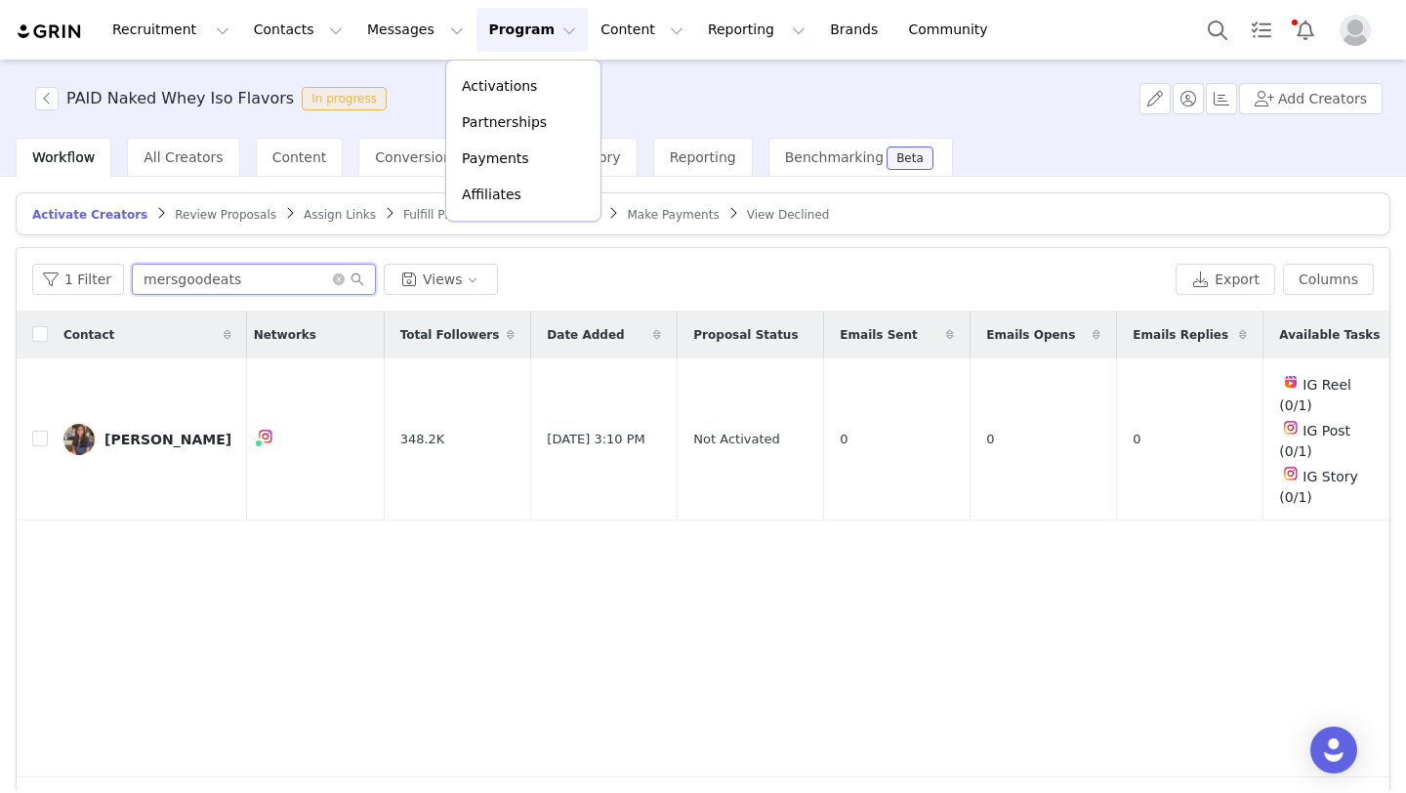
click at [340, 270] on input "mersgoodeats" at bounding box center [254, 279] width 244 height 31
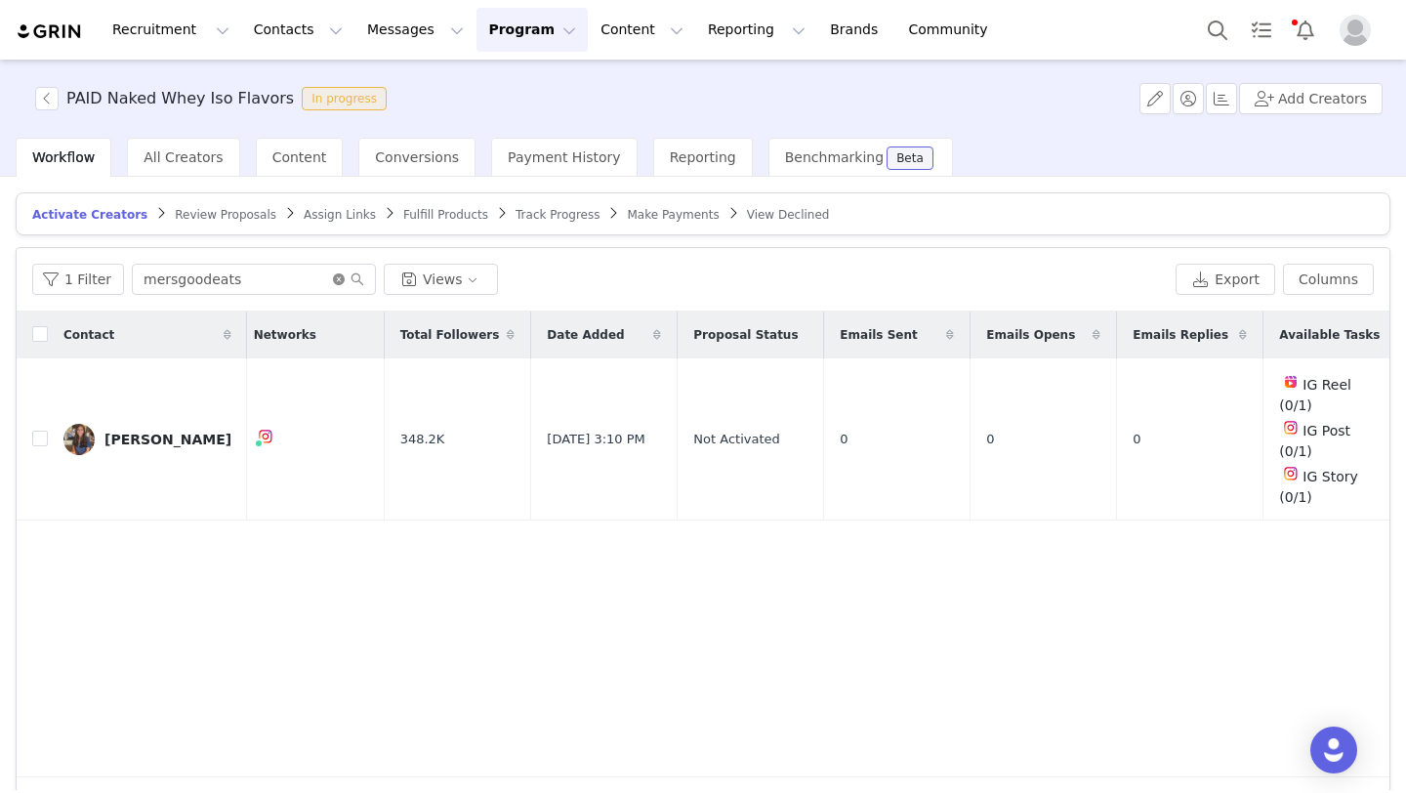
click at [334, 275] on icon "icon: close-circle" at bounding box center [339, 279] width 12 height 12
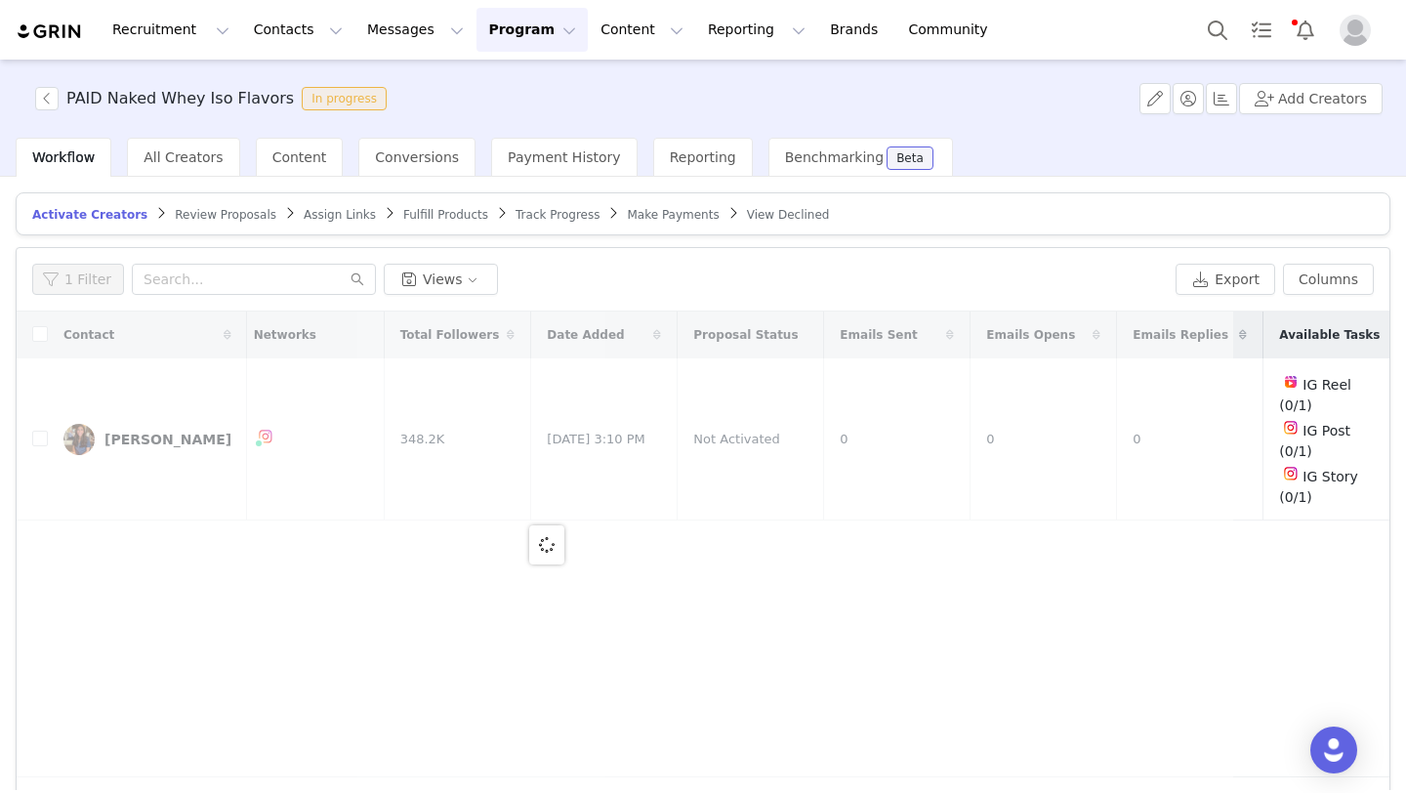
scroll to position [0, 0]
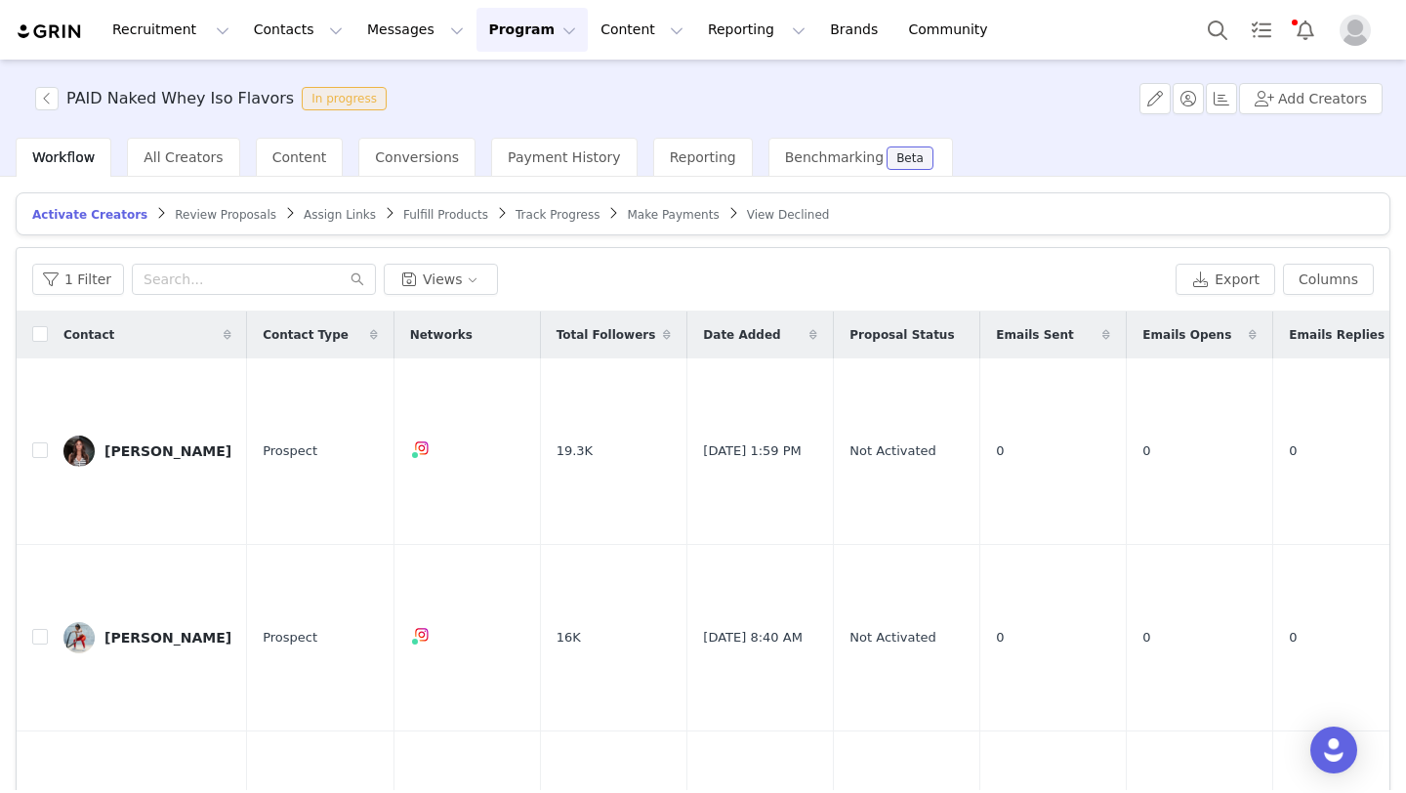
click at [411, 219] on span "Fulfill Products" at bounding box center [445, 215] width 85 height 14
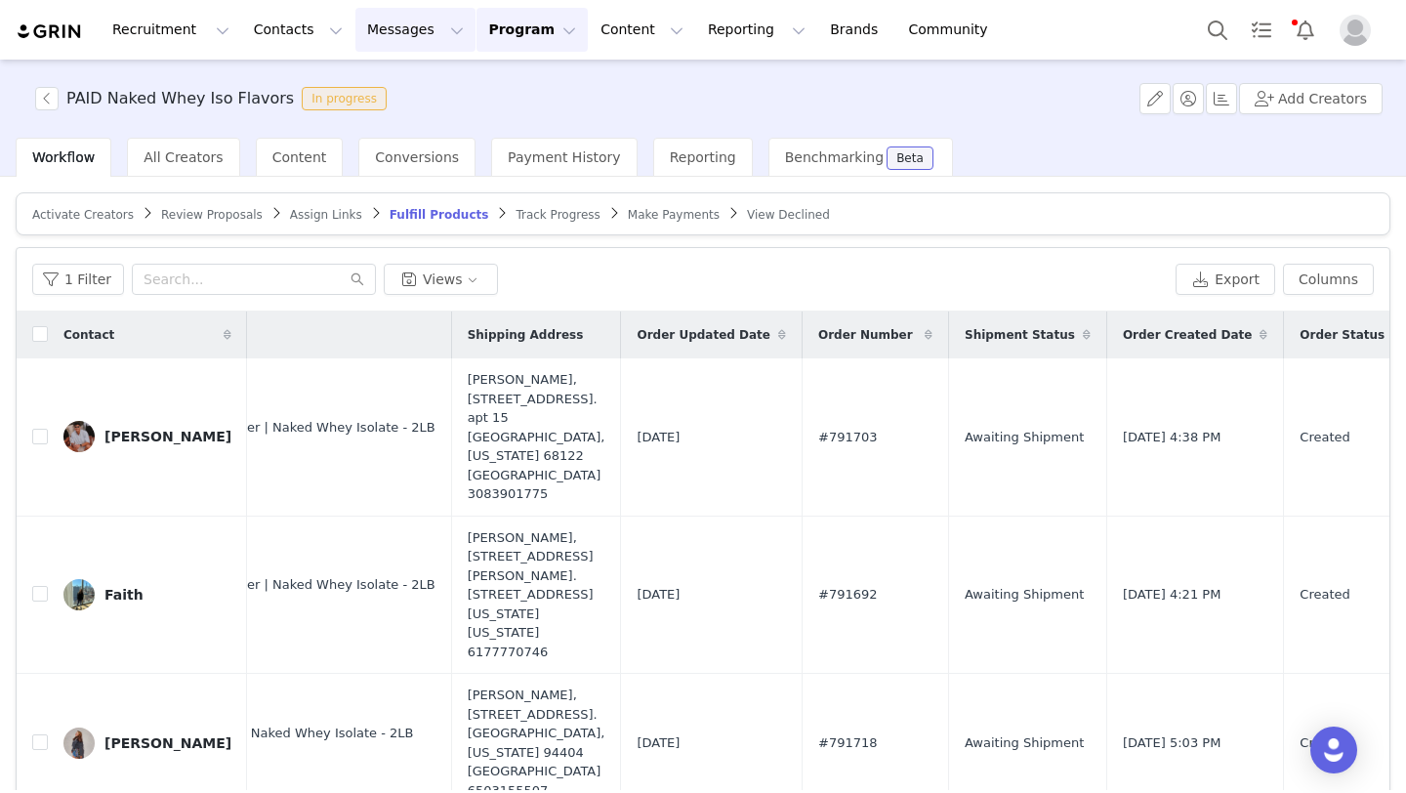
click at [401, 45] on button "Messages Messages" at bounding box center [415, 30] width 120 height 44
click at [387, 19] on button "Messages Messages" at bounding box center [415, 30] width 120 height 44
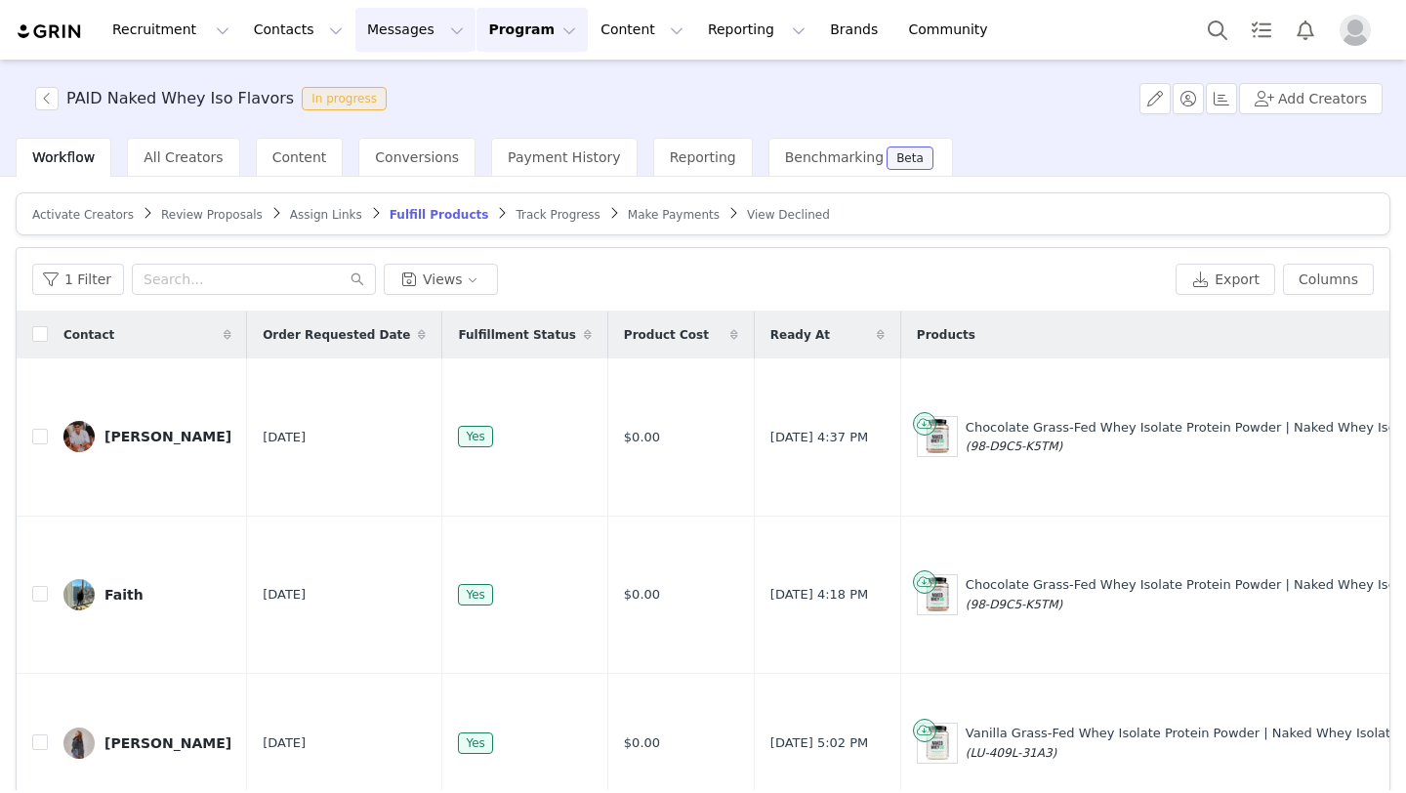
click at [392, 44] on button "Messages Messages" at bounding box center [415, 30] width 120 height 44
click at [411, 122] on div "Inbox" at bounding box center [411, 122] width 131 height 21
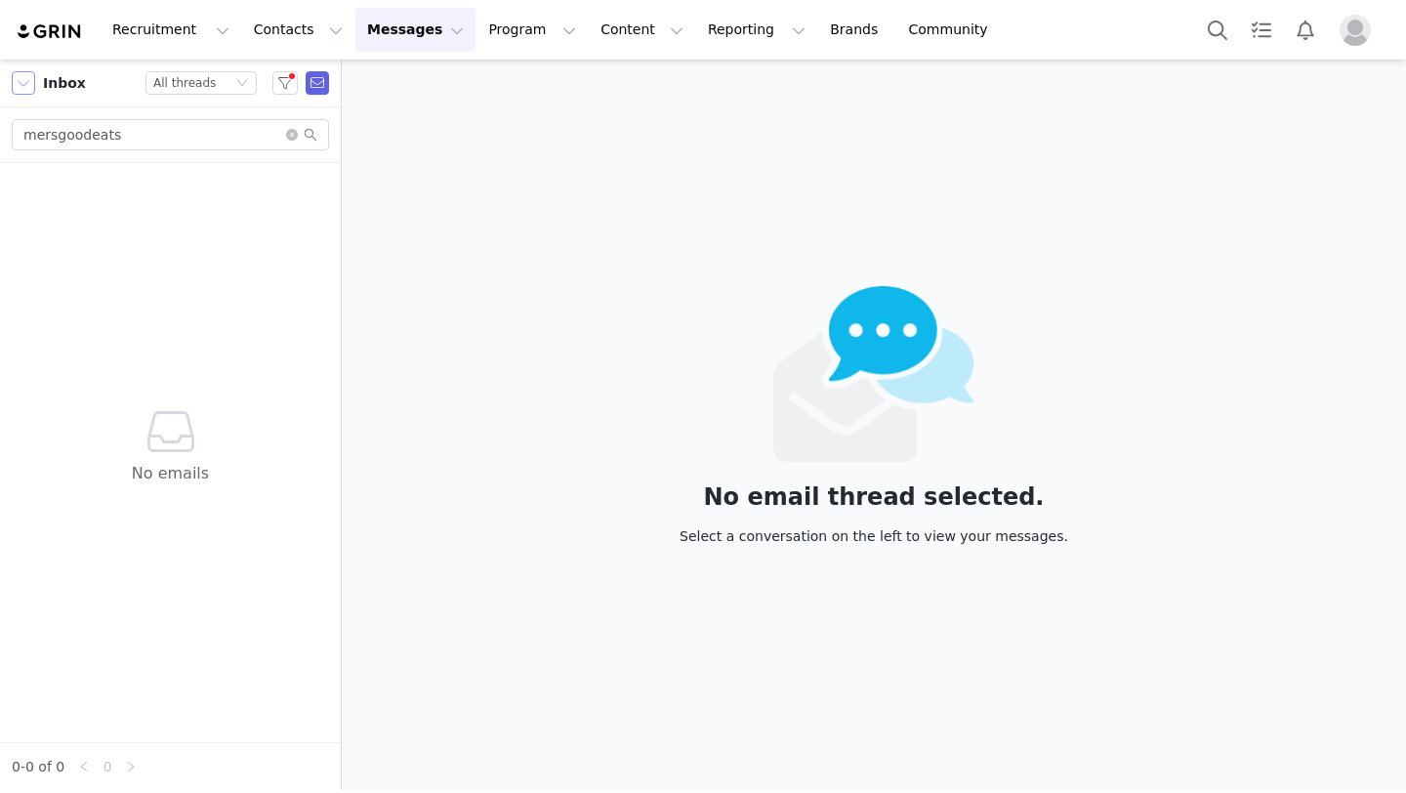
click at [28, 83] on button "button" at bounding box center [23, 82] width 23 height 23
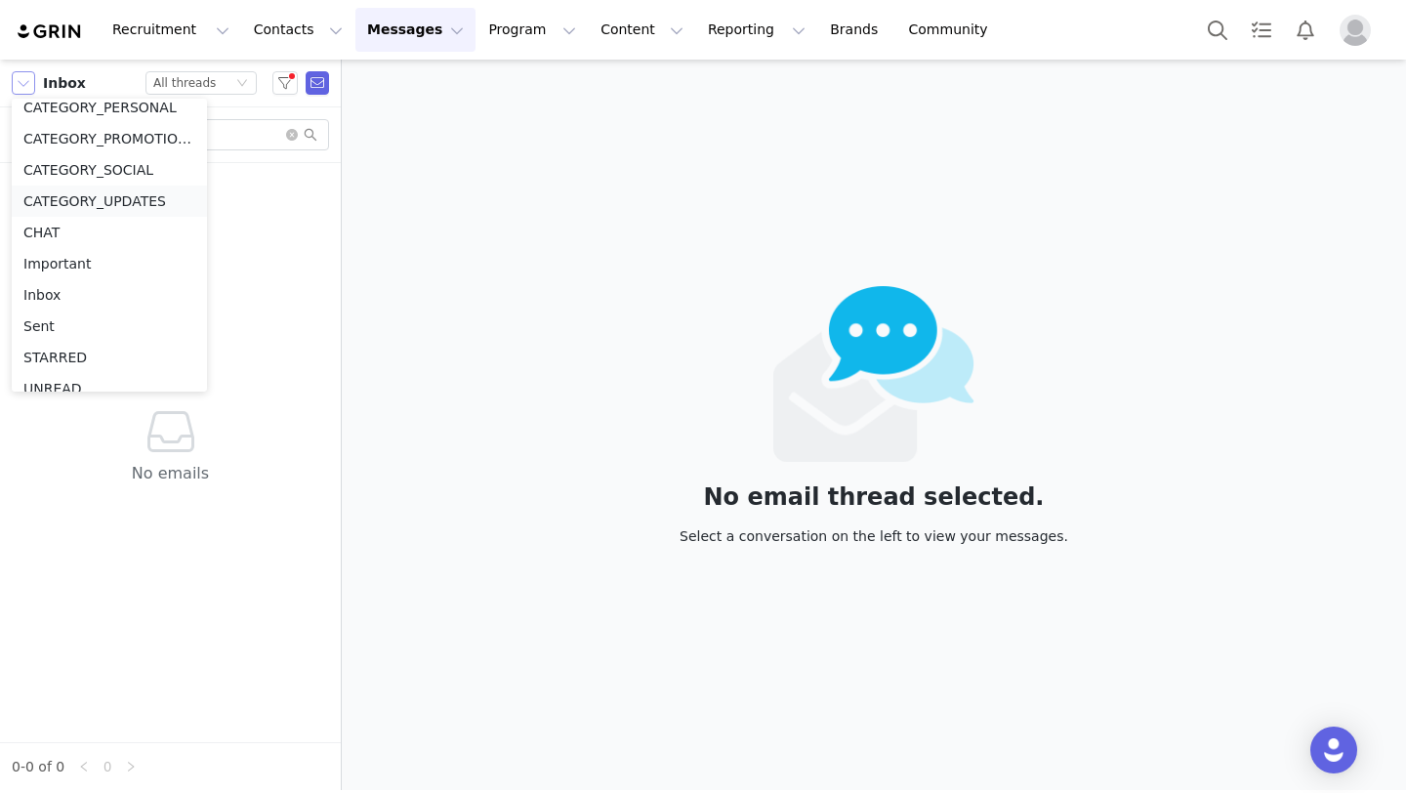
scroll to position [121, 0]
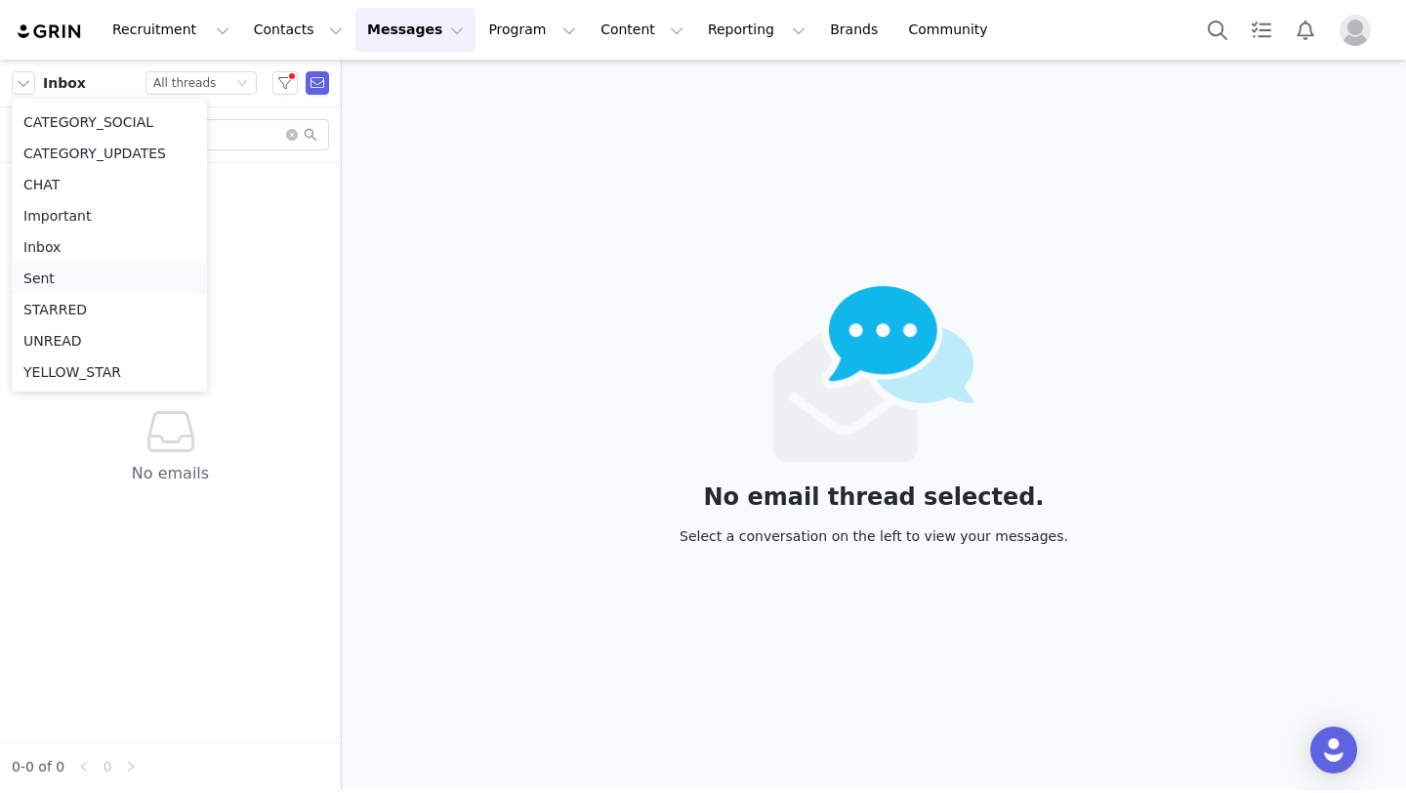
click at [54, 271] on li "Sent" at bounding box center [109, 278] width 195 height 31
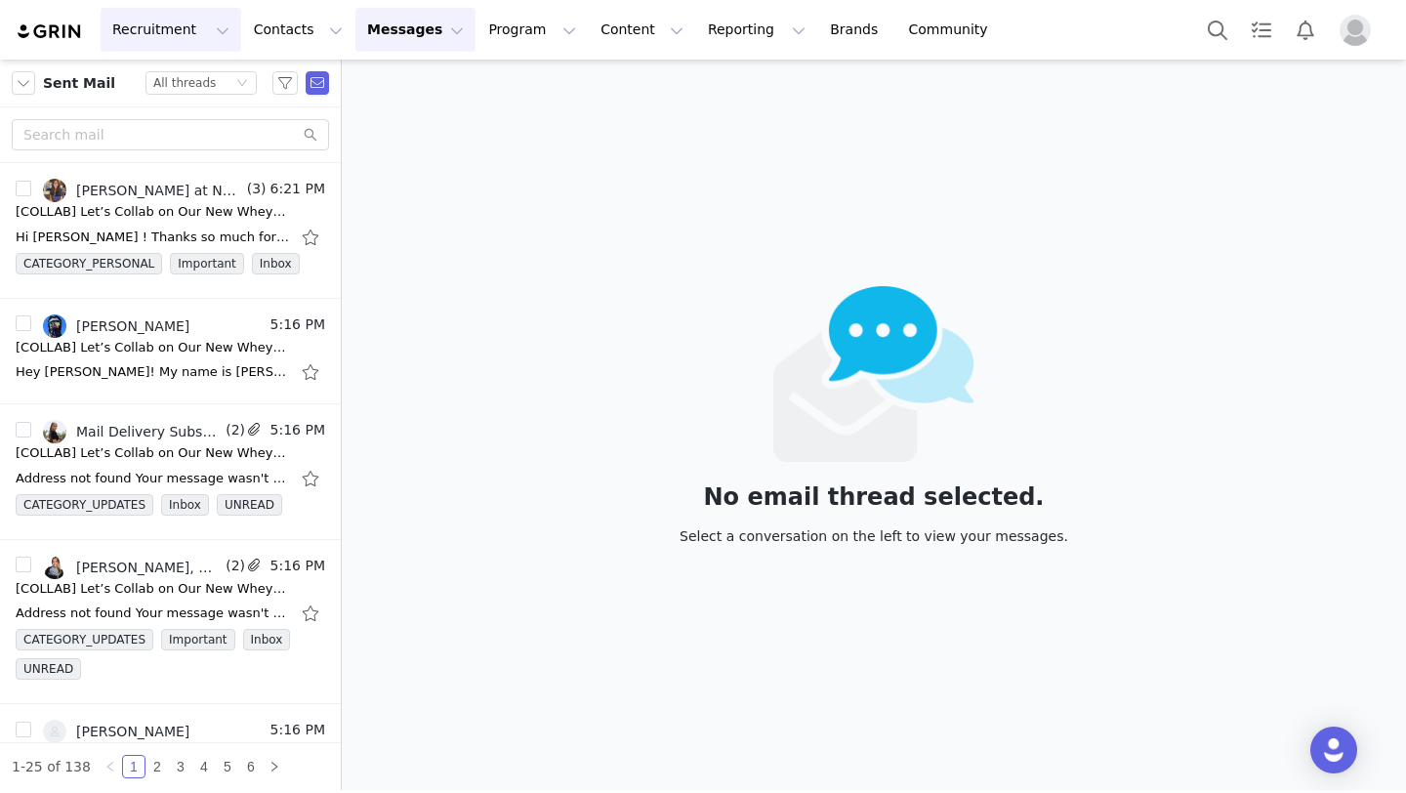
click at [170, 30] on button "Recruitment Recruitment" at bounding box center [171, 30] width 141 height 44
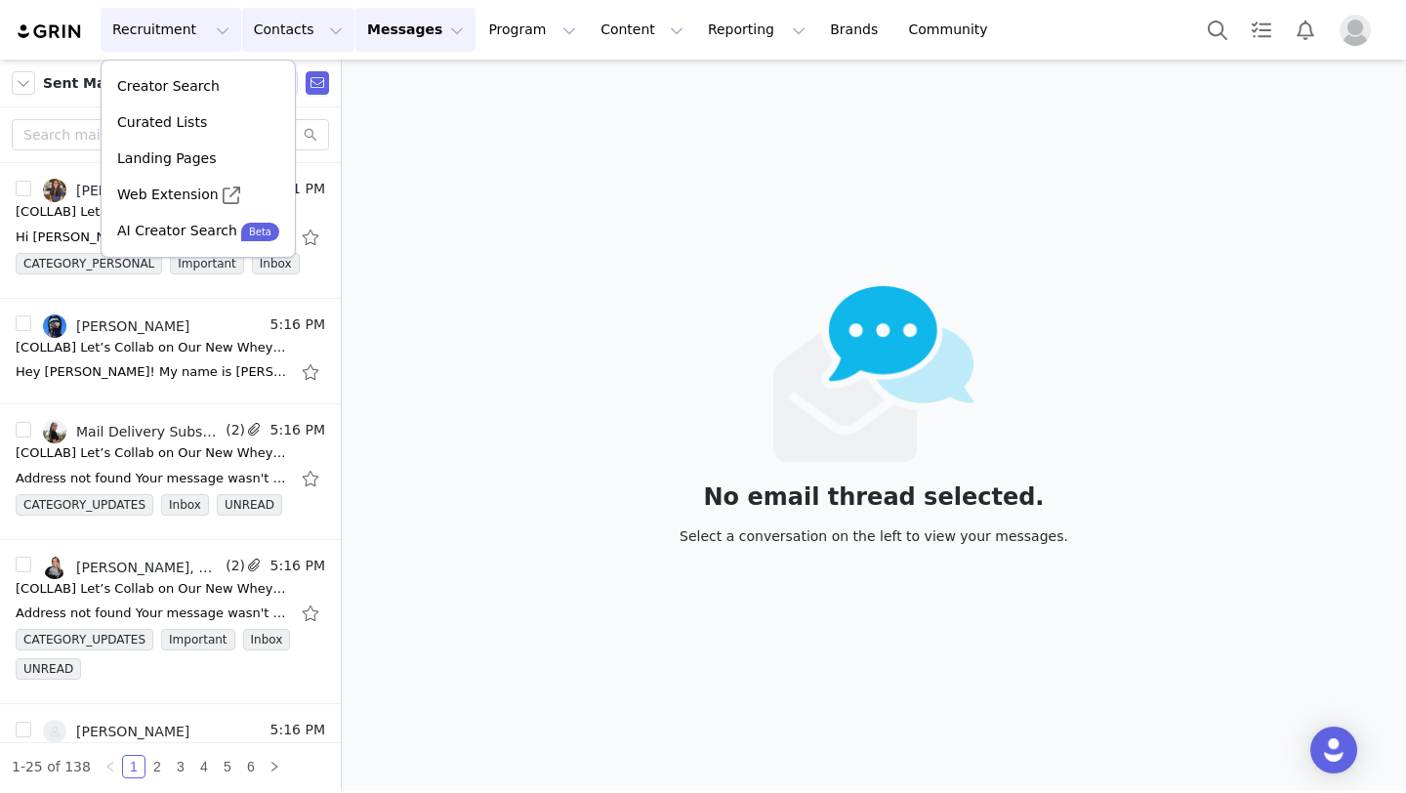
click at [282, 30] on button "Contacts Contacts" at bounding box center [298, 30] width 112 height 44
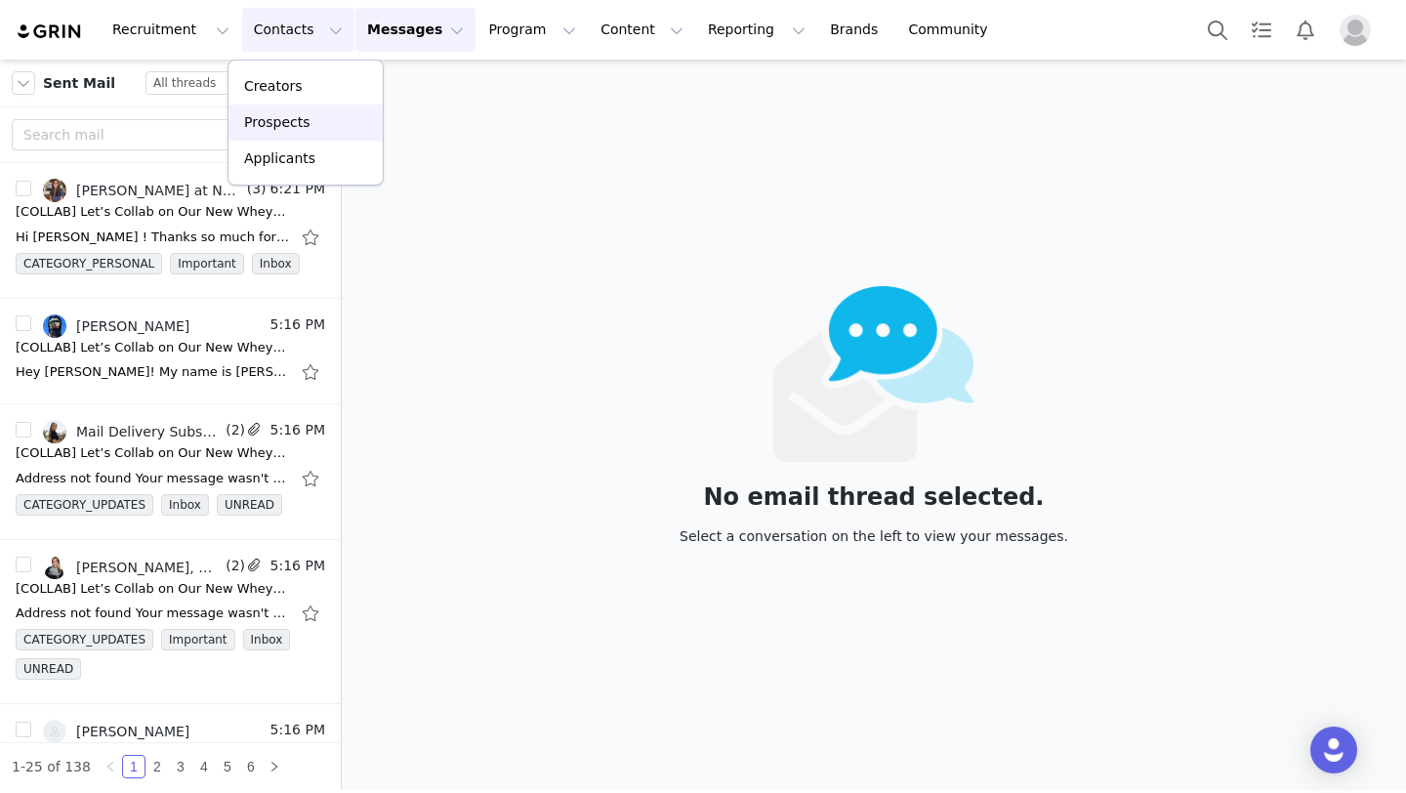
click at [301, 131] on p "Prospects" at bounding box center [276, 122] width 65 height 21
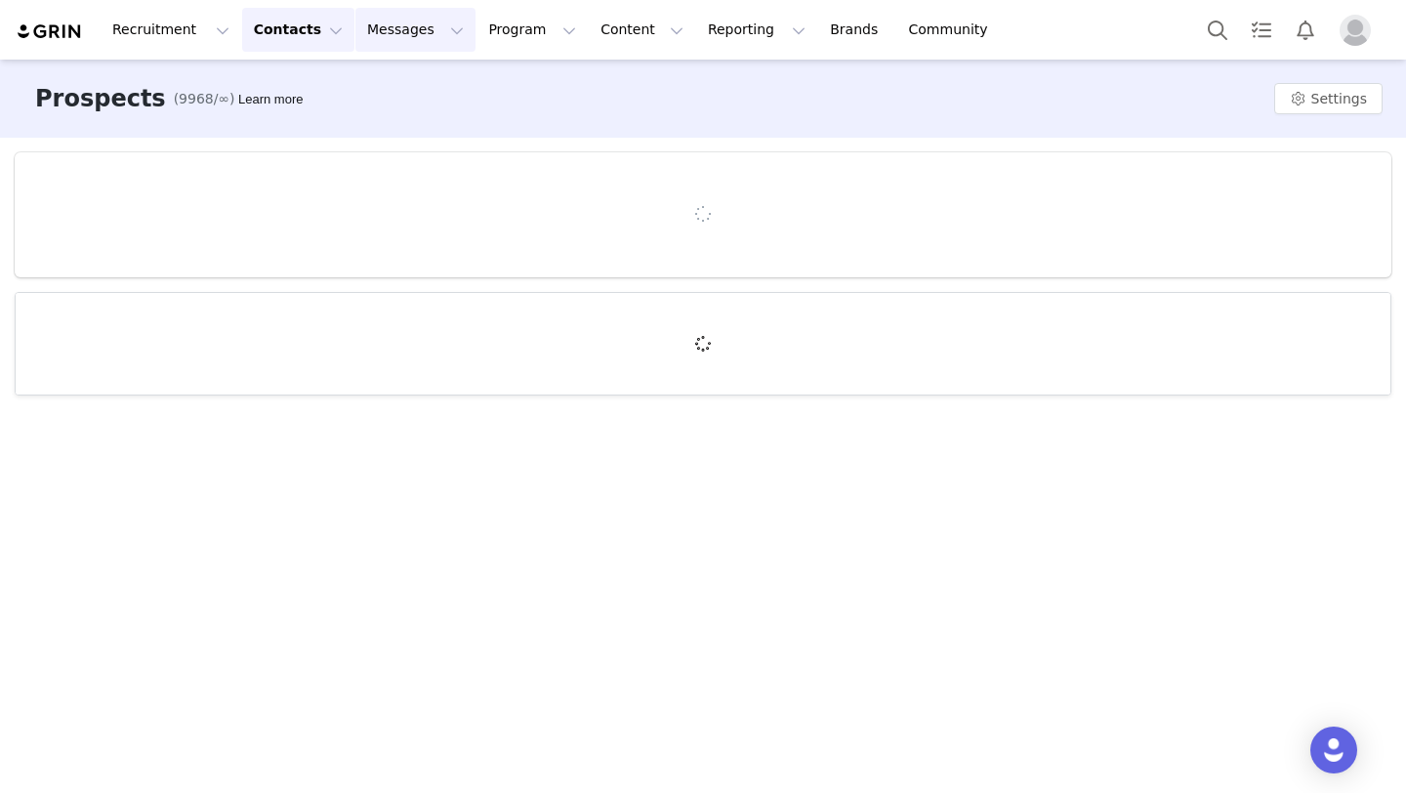
click at [399, 31] on button "Messages Messages" at bounding box center [415, 30] width 120 height 44
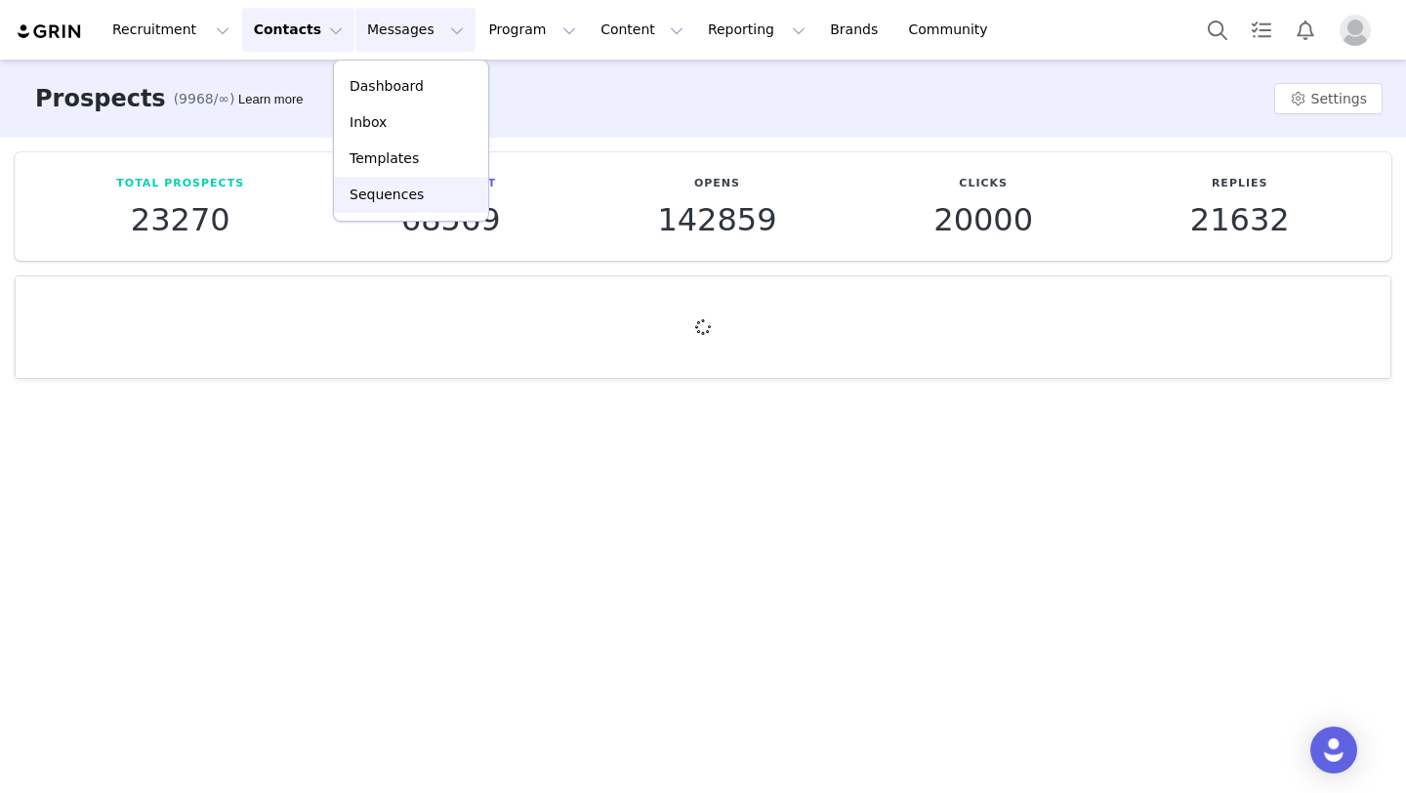
click at [400, 196] on p "Sequences" at bounding box center [387, 195] width 74 height 21
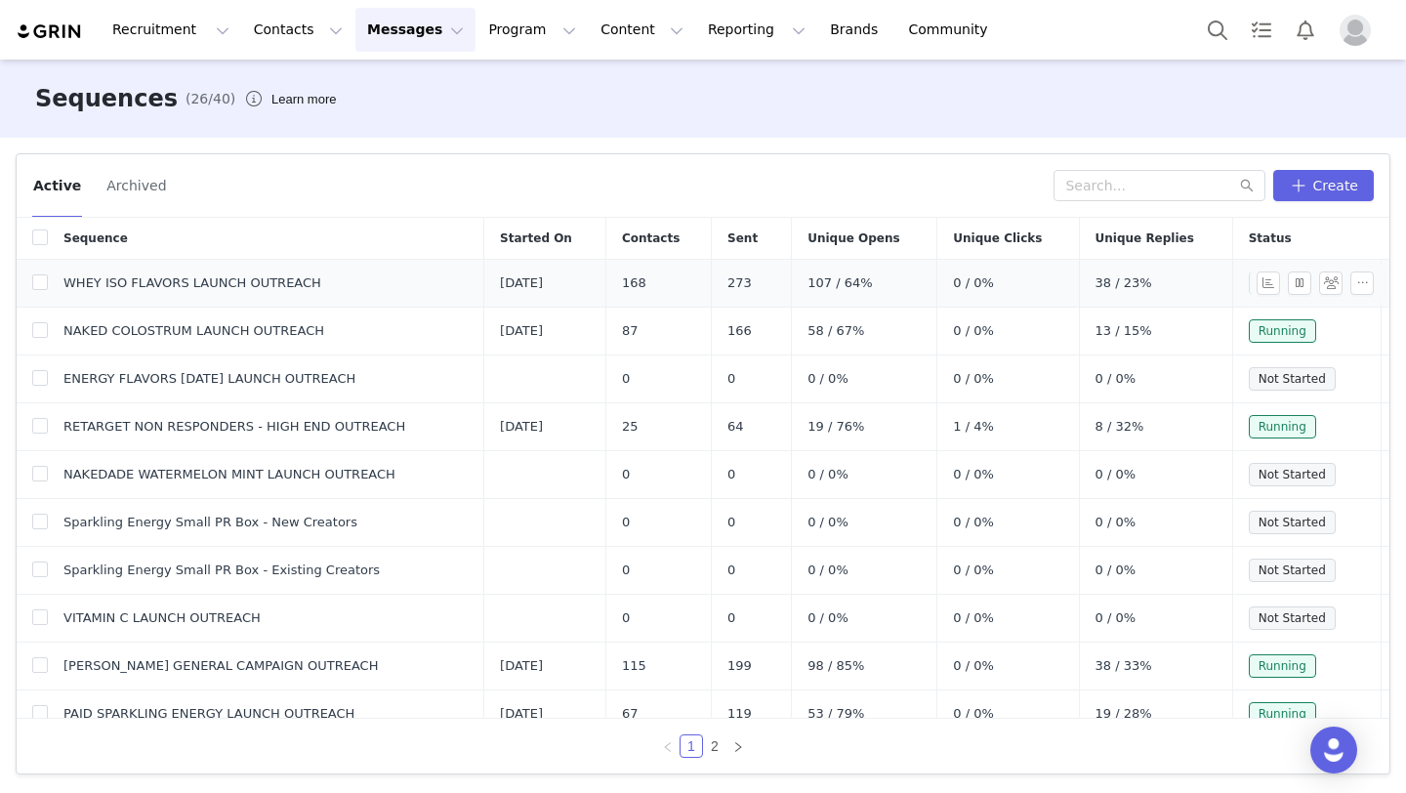
click at [687, 281] on td "168" at bounding box center [657, 284] width 105 height 48
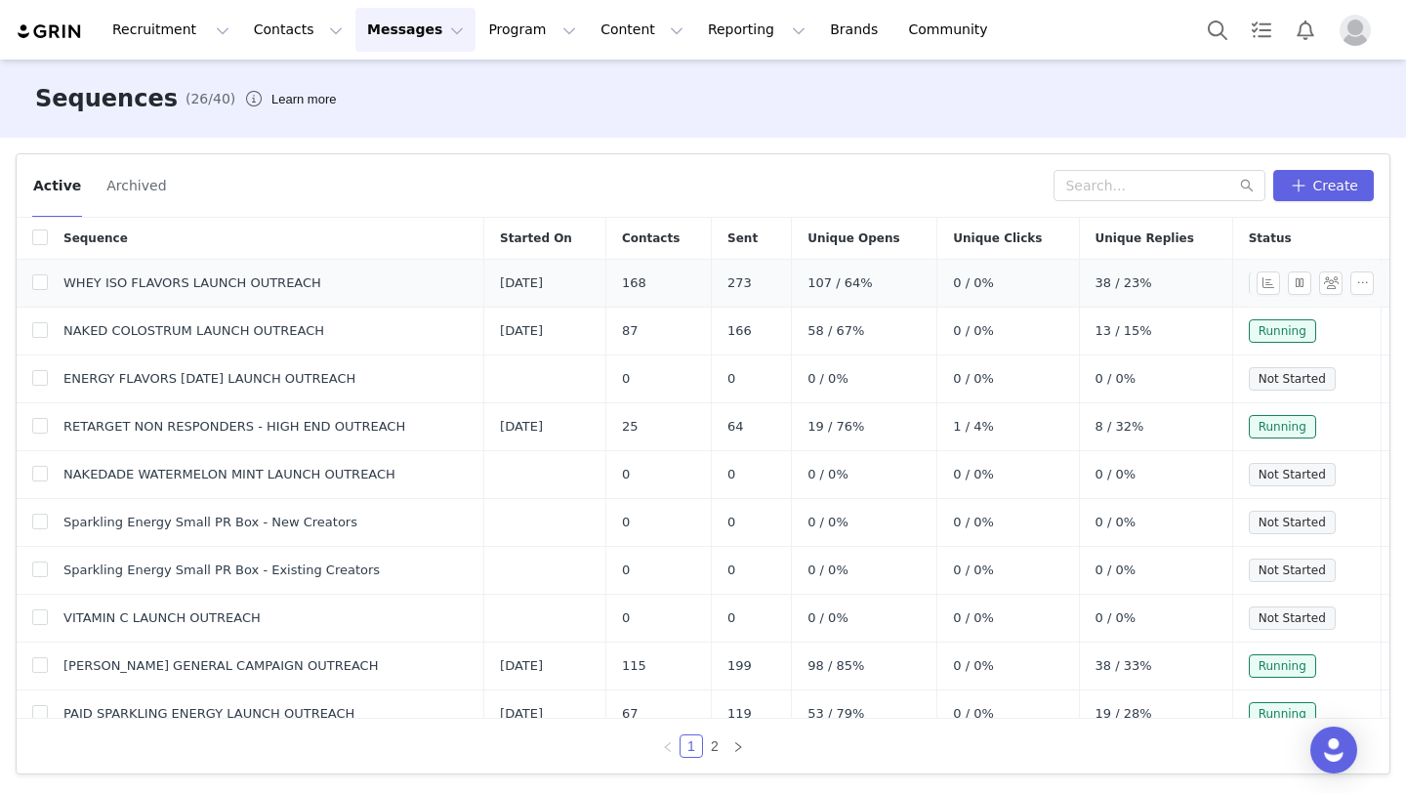
click at [687, 281] on td "168" at bounding box center [657, 284] width 105 height 48
click at [761, 194] on div "Active Archived" at bounding box center [542, 185] width 1021 height 31
click at [646, 277] on span "168" at bounding box center [634, 283] width 24 height 20
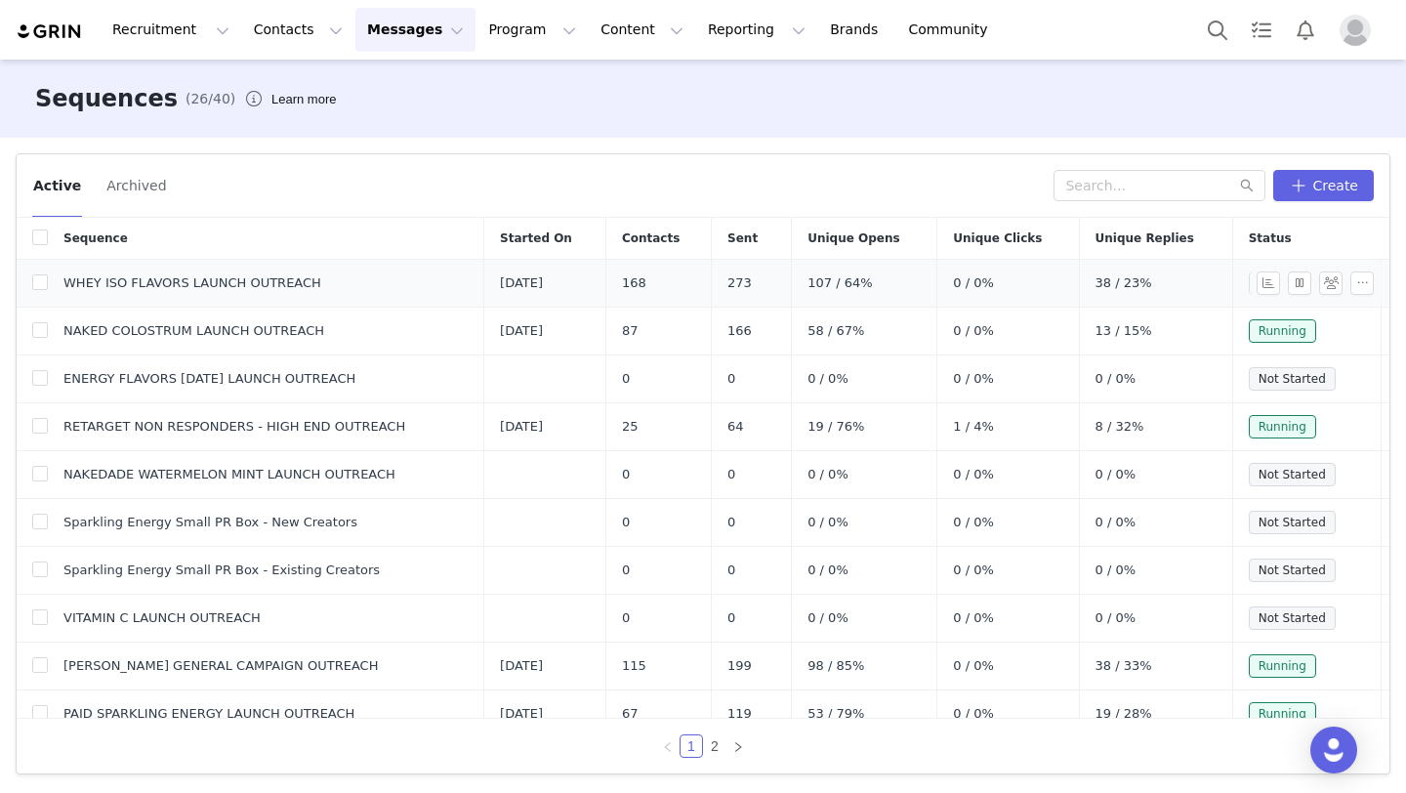
click at [646, 277] on span "168" at bounding box center [634, 283] width 24 height 20
click at [752, 277] on span "273" at bounding box center [739, 283] width 24 height 20
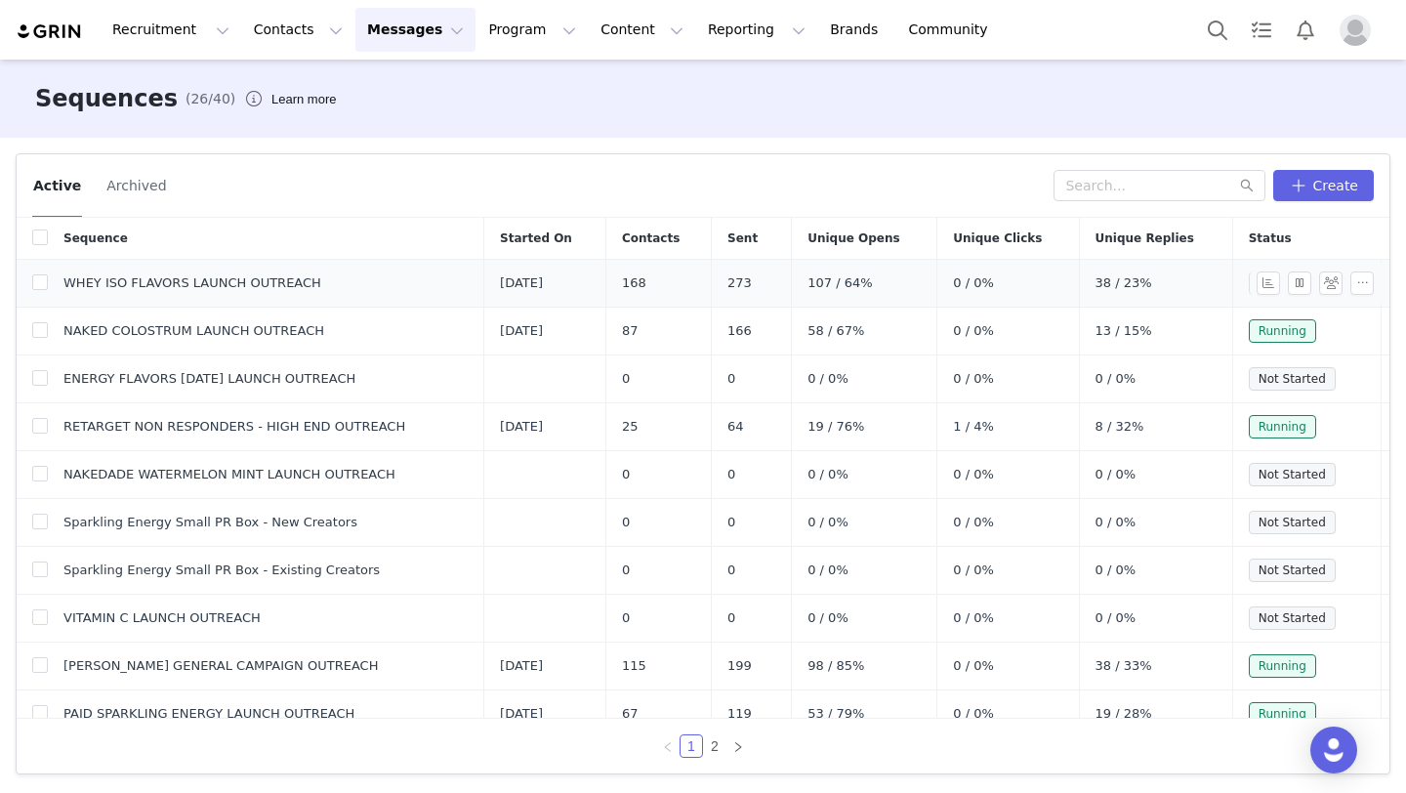
click at [752, 277] on span "273" at bounding box center [739, 283] width 24 height 20
click at [751, 282] on span "273" at bounding box center [739, 283] width 24 height 20
